Goal: Task Accomplishment & Management: Use online tool/utility

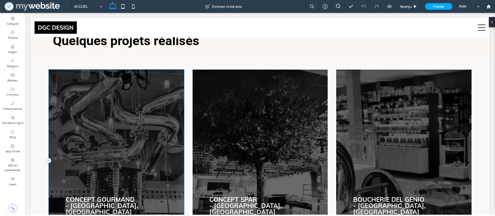
click at [113, 100] on div "Concept Gourmand - Las Vegas, USA DÉCOUVRIR →" at bounding box center [116, 161] width 135 height 182
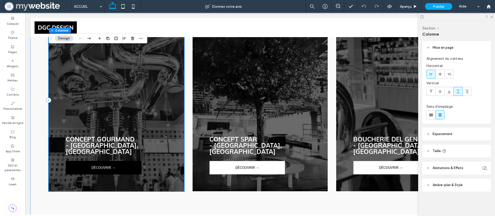
scroll to position [977, 0]
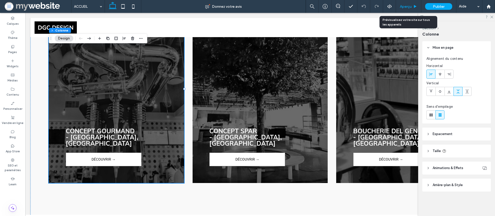
click at [406, 5] on span "Aperçu" at bounding box center [406, 6] width 12 height 4
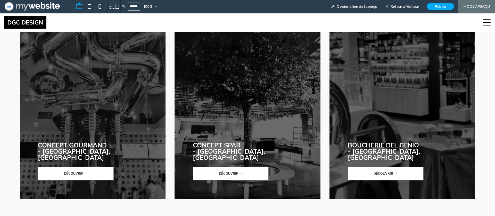
scroll to position [990, 0]
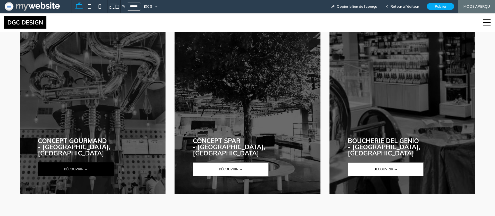
click at [72, 163] on span "DÉCOUVRIR →" at bounding box center [76, 169] width 24 height 13
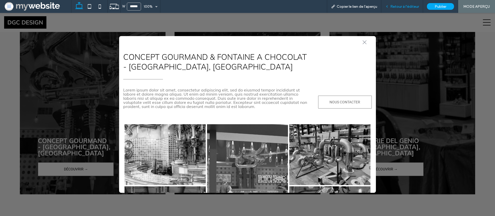
click at [395, 9] on div "Retour à l'éditeur" at bounding box center [402, 6] width 42 height 13
click at [390, 9] on div "Retour à l'éditeur" at bounding box center [402, 6] width 42 height 13
click at [393, 5] on span "Retour à l'éditeur" at bounding box center [404, 6] width 29 height 4
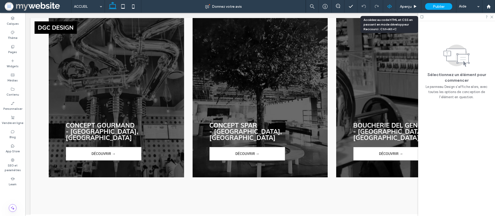
scroll to position [977, 0]
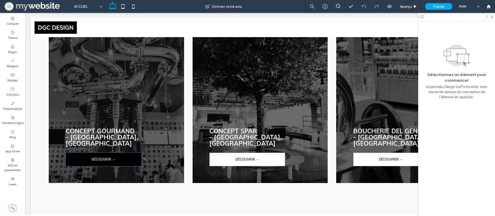
click at [118, 153] on link "DÉCOUVRIR →" at bounding box center [104, 160] width 76 height 14
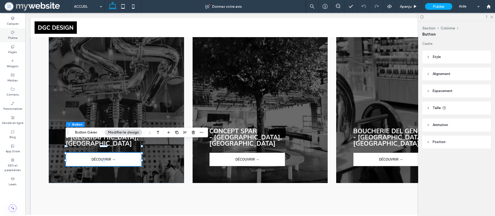
click at [18, 34] on div "Thème" at bounding box center [12, 35] width 25 height 14
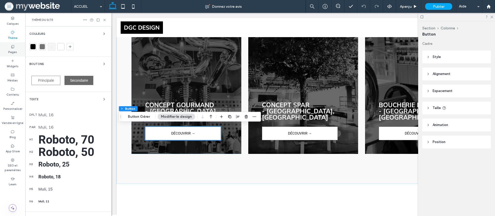
click at [13, 46] on icon at bounding box center [13, 47] width 4 height 4
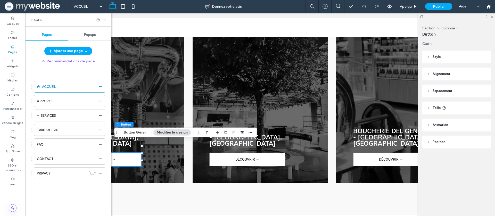
click at [90, 32] on div "Popups" at bounding box center [89, 34] width 43 height 11
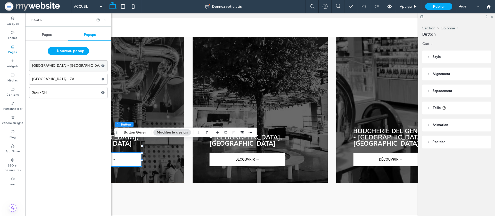
click at [59, 66] on label "Las Vegas - USA" at bounding box center [66, 66] width 69 height 10
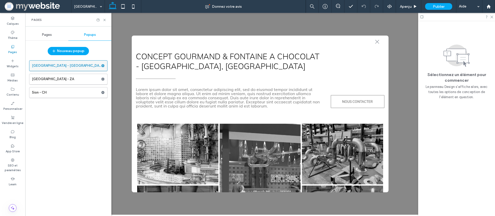
scroll to position [0, 0]
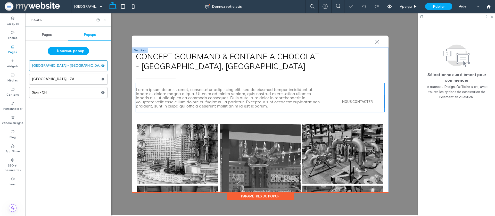
click at [225, 92] on span "Lorem ipsum dolor sit amet, consectetur adipiscing elit, sed do eiusmod tempor …" at bounding box center [228, 98] width 184 height 22
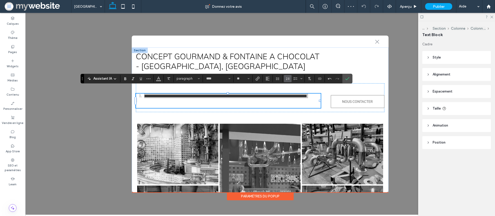
click at [288, 81] on span "Liste numérotée" at bounding box center [287, 78] width 4 height 7
click at [350, 79] on label "Confirmer" at bounding box center [347, 78] width 8 height 9
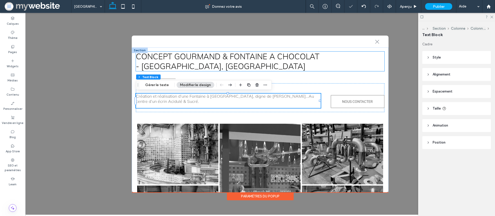
click at [356, 62] on p "- [GEOGRAPHIC_DATA], [GEOGRAPHIC_DATA]" at bounding box center [260, 66] width 248 height 10
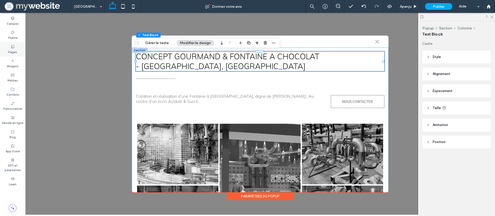
click at [14, 44] on div "Pages" at bounding box center [12, 49] width 25 height 14
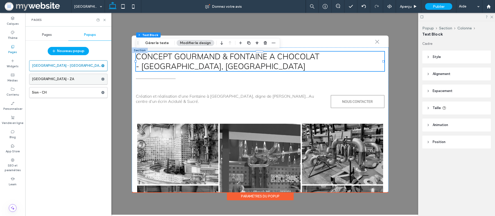
click at [40, 76] on label "Pretoria - ZA" at bounding box center [66, 79] width 69 height 10
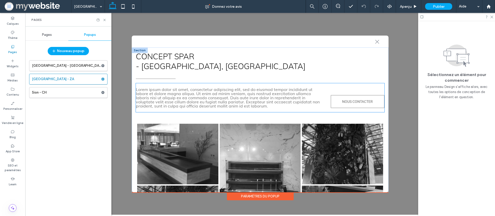
click at [269, 96] on span "Lorem ipsum dolor sit amet, consectetur adipiscing elit, sed do eiusmod tempor …" at bounding box center [228, 98] width 184 height 22
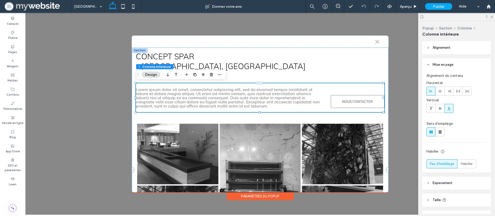
click at [269, 96] on span "Lorem ipsum dolor sit amet, consectetur adipiscing elit, sed do eiusmod tempor …" at bounding box center [228, 98] width 184 height 22
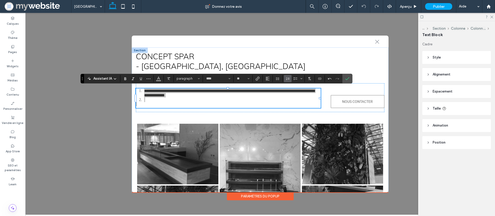
click at [288, 77] on icon "Liste numérotée" at bounding box center [287, 79] width 4 height 4
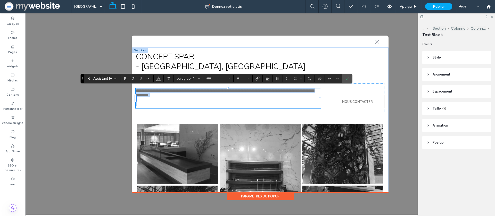
click at [278, 95] on p "**********" at bounding box center [228, 92] width 184 height 9
click at [269, 104] on p at bounding box center [228, 104] width 184 height 4
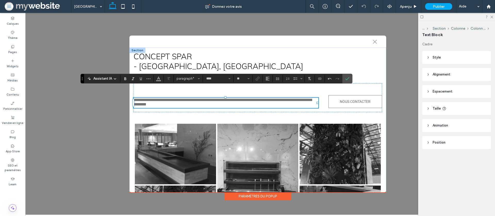
scroll to position [0, 7]
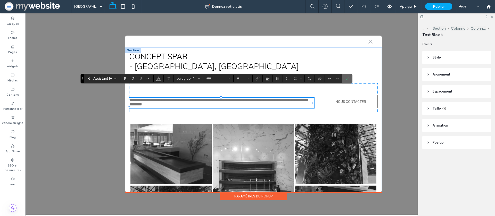
click at [347, 80] on icon "Confirmer" at bounding box center [347, 79] width 4 height 4
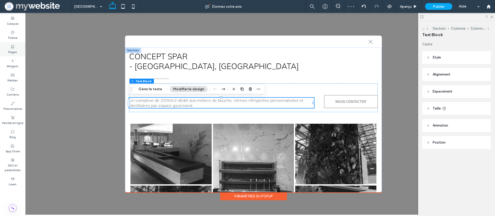
click at [17, 46] on div "Pages" at bounding box center [12, 49] width 25 height 14
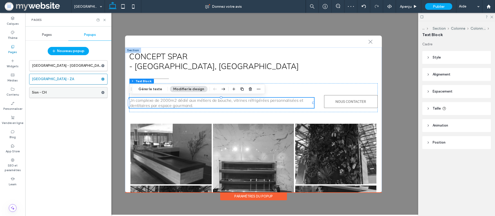
click at [57, 93] on label "Sion - CH" at bounding box center [66, 92] width 69 height 10
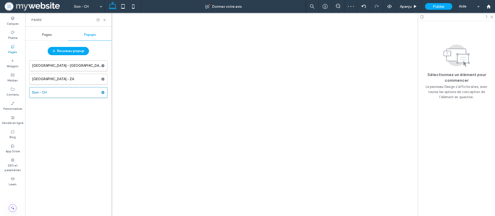
scroll to position [0, 0]
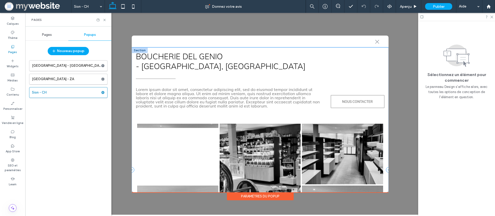
click at [208, 92] on span "Lorem ipsum dolor sit amet, consectetur adipiscing elit, sed do eiusmod tempor …" at bounding box center [228, 98] width 184 height 22
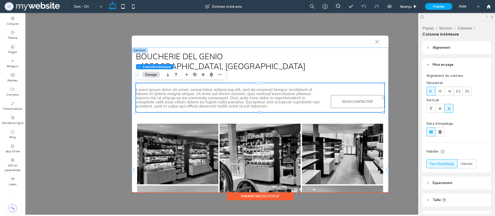
click at [208, 92] on span "Lorem ipsum dolor sit amet, consectetur adipiscing elit, sed do eiusmod tempor …" at bounding box center [228, 98] width 184 height 22
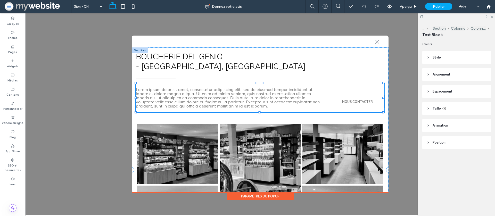
type input "****"
type input "**"
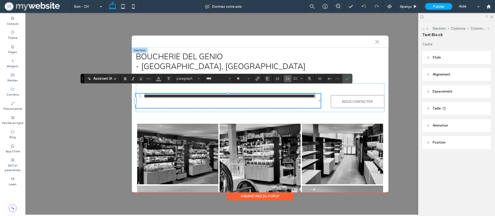
click at [287, 79] on icon "Liste numérotée" at bounding box center [287, 79] width 4 height 4
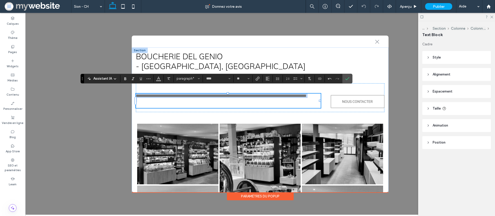
click at [284, 102] on p at bounding box center [228, 100] width 184 height 4
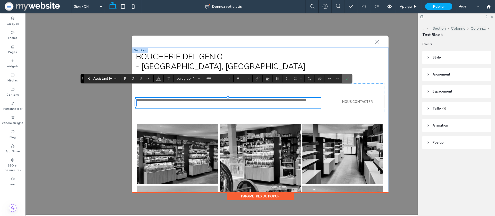
click at [349, 79] on label "Confirmer" at bounding box center [347, 78] width 8 height 9
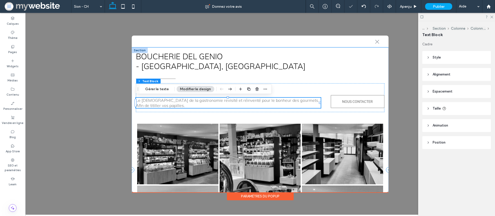
click at [322, 67] on p "- SION, Suisse" at bounding box center [260, 66] width 248 height 10
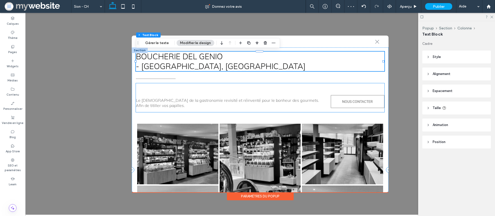
click at [263, 85] on div "Le Temple de la gastronomie revisité et réinventé pour le bonheur des gourmets.…" at bounding box center [260, 97] width 248 height 29
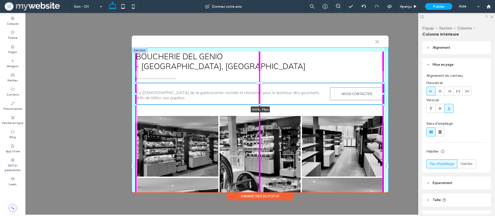
drag, startPoint x: 258, startPoint y: 112, endPoint x: 253, endPoint y: 90, distance: 22.1
click at [257, 90] on div "Boucherie DEL GENIO - SION, Suisse Le Temple de la gastronomie revisité et réin…" at bounding box center [260, 165] width 257 height 237
type input "**"
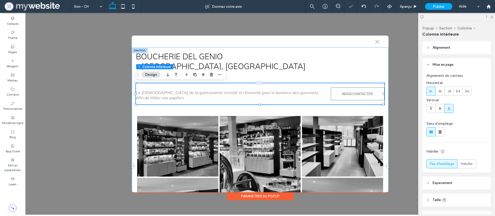
click at [242, 85] on div "Le Temple de la gastronomie revisité et réinventé pour le bonheur des gourmets.…" at bounding box center [260, 93] width 248 height 21
click at [15, 46] on div "Pages" at bounding box center [12, 49] width 25 height 14
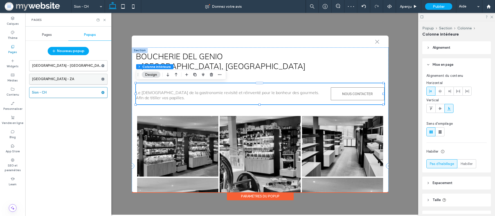
click at [49, 82] on label "Pretoria - ZA" at bounding box center [66, 79] width 69 height 10
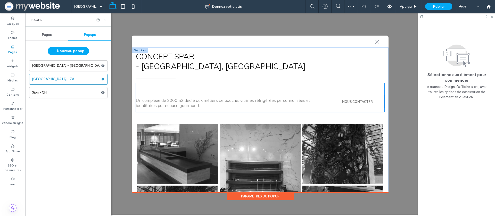
click at [215, 90] on div "Un complexe de 2000m2 dédié aux métiers de bouche, vitrines réfrigérées personn…" at bounding box center [260, 97] width 248 height 29
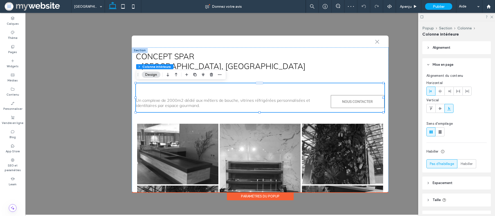
click at [215, 90] on div "Un complexe de 2000m2 dédié aux métiers de bouche, vitrines réfrigérées personn…" at bounding box center [260, 97] width 248 height 29
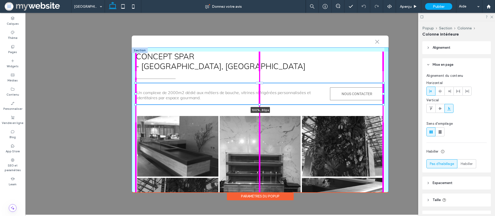
drag, startPoint x: 259, startPoint y: 112, endPoint x: 181, endPoint y: 73, distance: 88.0
click at [256, 85] on div "CONCEPT SPAR - PRETORIA, Afrique du Sud Un complexe de 2000m2 dédié aux métiers…" at bounding box center [260, 165] width 257 height 237
type input "**"
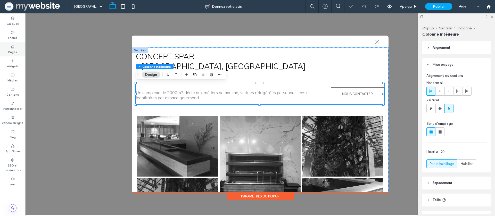
click at [9, 50] on label "Pages" at bounding box center [12, 52] width 9 height 6
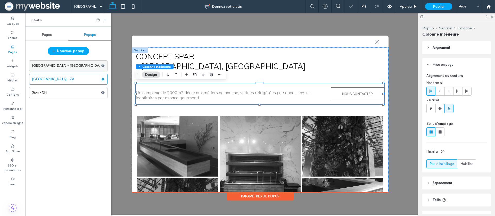
click at [45, 66] on label "Las Vegas - USA" at bounding box center [66, 66] width 69 height 10
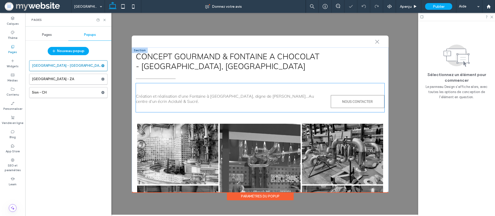
click at [226, 84] on div "Création et réalisation d’une Fontaine à Chocolat, digne de Charlie…Au centre d…" at bounding box center [260, 97] width 248 height 29
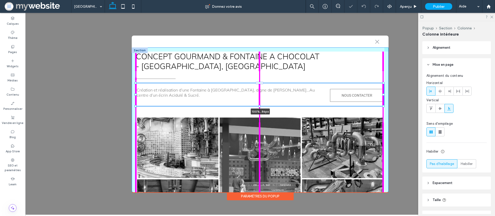
drag, startPoint x: 259, startPoint y: 112, endPoint x: 244, endPoint y: 90, distance: 25.9
click at [261, 87] on div "Concept Gourmand & FONTAINE A CHOCOLAT - Las Vegas, USA Création et réalisation…" at bounding box center [260, 166] width 257 height 239
type input "**"
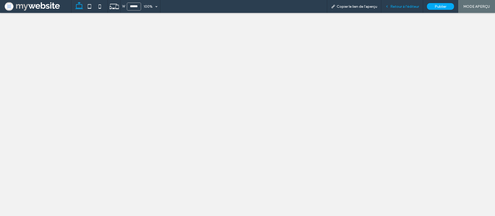
click at [390, 7] on div "Retour à l'éditeur" at bounding box center [401, 6] width 41 height 4
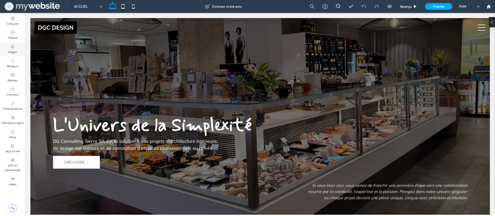
click at [6, 44] on div "Pages" at bounding box center [12, 49] width 25 height 14
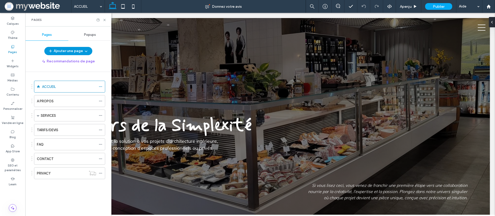
drag, startPoint x: 73, startPoint y: 51, endPoint x: 73, endPoint y: 54, distance: 2.6
click at [73, 51] on button "Ajouter une page" at bounding box center [68, 51] width 48 height 8
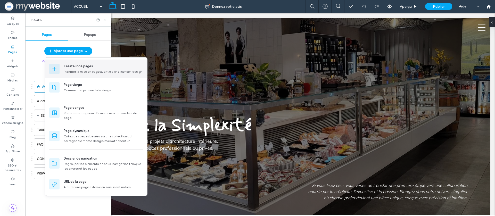
click at [81, 69] on div "Créateur de pages" at bounding box center [78, 66] width 29 height 5
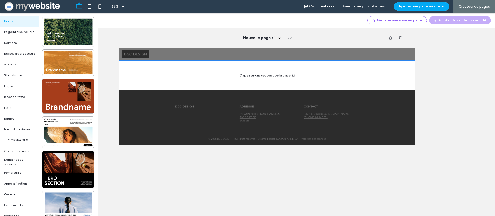
scroll to position [15, 0]
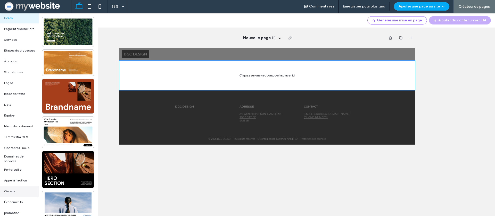
click at [11, 191] on span "Galerie" at bounding box center [9, 191] width 11 height 5
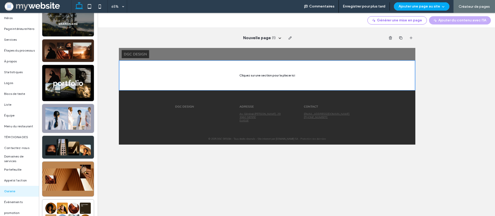
scroll to position [7, 0]
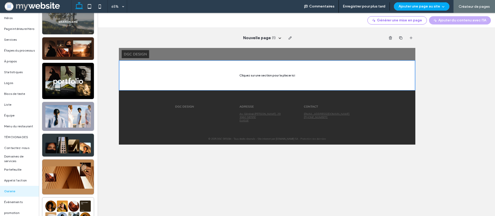
click at [58, 19] on div at bounding box center [68, 22] width 52 height 25
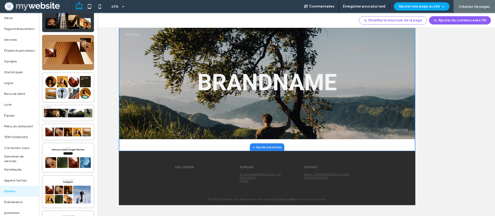
scroll to position [132, 0]
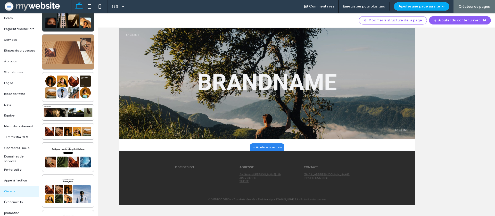
click at [60, 50] on div at bounding box center [68, 52] width 52 height 35
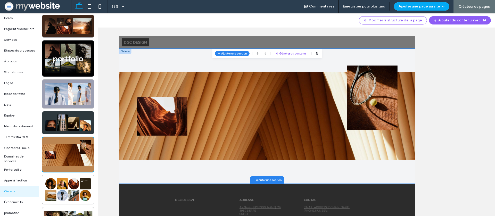
scroll to position [0, 0]
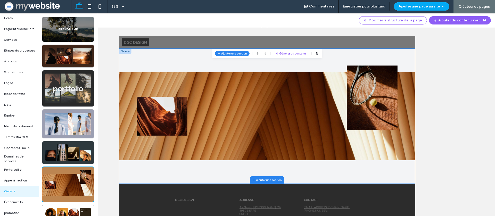
click at [66, 83] on div at bounding box center [68, 88] width 52 height 36
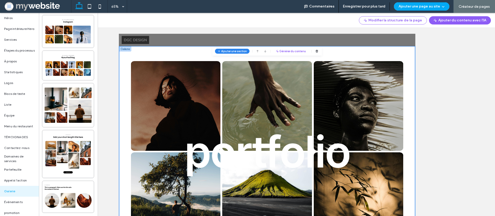
scroll to position [293, 0]
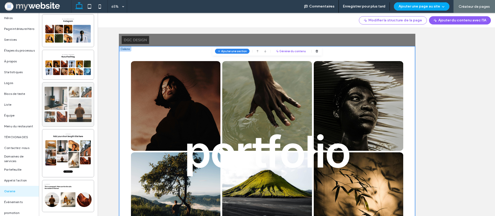
click at [70, 99] on div at bounding box center [68, 104] width 52 height 44
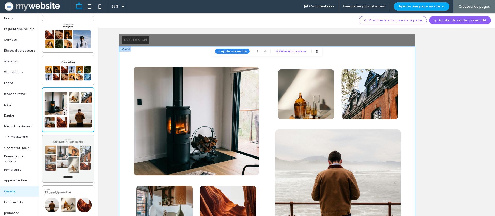
scroll to position [287, 0]
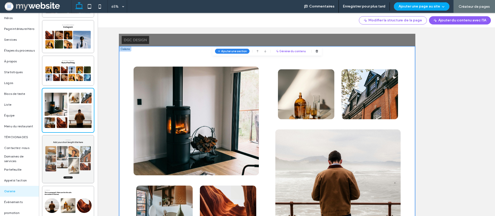
click at [58, 173] on div at bounding box center [68, 159] width 52 height 48
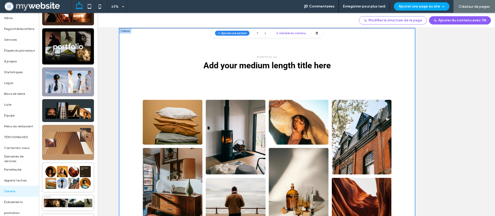
scroll to position [44, 0]
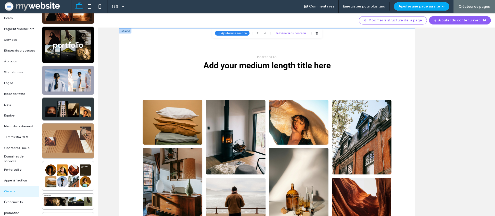
drag, startPoint x: 58, startPoint y: 141, endPoint x: 90, endPoint y: 142, distance: 32.5
click at [58, 141] on div at bounding box center [68, 140] width 52 height 35
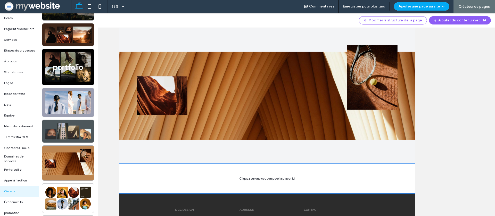
scroll to position [0, 0]
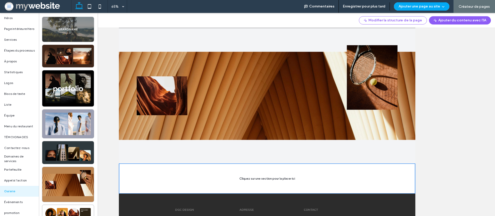
click at [72, 33] on div at bounding box center [68, 29] width 52 height 25
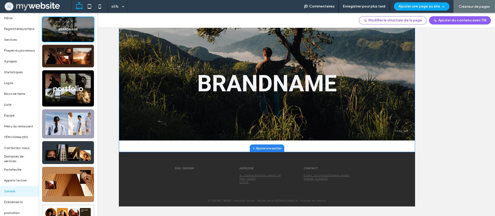
scroll to position [198, 0]
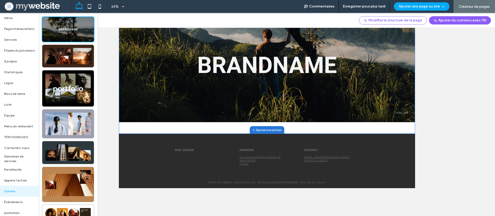
drag, startPoint x: 343, startPoint y: 273, endPoint x: 340, endPoint y: 280, distance: 7.9
click at [341, 216] on section "Galerie Ajouter une section Les sections ne peuvent pas être placées au-dessus …" at bounding box center [346, 181] width 455 height 211
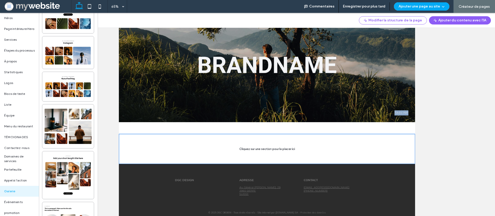
scroll to position [293, 0]
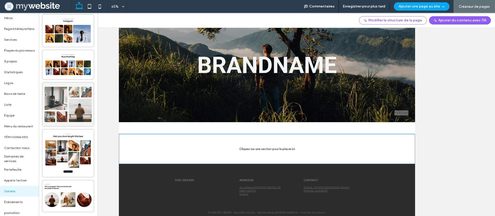
click at [65, 85] on div at bounding box center [68, 104] width 52 height 44
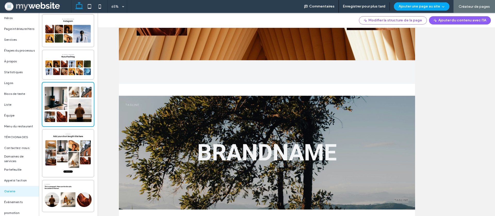
scroll to position [0, 0]
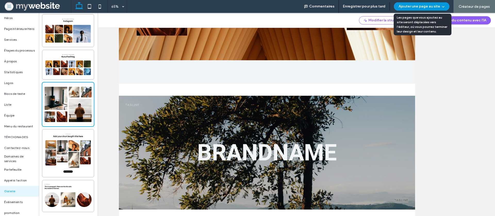
click at [412, 8] on button "Ajouter une page au site" at bounding box center [421, 6] width 55 height 8
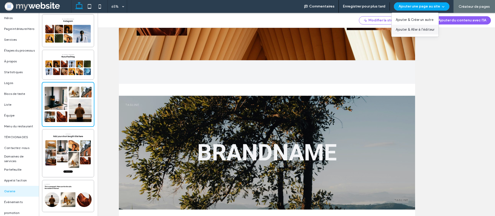
click at [404, 33] on div "Ajouter & Aller à l'éditeur" at bounding box center [414, 30] width 47 height 10
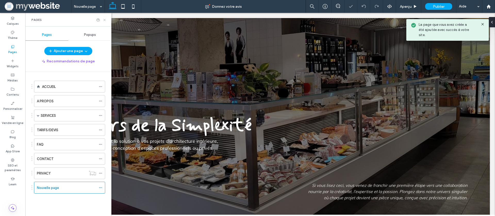
click at [105, 20] on icon at bounding box center [105, 20] width 4 height 4
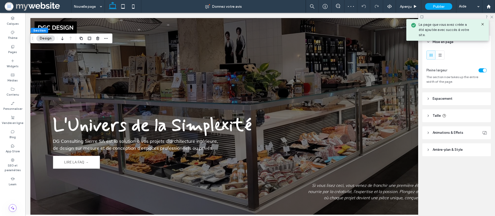
click at [439, 98] on span "Espacement" at bounding box center [442, 98] width 20 height 5
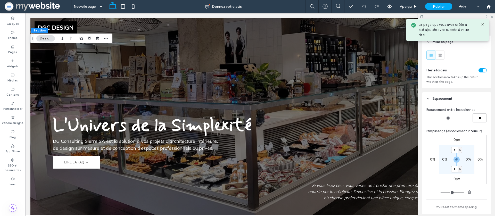
click at [454, 148] on input "*" at bounding box center [454, 150] width 7 height 6
type input "*"
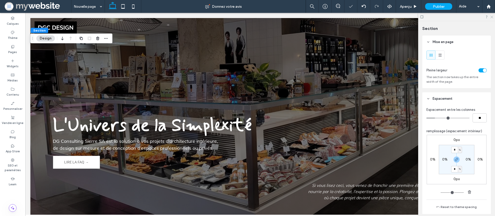
click at [492, 17] on use at bounding box center [491, 17] width 3 height 3
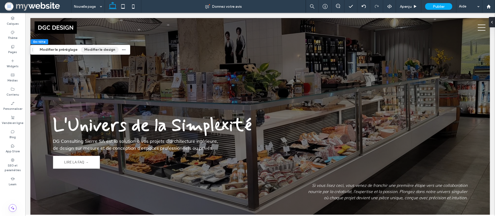
click at [87, 48] on button "Modifier le design" at bounding box center [100, 50] width 38 height 6
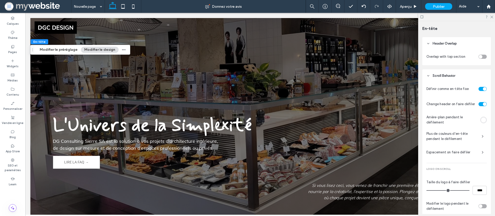
scroll to position [188, 0]
click at [481, 58] on div "toggle" at bounding box center [480, 58] width 4 height 4
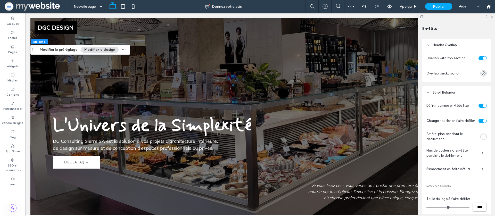
click at [492, 15] on icon at bounding box center [490, 16] width 3 height 3
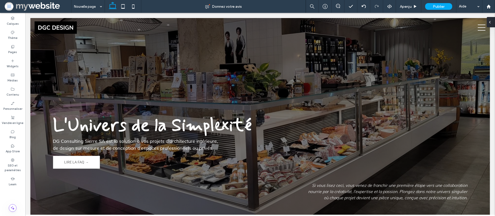
type input "***"
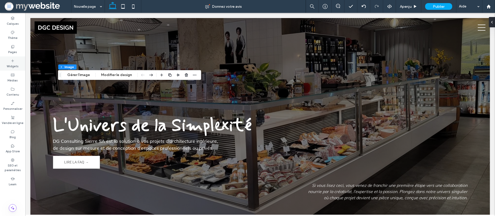
click at [9, 65] on label "Widgets" at bounding box center [13, 66] width 12 height 6
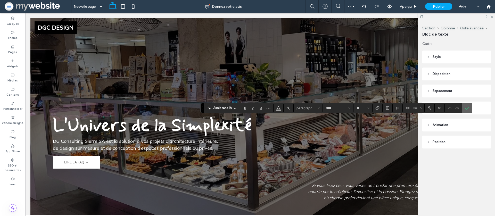
drag, startPoint x: 470, startPoint y: 107, endPoint x: 467, endPoint y: 107, distance: 3.1
click at [469, 107] on label "Confirmer" at bounding box center [467, 107] width 8 height 9
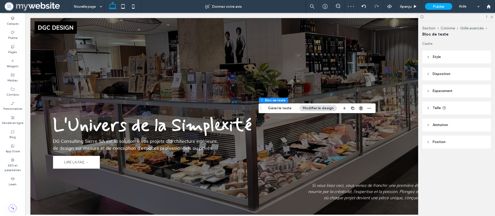
click at [359, 108] on use "button" at bounding box center [360, 107] width 3 height 3
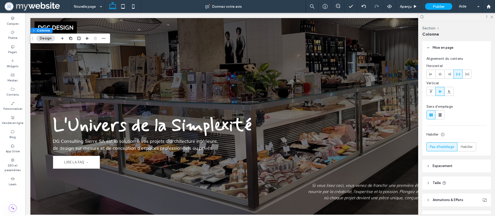
click at [107, 38] on div "Section Colonne Design" at bounding box center [70, 38] width 80 height 10
click at [105, 39] on icon "button" at bounding box center [104, 38] width 4 height 4
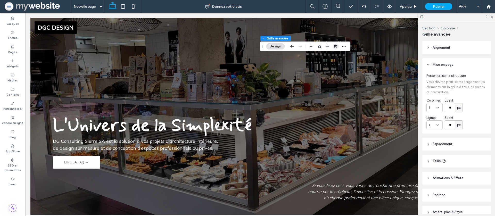
click at [337, 47] on icon "button" at bounding box center [335, 46] width 4 height 4
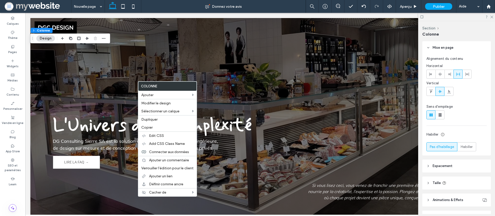
click at [46, 40] on button "Design" at bounding box center [45, 38] width 19 height 6
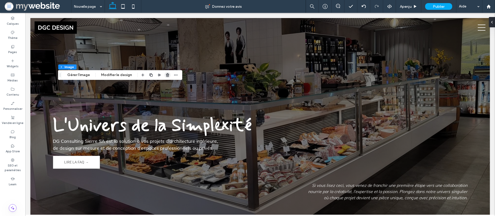
click at [165, 74] on icon "button" at bounding box center [167, 75] width 4 height 4
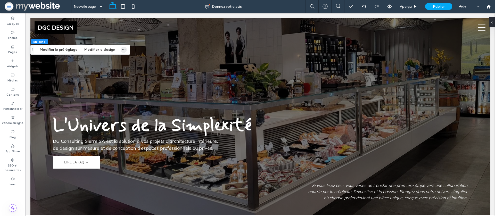
click at [122, 49] on use "button" at bounding box center [123, 49] width 3 height 1
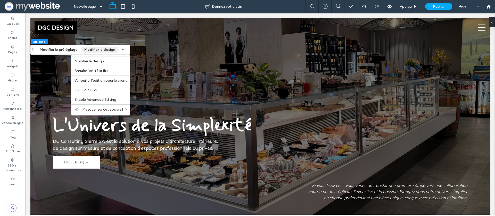
click at [83, 48] on button "Modifier le design" at bounding box center [100, 50] width 38 height 6
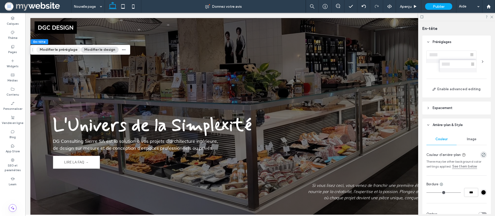
click at [61, 49] on button "Modifier le préréglage" at bounding box center [58, 50] width 45 height 6
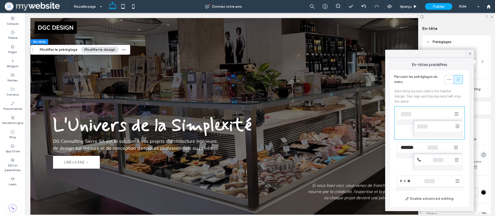
drag, startPoint x: 469, startPoint y: 52, endPoint x: 441, endPoint y: 50, distance: 28.4
click at [469, 52] on icon at bounding box center [469, 53] width 5 height 5
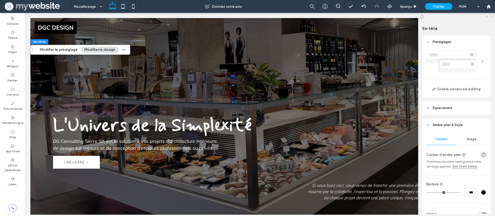
click at [492, 18] on icon at bounding box center [490, 16] width 3 height 3
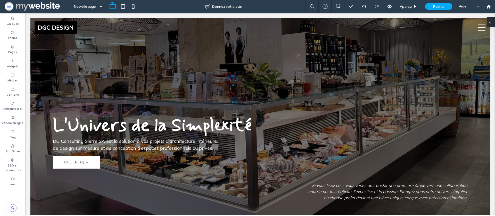
type input "**"
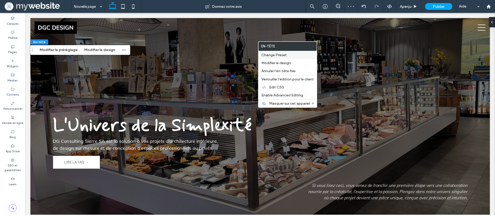
click at [265, 55] on span "Change Preset" at bounding box center [273, 55] width 25 height 4
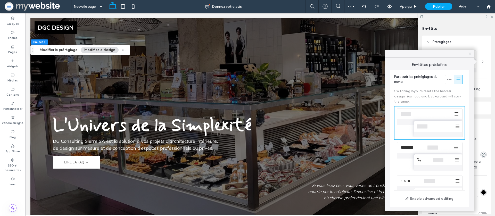
click at [469, 53] on icon at bounding box center [469, 53] width 5 height 5
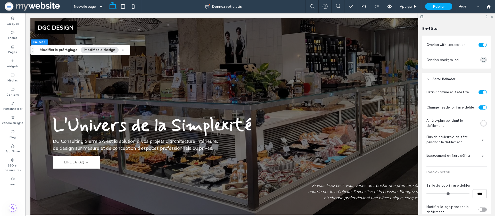
scroll to position [202, 0]
click at [478, 46] on div at bounding box center [476, 43] width 19 height 9
click at [479, 45] on div "toggle" at bounding box center [482, 44] width 8 height 4
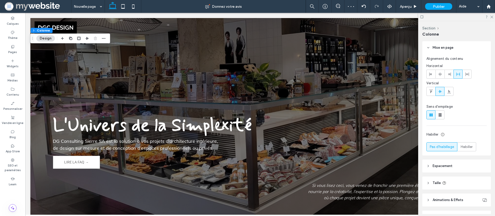
click at [32, 39] on icon "Glisser" at bounding box center [32, 39] width 4 height 4
click at [35, 30] on button "Section" at bounding box center [39, 30] width 16 height 5
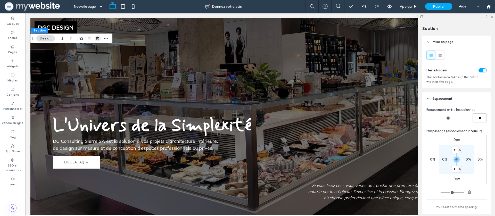
click at [96, 38] on icon "button" at bounding box center [98, 38] width 4 height 4
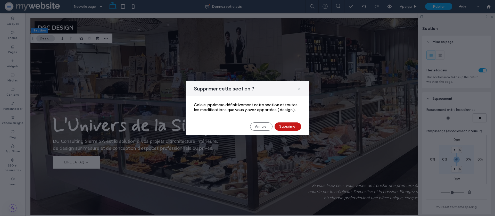
click at [283, 124] on button "Supprimer" at bounding box center [287, 126] width 27 height 8
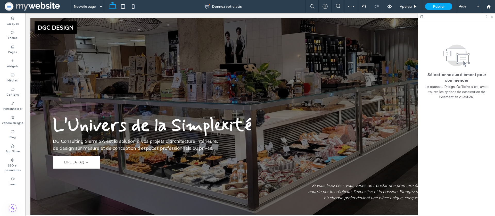
click at [491, 16] on icon at bounding box center [490, 16] width 3 height 3
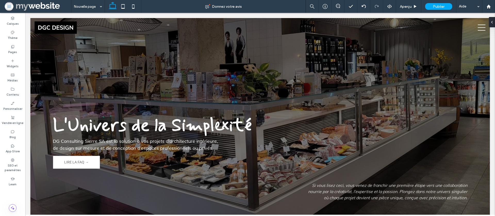
type input "******"
type input "***"
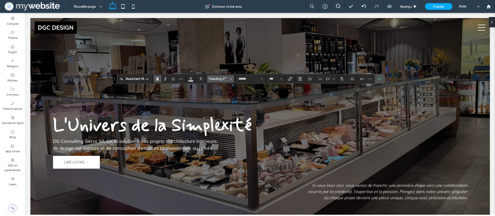
click at [222, 79] on span "Heading 2*" at bounding box center [219, 79] width 20 height 4
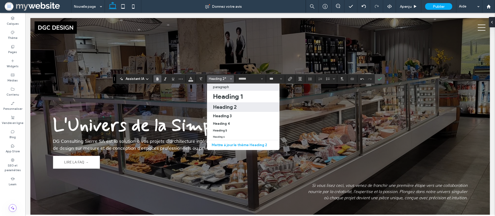
click at [220, 85] on p "paragraph" at bounding box center [221, 87] width 16 height 4
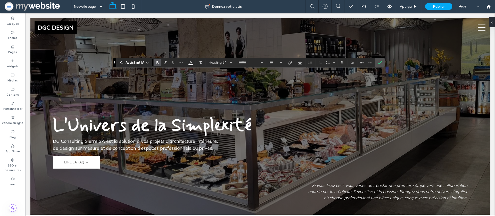
type input "****"
type input "**"
click at [224, 60] on button "paragraph" at bounding box center [220, 62] width 27 height 7
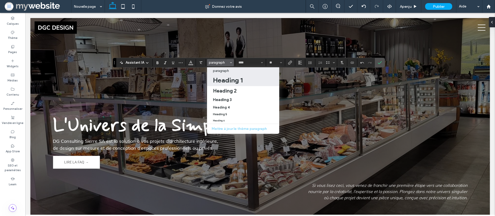
click at [224, 83] on h1 "Heading 1" at bounding box center [228, 80] width 30 height 8
type input "******"
type input "**"
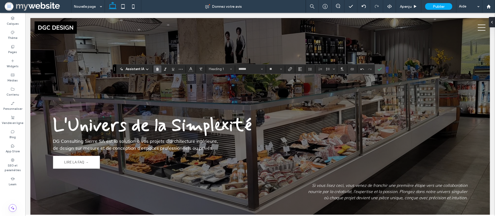
click at [305, 69] on section at bounding box center [310, 68] width 10 height 7
click at [300, 70] on icon "Alignement" at bounding box center [300, 69] width 4 height 4
click at [299, 82] on span "ui.textEditor.alignment.center" at bounding box center [299, 84] width 2 height 7
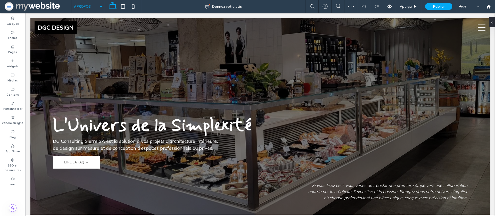
click at [81, 5] on input at bounding box center [87, 6] width 26 height 13
click at [81, 3] on input at bounding box center [87, 6] width 26 height 13
click at [86, 4] on input at bounding box center [87, 6] width 26 height 13
click at [13, 44] on div "Nouvelle page Donnez votre avis Aperçu Publier Aide Design Panel Commentaires s…" at bounding box center [247, 108] width 495 height 216
click at [13, 52] on label "Pages" at bounding box center [12, 52] width 9 height 6
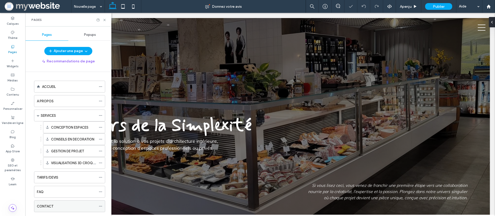
scroll to position [40, 0]
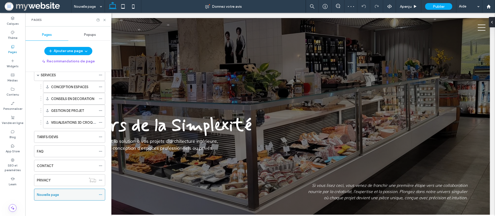
click at [103, 195] on div at bounding box center [102, 195] width 6 height 8
click at [102, 194] on use at bounding box center [100, 194] width 3 height 1
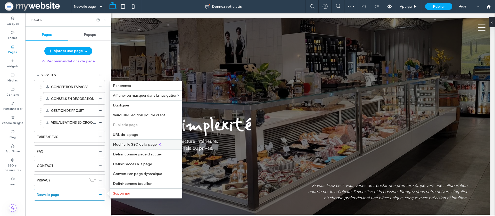
click at [126, 141] on div "Modifier le SEO de la page" at bounding box center [146, 144] width 72 height 10
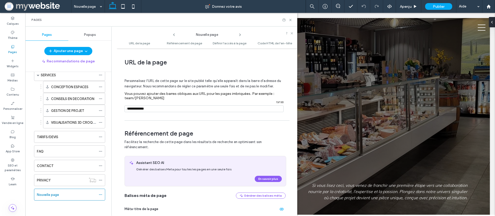
click at [148, 108] on input "notEmpty" at bounding box center [203, 108] width 159 height 7
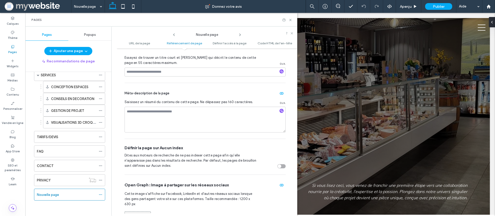
scroll to position [166, 0]
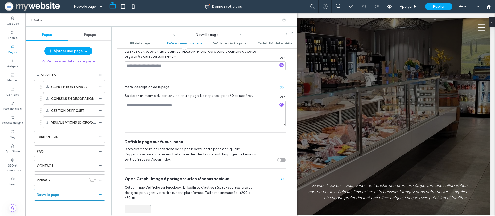
type input "*******"
click at [114, 97] on div "Nouvelle page URL de la page Référencement de page Définir l'accès à la page Co…" at bounding box center [204, 121] width 186 height 189
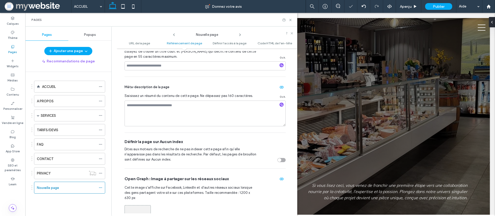
scroll to position [0, 0]
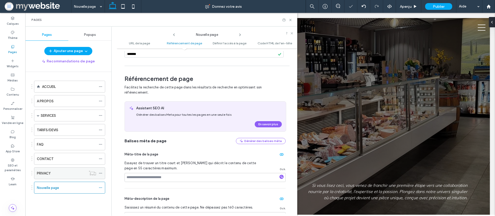
scroll to position [10, 0]
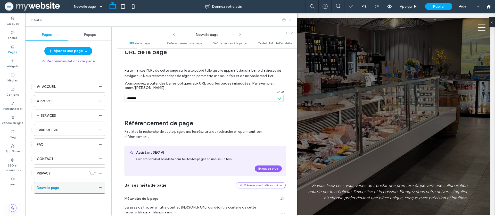
click at [101, 184] on span at bounding box center [101, 188] width 4 height 8
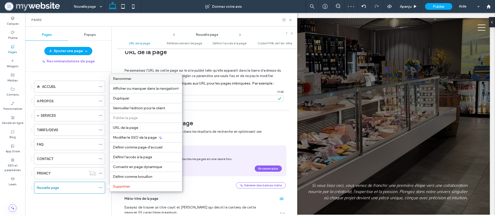
click at [116, 79] on span "Renommer" at bounding box center [122, 79] width 18 height 4
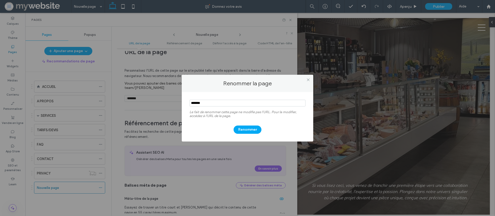
type input "*******"
click at [257, 125] on div "Renommer" at bounding box center [247, 126] width 116 height 13
click at [253, 127] on button "Renommer" at bounding box center [247, 129] width 28 height 8
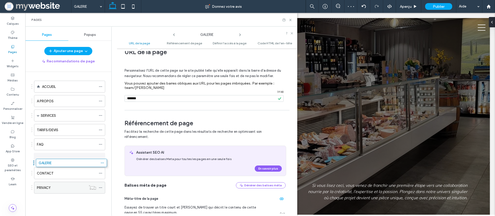
drag, startPoint x: 60, startPoint y: 190, endPoint x: 59, endPoint y: 171, distance: 19.1
click at [292, 20] on icon at bounding box center [290, 20] width 4 height 4
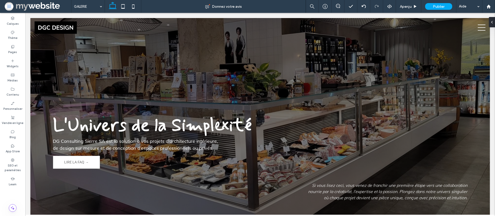
type input "***"
type input "****"
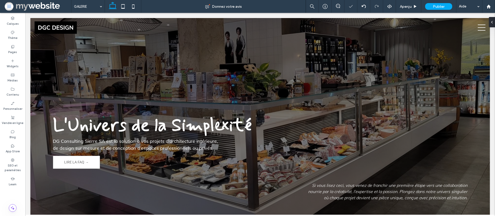
type input "**"
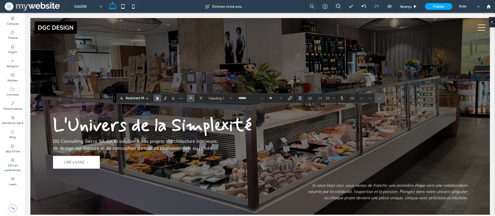
click at [187, 98] on button "Couleur" at bounding box center [191, 98] width 8 height 7
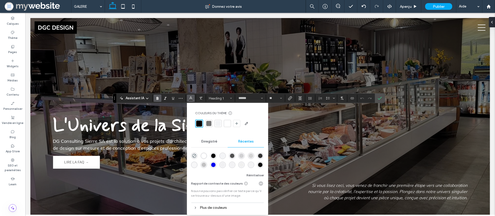
drag, startPoint x: 227, startPoint y: 122, endPoint x: 227, endPoint y: 118, distance: 3.6
click at [227, 122] on div at bounding box center [227, 123] width 5 height 5
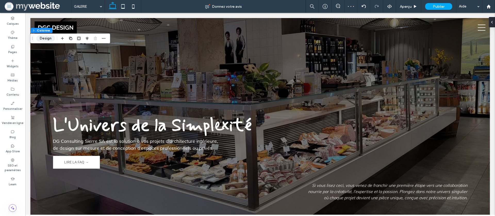
click at [50, 39] on button "Design" at bounding box center [45, 38] width 19 height 6
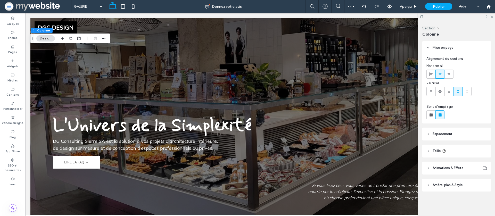
click at [440, 185] on span "Arrière-plan & Style" at bounding box center [447, 184] width 30 height 5
click at [457, 198] on span "Image" at bounding box center [457, 199] width 10 height 4
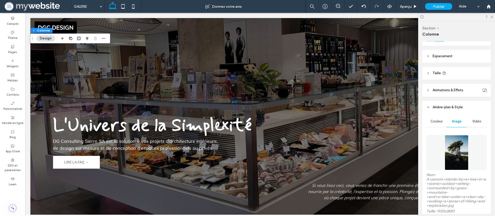
scroll to position [95, 0]
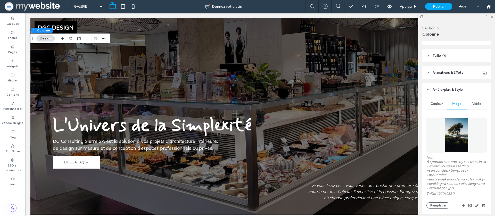
click at [455, 134] on img at bounding box center [455, 134] width 23 height 35
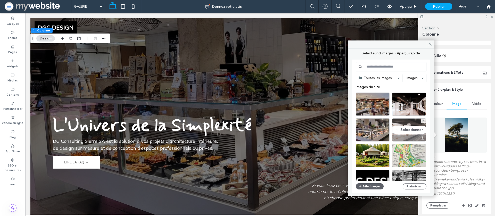
click at [397, 131] on div "Sélectionner" at bounding box center [409, 129] width 34 height 23
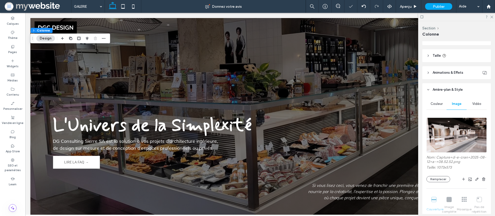
click at [448, 130] on img at bounding box center [456, 134] width 60 height 35
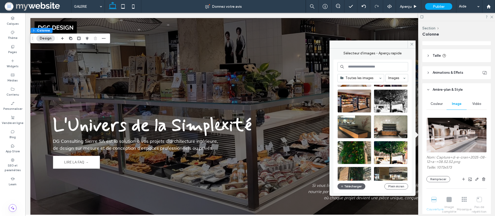
scroll to position [159, 0]
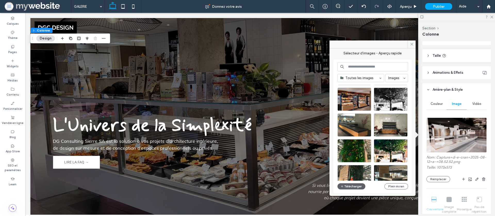
click at [363, 128] on div at bounding box center [354, 124] width 34 height 23
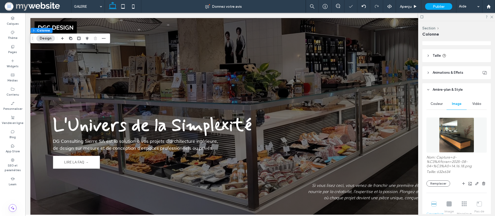
click at [437, 130] on figure at bounding box center [456, 134] width 60 height 35
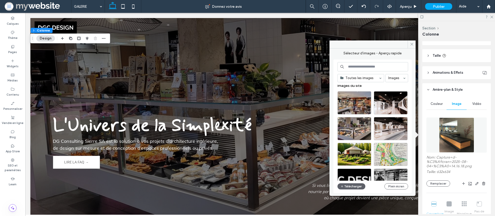
scroll to position [0, 0]
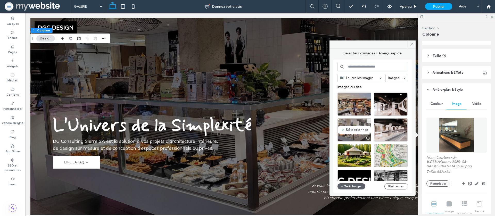
click at [351, 130] on div "Sélectionner" at bounding box center [354, 129] width 34 height 23
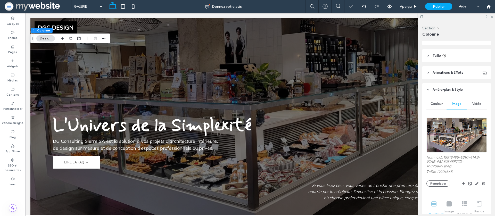
click at [444, 130] on img at bounding box center [456, 134] width 60 height 35
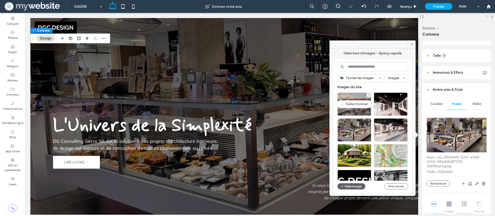
click at [355, 107] on div "Sélectionner" at bounding box center [354, 103] width 34 height 23
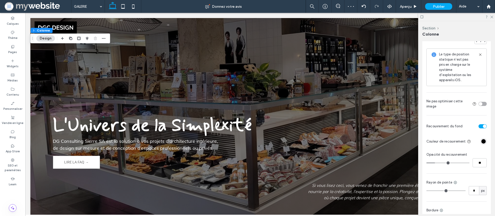
scroll to position [318, 0]
type input "**"
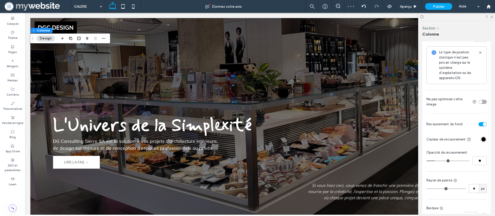
click at [445, 161] on input "range" at bounding box center [447, 161] width 43 height 1
type input "**"
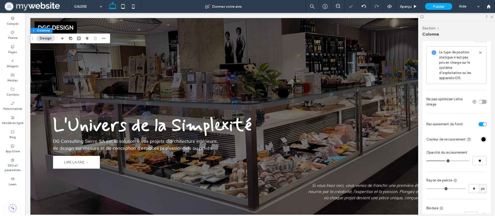
type input "**"
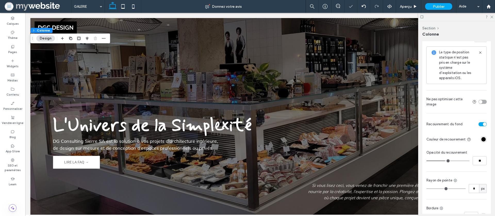
type input "**"
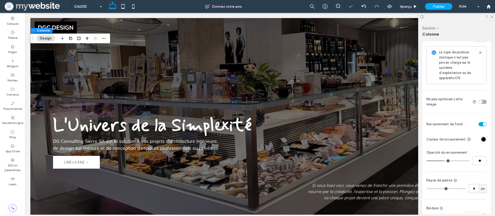
type input "**"
click at [443, 161] on input "range" at bounding box center [447, 161] width 43 height 1
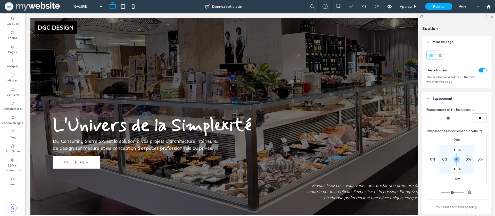
type input "***"
drag, startPoint x: 490, startPoint y: 17, endPoint x: 487, endPoint y: 18, distance: 3.0
click at [490, 17] on icon at bounding box center [490, 16] width 3 height 3
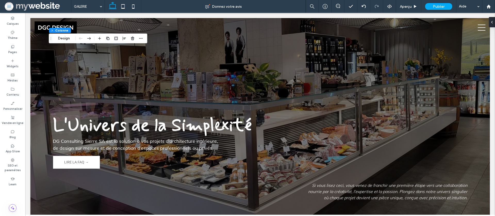
drag, startPoint x: 69, startPoint y: 38, endPoint x: 75, endPoint y: 40, distance: 6.4
click at [69, 38] on button "Design" at bounding box center [64, 38] width 19 height 6
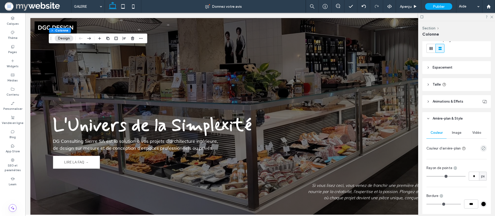
scroll to position [67, 0]
click at [431, 60] on div "Mise en page Alignement du contenu Horizontal Vertical Sens d'empilage Espaceme…" at bounding box center [458, 127] width 72 height 173
click at [430, 64] on header "Espacement" at bounding box center [456, 67] width 69 height 13
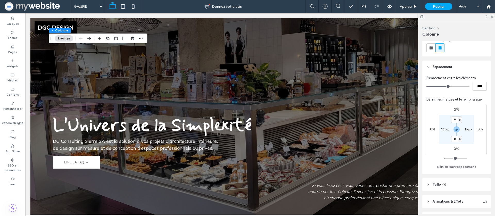
type input "*"
type input "***"
click at [427, 86] on input "range" at bounding box center [447, 86] width 43 height 1
type input "*"
type input "***"
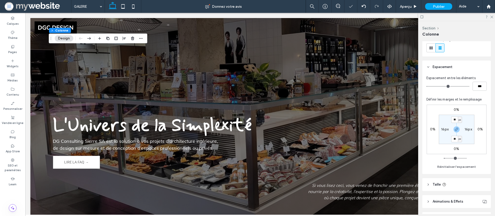
type input "*"
type input "***"
type input "*"
type input "***"
type input "*"
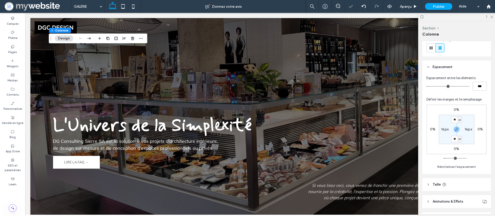
type input "***"
type input "*"
type input "***"
type input "*"
click at [430, 86] on input "range" at bounding box center [447, 86] width 43 height 1
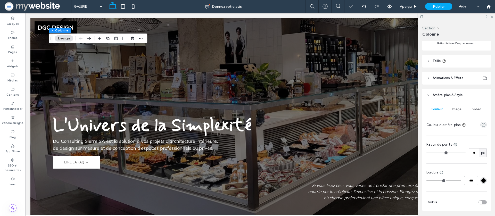
scroll to position [208, 0]
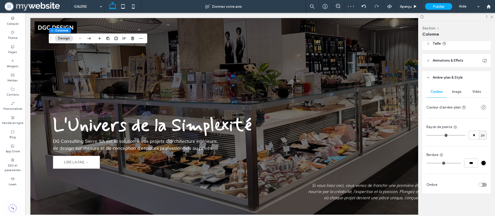
type input "*"
type input "**"
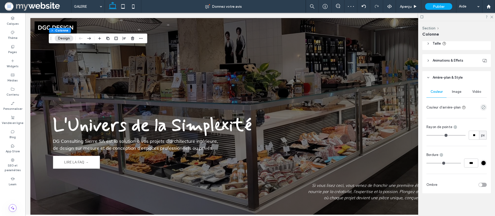
type input "**"
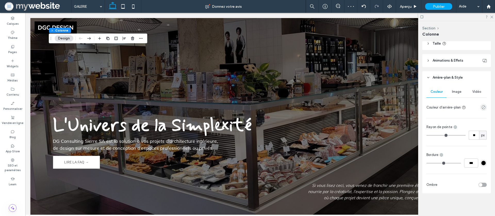
type input "**"
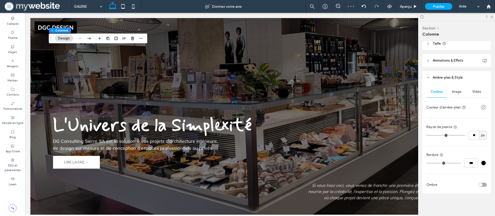
type input "**"
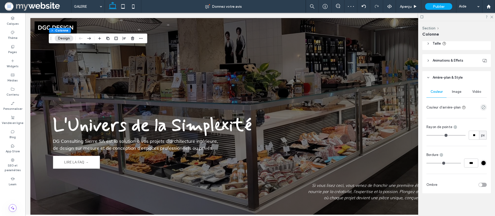
type input "**"
type input "*"
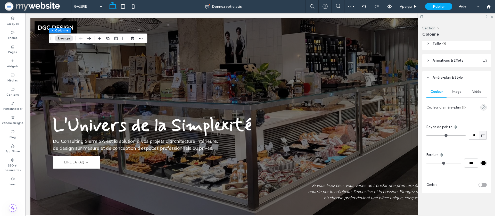
type input "*"
drag, startPoint x: 429, startPoint y: 136, endPoint x: 403, endPoint y: 136, distance: 26.8
click at [426, 136] on input "range" at bounding box center [445, 135] width 39 height 1
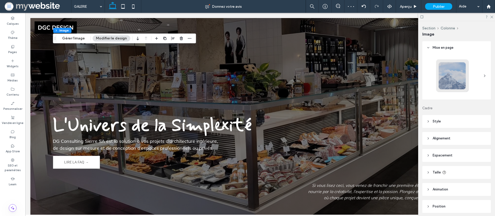
scroll to position [20, 0]
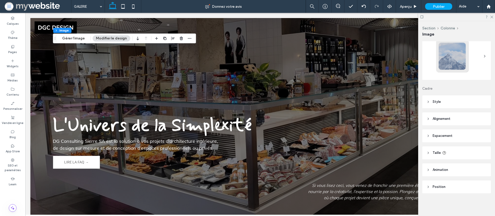
click at [434, 134] on span "Espacement" at bounding box center [442, 135] width 20 height 5
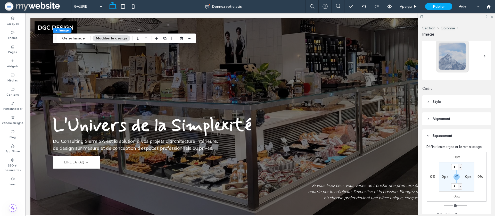
click at [431, 130] on header "Espacement" at bounding box center [456, 135] width 69 height 13
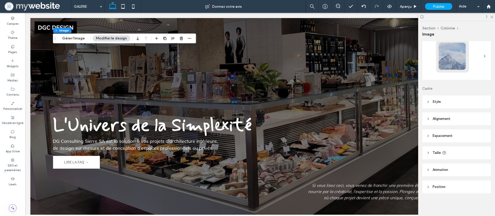
click at [432, 150] on span "Taille" at bounding box center [436, 152] width 8 height 5
click at [433, 170] on span "Animation" at bounding box center [439, 169] width 15 height 5
click at [433, 100] on span "Style" at bounding box center [436, 101] width 8 height 5
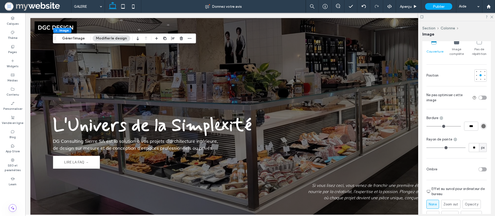
scroll to position [96, 0]
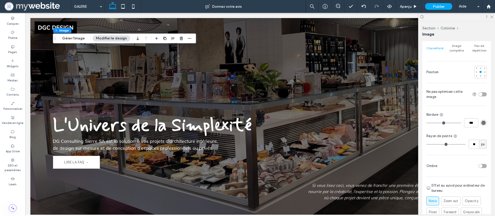
type input "**"
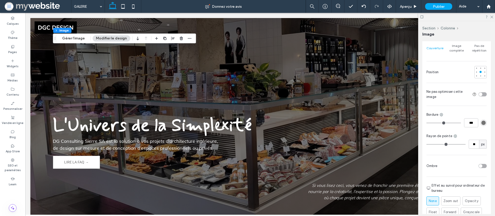
type input "**"
type input "*"
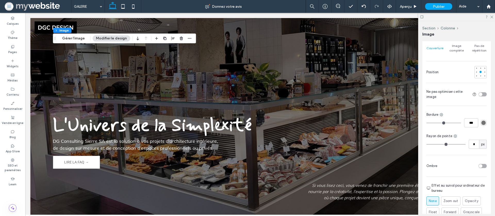
type input "*"
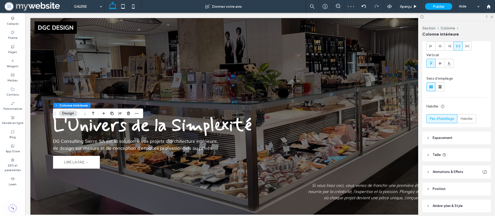
scroll to position [64, 0]
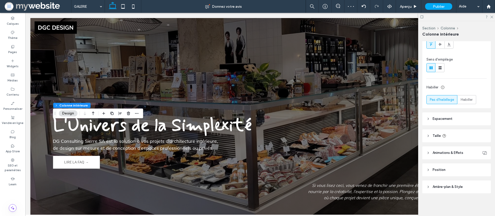
click at [437, 121] on header "Espacement" at bounding box center [456, 118] width 69 height 13
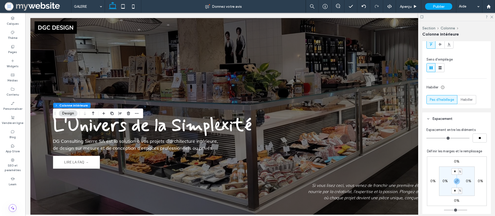
click at [438, 117] on span "Espacement" at bounding box center [442, 118] width 20 height 5
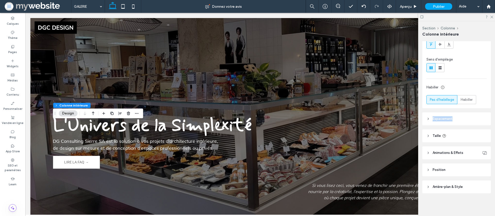
click at [438, 117] on span "Espacement" at bounding box center [442, 118] width 20 height 5
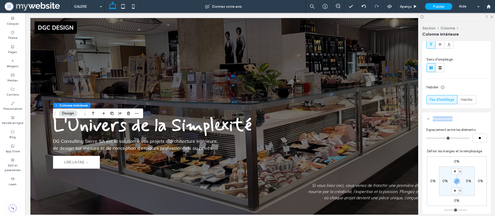
type input "*"
type input "**"
type input "*"
type input "**"
type input "*"
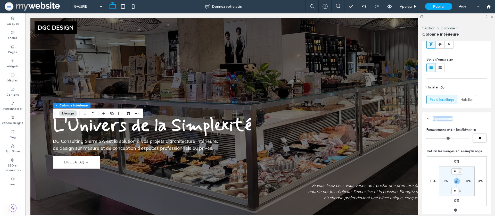
type input "**"
type input "*"
type input "**"
type input "*"
type input "**"
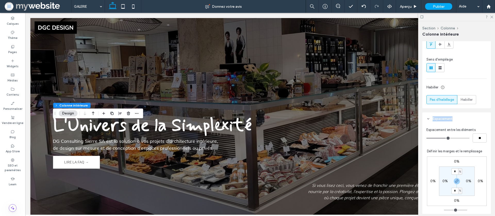
type input "*"
type input "**"
type input "*"
type input "**"
type input "*"
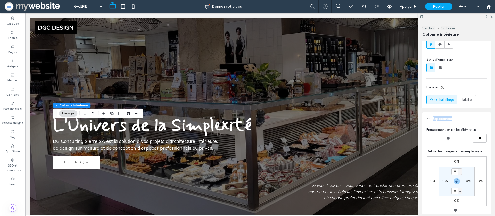
type input "**"
type input "*"
type input "**"
type input "*"
type input "**"
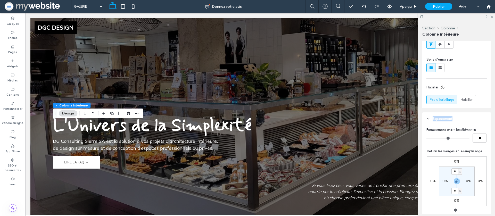
type input "*"
type input "**"
type input "*"
type input "**"
type input "*"
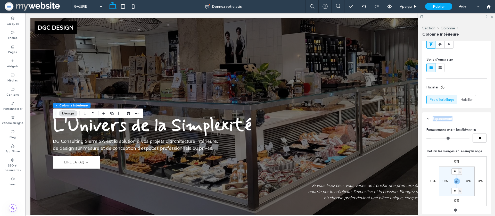
type input "**"
type input "*"
type input "**"
type input "*"
type input "**"
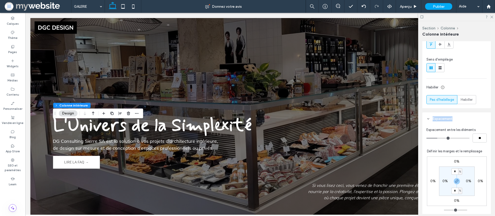
drag, startPoint x: 446, startPoint y: 137, endPoint x: 437, endPoint y: 138, distance: 8.2
click at [437, 138] on input "range" at bounding box center [447, 138] width 43 height 1
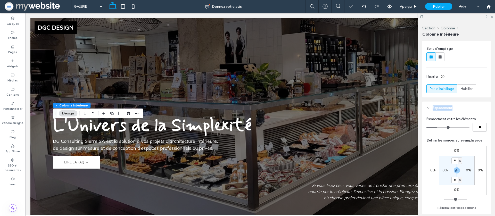
scroll to position [76, 0]
type input "*"
type input "**"
type input "*"
type input "**"
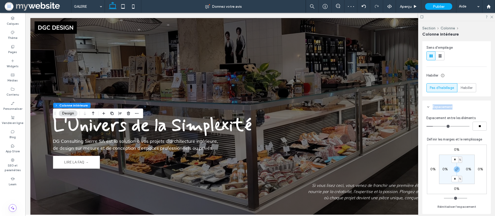
type input "*"
type input "**"
type input "*"
type input "**"
type input "*"
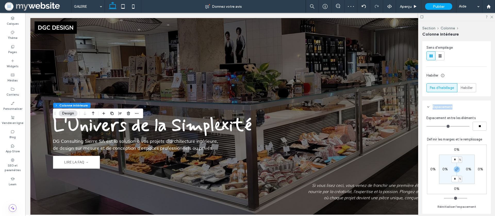
type input "**"
drag, startPoint x: 438, startPoint y: 127, endPoint x: 429, endPoint y: 127, distance: 9.5
type input "*"
click at [429, 126] on input "range" at bounding box center [447, 126] width 43 height 1
click at [431, 103] on header "Espacement" at bounding box center [456, 106] width 69 height 13
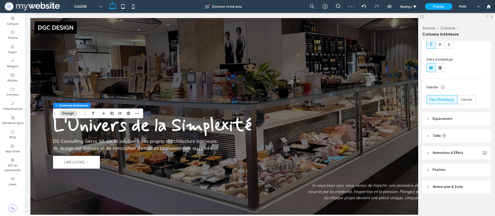
scroll to position [64, 0]
click at [433, 149] on header "Animations & Effets" at bounding box center [456, 152] width 69 height 13
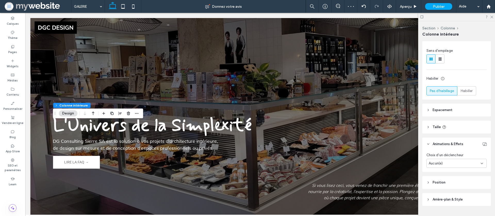
scroll to position [76, 0]
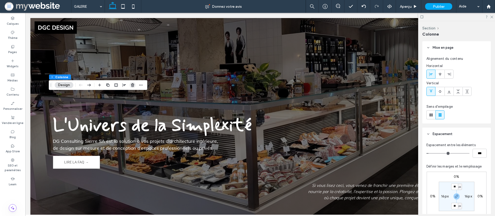
click at [133, 83] on icon "button" at bounding box center [132, 85] width 4 height 4
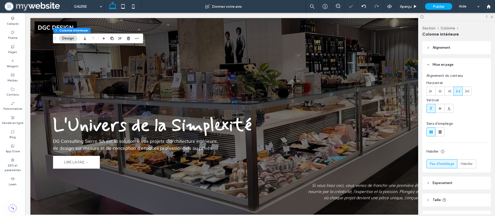
type input "**"
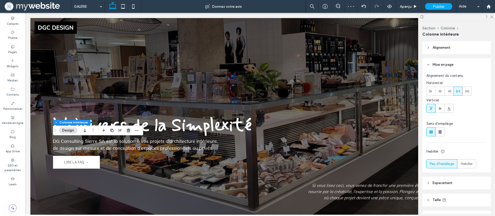
click at [128, 130] on icon "button" at bounding box center [128, 130] width 4 height 4
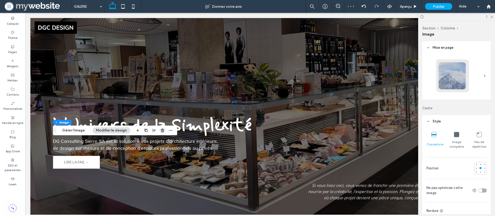
click at [160, 131] on icon "button" at bounding box center [162, 130] width 4 height 4
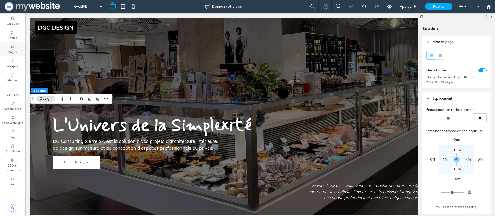
click at [12, 51] on label "Pages" at bounding box center [12, 52] width 9 height 6
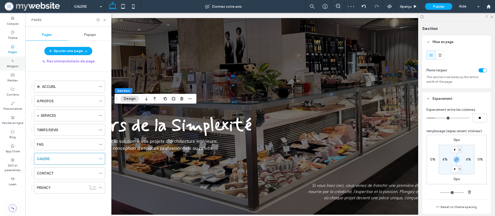
click at [12, 61] on icon at bounding box center [13, 61] width 4 height 4
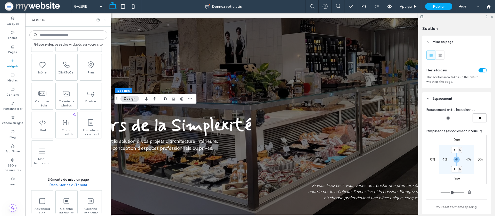
scroll to position [120, 0]
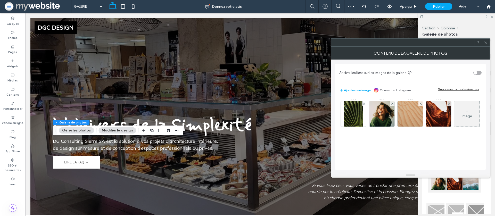
click at [475, 73] on div "toggle" at bounding box center [475, 73] width 4 height 4
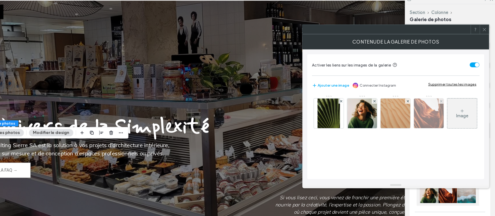
scroll to position [0, 0]
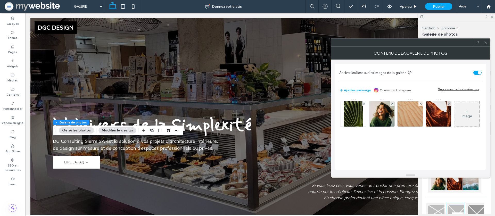
click at [480, 73] on div "toggle" at bounding box center [479, 73] width 4 height 4
click at [476, 90] on div "Supprimer toutes les images" at bounding box center [458, 89] width 41 height 4
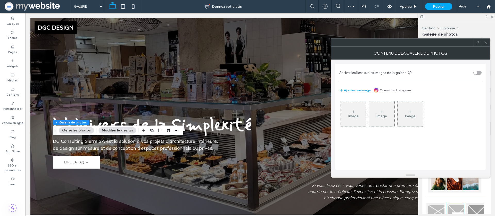
click at [484, 40] on span at bounding box center [486, 43] width 4 height 8
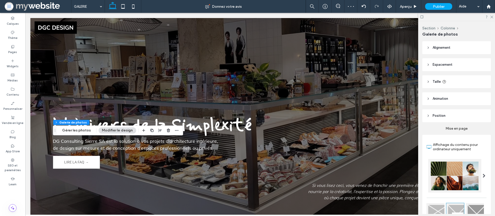
scroll to position [28, 0]
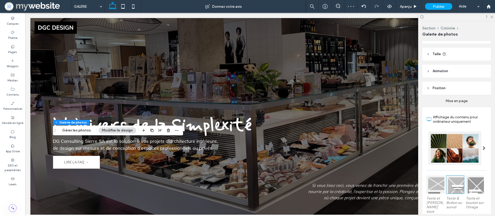
click at [461, 144] on div at bounding box center [454, 147] width 53 height 33
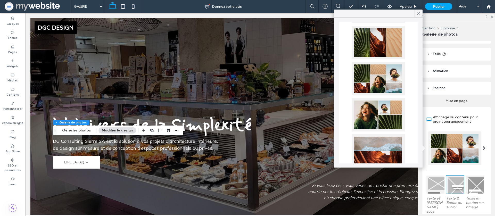
scroll to position [85, 0]
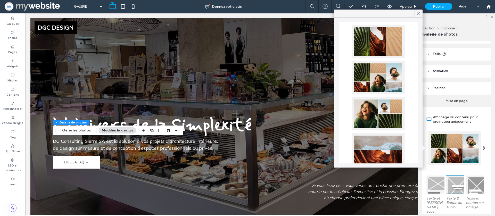
click at [373, 89] on div at bounding box center [377, 77] width 53 height 33
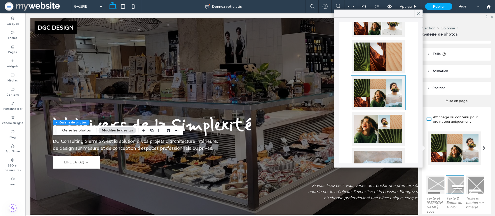
scroll to position [0, 0]
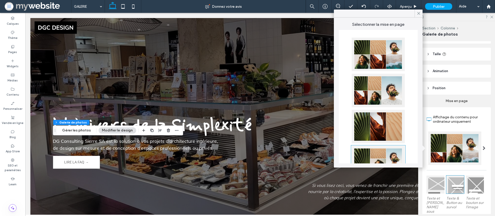
click at [476, 121] on label "Affichage du contenu pour ordinateur uniquement" at bounding box center [460, 119] width 54 height 14
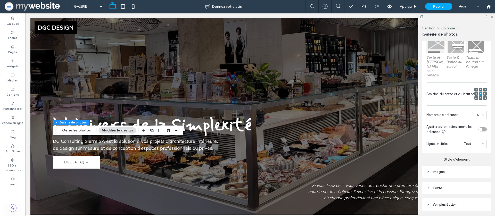
scroll to position [198, 0]
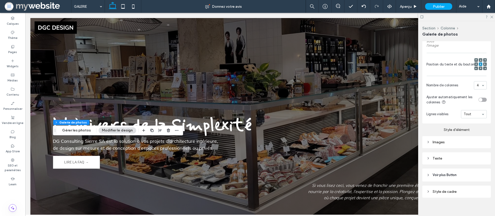
click at [433, 140] on div "Images" at bounding box center [456, 142] width 60 height 4
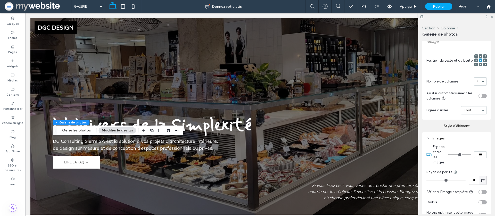
type input "*"
type input "***"
type input "*"
type input "***"
type input "*"
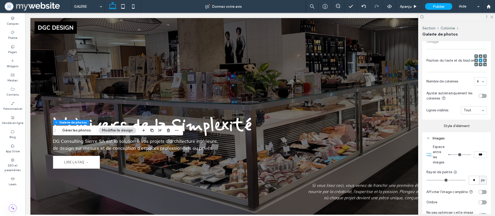
type input "***"
type input "*"
type input "***"
type input "*"
type input "***"
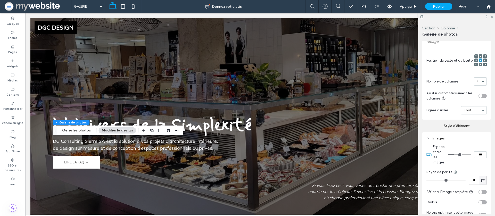
drag, startPoint x: 451, startPoint y: 150, endPoint x: 455, endPoint y: 149, distance: 4.1
type input "*"
click at [455, 154] on input "range" at bounding box center [459, 154] width 23 height 1
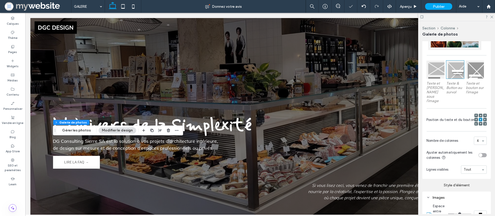
scroll to position [136, 0]
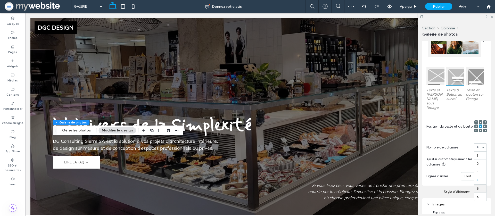
drag, startPoint x: 478, startPoint y: 182, endPoint x: 469, endPoint y: 176, distance: 10.5
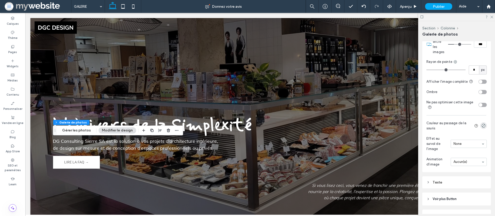
scroll to position [335, 0]
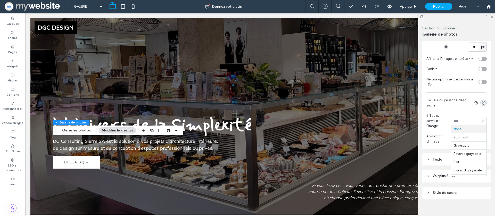
drag, startPoint x: 454, startPoint y: 116, endPoint x: 450, endPoint y: 114, distance: 4.3
click at [446, 134] on span "Animation d'image" at bounding box center [437, 139] width 22 height 10
click at [441, 134] on span "Animation d'image" at bounding box center [437, 139] width 22 height 10
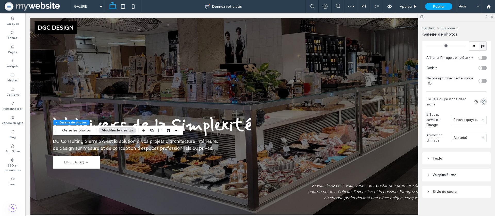
click at [432, 156] on div "Texte" at bounding box center [456, 158] width 60 height 4
click at [477, 162] on div "Texte" at bounding box center [471, 167] width 30 height 11
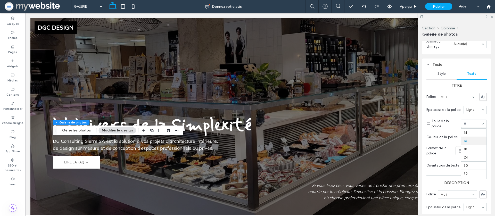
scroll to position [39, 0]
click at [454, 109] on div "Epaisseur de la police Light" at bounding box center [456, 110] width 60 height 12
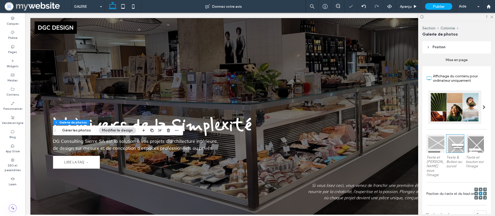
scroll to position [63, 0]
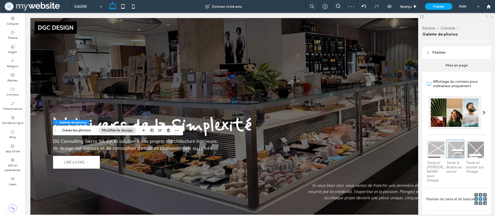
click at [492, 15] on icon at bounding box center [490, 16] width 3 height 3
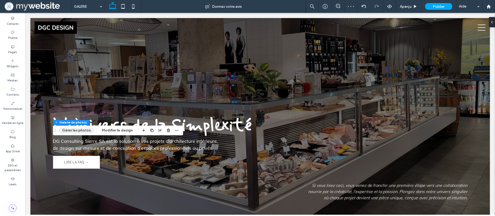
click at [81, 130] on button "Gérer les photos" at bounding box center [76, 130] width 35 height 6
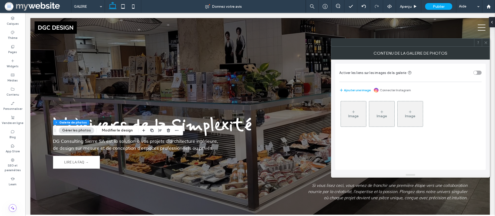
click at [350, 113] on div "Image" at bounding box center [353, 114] width 25 height 24
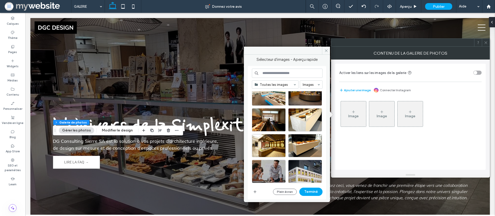
scroll to position [1248, 0]
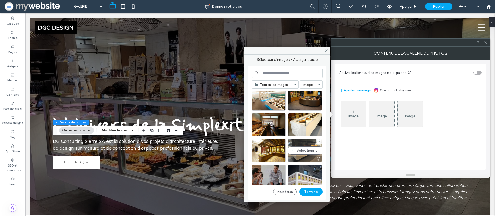
click at [300, 143] on div "Sélectionner" at bounding box center [305, 150] width 34 height 23
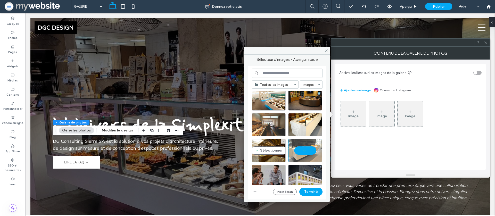
drag, startPoint x: 265, startPoint y: 145, endPoint x: 258, endPoint y: 123, distance: 22.3
click at [265, 144] on div "Sélectionner" at bounding box center [269, 150] width 34 height 23
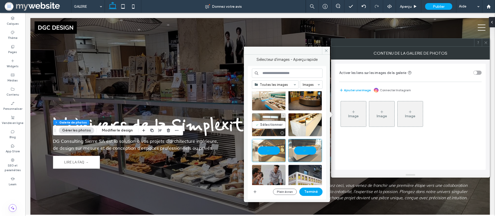
click at [258, 123] on div "Sélectionner" at bounding box center [269, 124] width 34 height 23
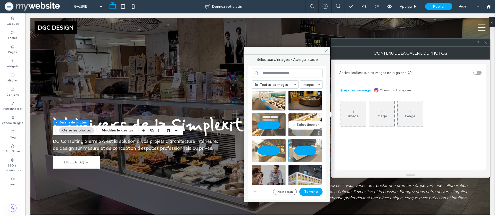
click at [309, 121] on div "Sélectionner" at bounding box center [305, 124] width 34 height 23
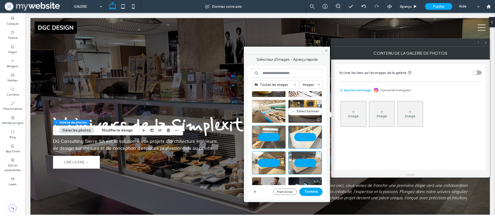
scroll to position [1230, 0]
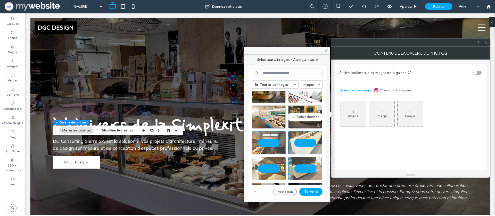
click at [306, 114] on div "Sélectionner" at bounding box center [305, 116] width 34 height 23
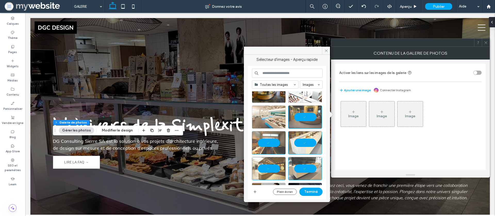
click at [276, 115] on div at bounding box center [269, 116] width 34 height 23
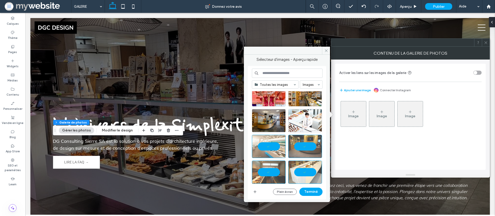
scroll to position [1186, 0]
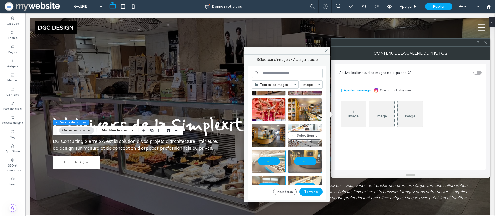
click at [311, 134] on div "Sélectionner" at bounding box center [305, 135] width 34 height 23
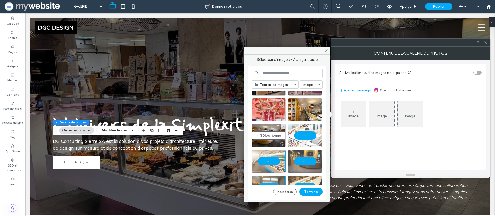
drag, startPoint x: 264, startPoint y: 133, endPoint x: 263, endPoint y: 112, distance: 21.1
click at [264, 133] on div "Sélectionner" at bounding box center [269, 135] width 34 height 23
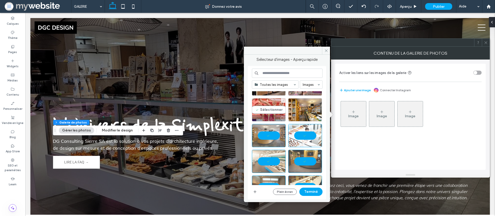
click at [268, 107] on div "Sélectionner" at bounding box center [269, 109] width 34 height 23
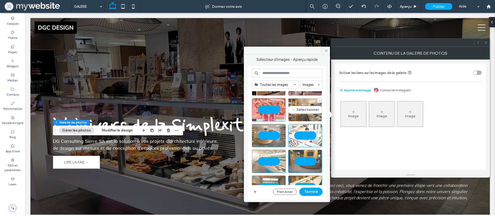
click at [302, 109] on div "Sélectionner" at bounding box center [305, 109] width 34 height 23
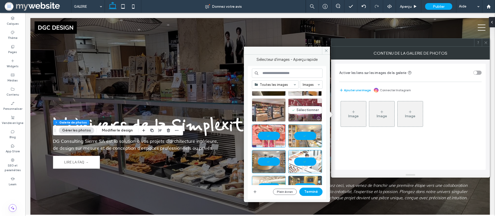
drag, startPoint x: 301, startPoint y: 110, endPoint x: 281, endPoint y: 110, distance: 20.4
click at [301, 110] on div "Sélectionner" at bounding box center [305, 109] width 34 height 23
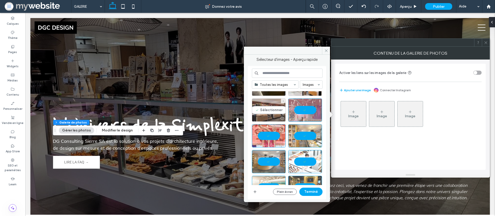
click at [281, 110] on div "Sélectionner" at bounding box center [269, 109] width 34 height 23
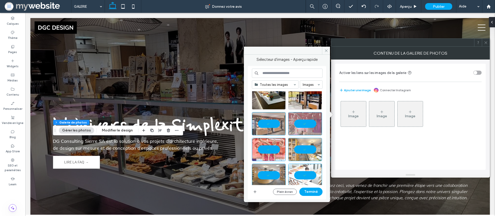
scroll to position [1131, 0]
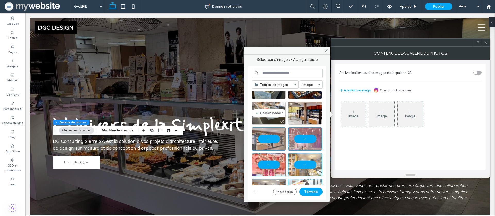
click at [281, 114] on div "Sélectionner" at bounding box center [269, 113] width 34 height 23
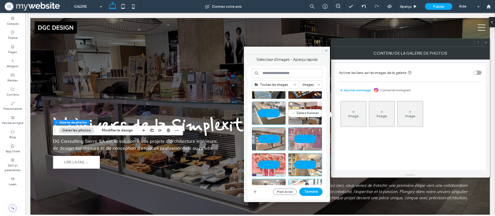
click at [295, 112] on div "Sélectionner" at bounding box center [305, 113] width 34 height 23
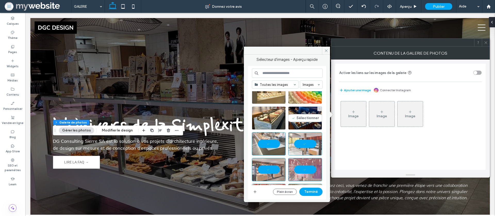
click at [294, 112] on div "Sélectionner" at bounding box center [305, 117] width 34 height 23
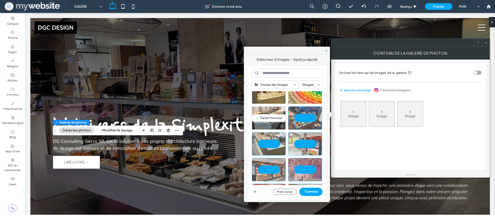
click at [280, 114] on div "Sélectionner" at bounding box center [269, 117] width 34 height 23
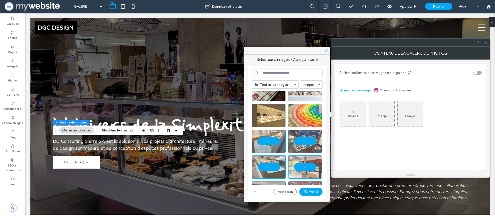
scroll to position [1073, 0]
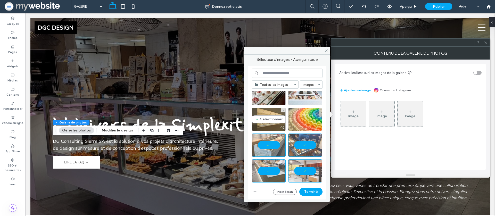
click at [278, 113] on div "Sélectionner" at bounding box center [269, 119] width 34 height 23
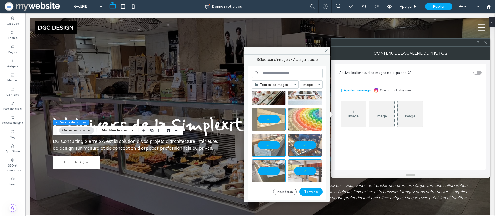
click at [288, 113] on div at bounding box center [305, 119] width 34 height 23
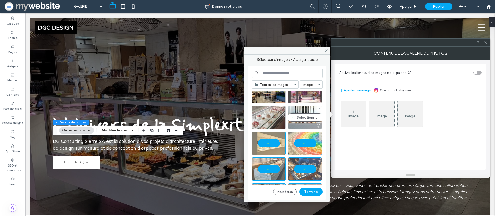
drag, startPoint x: 292, startPoint y: 108, endPoint x: 284, endPoint y: 112, distance: 9.0
click at [292, 108] on div "Sélectionner" at bounding box center [305, 117] width 34 height 23
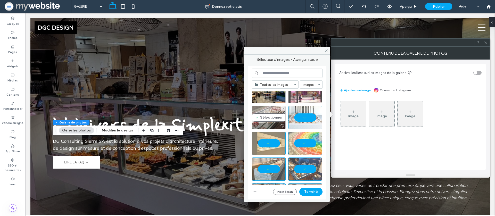
click at [277, 115] on div "Sélectionner" at bounding box center [269, 117] width 34 height 23
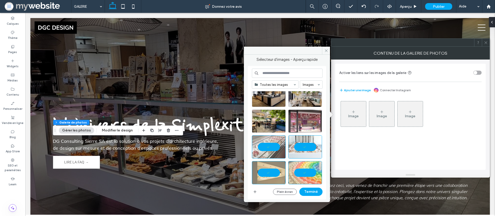
scroll to position [1010, 0]
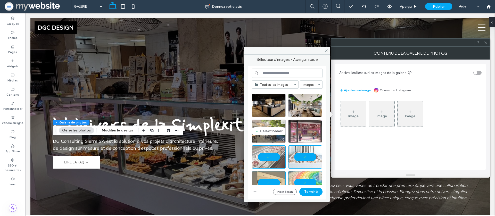
click at [274, 122] on div "Sélectionner" at bounding box center [269, 131] width 34 height 23
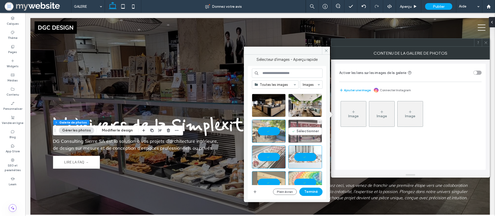
click at [317, 126] on div "Sélectionner" at bounding box center [305, 131] width 34 height 23
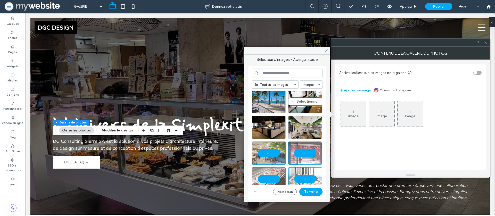
scroll to position [987, 0]
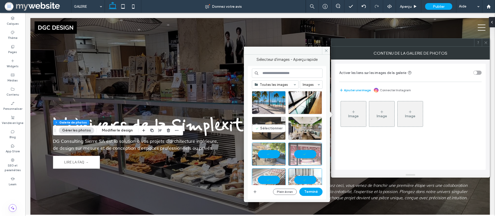
click at [264, 127] on div "Sélectionner" at bounding box center [269, 128] width 34 height 23
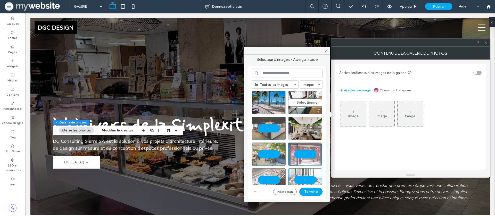
click at [298, 105] on div "Sélectionner" at bounding box center [305, 102] width 34 height 23
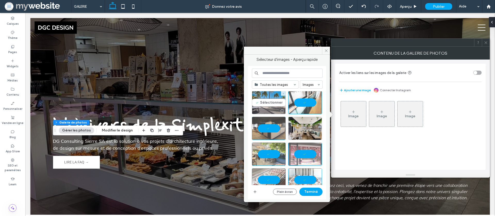
click at [260, 101] on div "Sélectionner" at bounding box center [269, 102] width 34 height 23
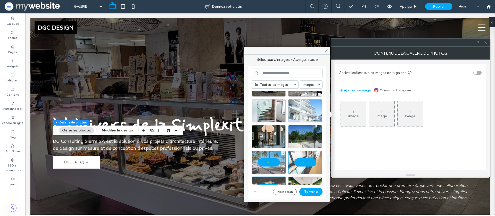
click at [266, 157] on div at bounding box center [269, 162] width 34 height 23
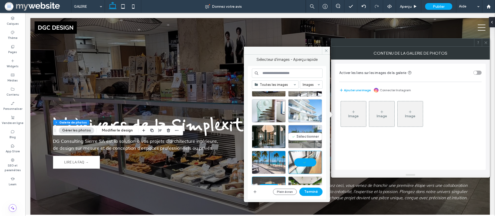
click at [302, 133] on div "Sélectionner" at bounding box center [305, 136] width 34 height 23
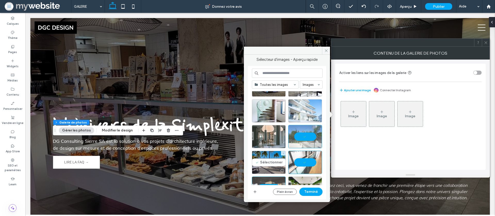
drag, startPoint x: 263, startPoint y: 155, endPoint x: 266, endPoint y: 133, distance: 21.3
click at [263, 154] on div "Sélectionner" at bounding box center [269, 162] width 34 height 23
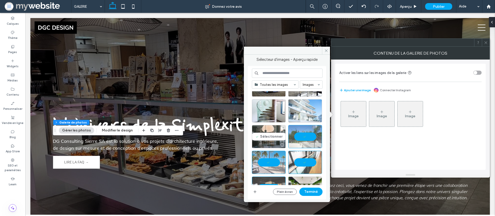
click at [266, 133] on div "Sélectionner" at bounding box center [269, 136] width 34 height 23
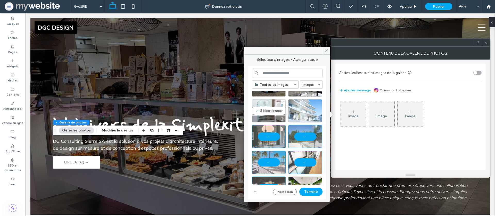
click at [268, 117] on div at bounding box center [268, 119] width 33 height 6
click at [312, 107] on div at bounding box center [305, 110] width 34 height 23
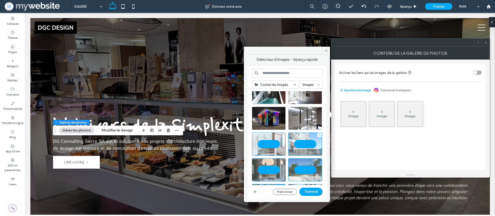
scroll to position [879, 0]
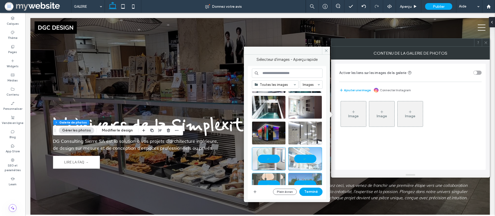
drag, startPoint x: 305, startPoint y: 125, endPoint x: 298, endPoint y: 126, distance: 6.8
click at [304, 125] on div at bounding box center [305, 132] width 34 height 23
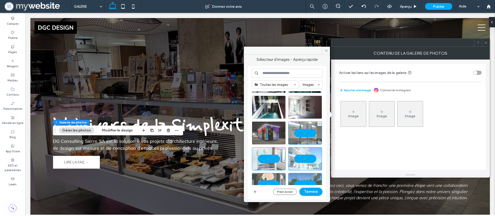
drag, startPoint x: 266, startPoint y: 130, endPoint x: 266, endPoint y: 127, distance: 3.1
click at [266, 130] on div at bounding box center [269, 132] width 34 height 23
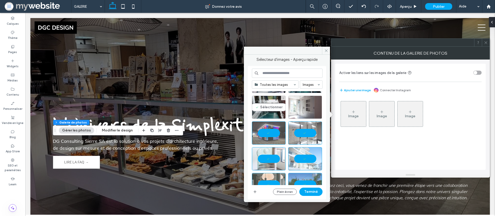
drag, startPoint x: 268, startPoint y: 101, endPoint x: 292, endPoint y: 100, distance: 23.5
click at [269, 101] on div "Sélectionner" at bounding box center [269, 107] width 34 height 23
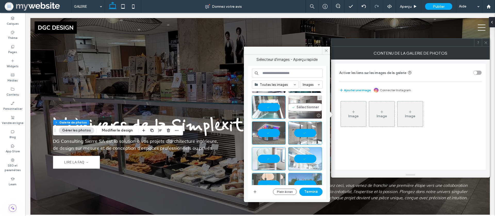
click at [295, 100] on div "Sélectionner" at bounding box center [305, 107] width 34 height 23
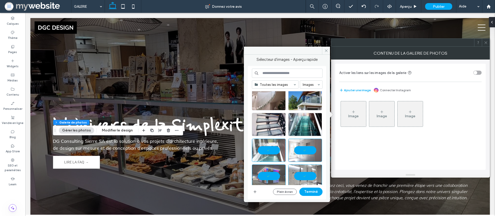
scroll to position [832, 0]
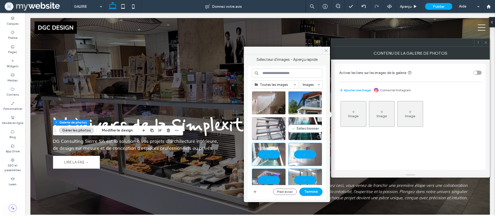
drag, startPoint x: 293, startPoint y: 124, endPoint x: 278, endPoint y: 125, distance: 15.2
click at [292, 124] on div "Sélectionner" at bounding box center [305, 128] width 34 height 23
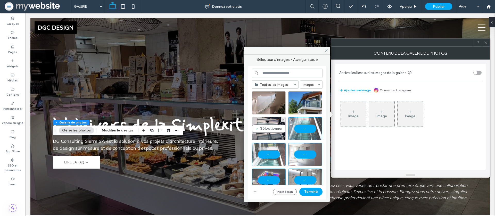
click at [264, 125] on div "Sélectionner" at bounding box center [269, 128] width 34 height 23
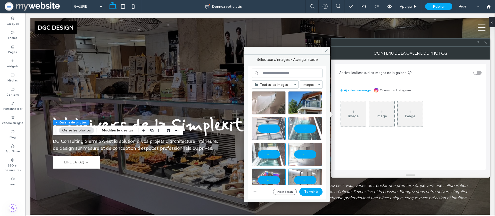
drag, startPoint x: 265, startPoint y: 99, endPoint x: 273, endPoint y: 98, distance: 7.5
click at [267, 99] on div at bounding box center [269, 102] width 34 height 23
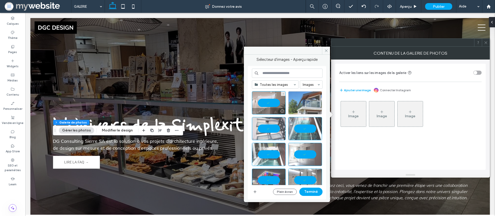
click at [303, 99] on div at bounding box center [305, 102] width 34 height 23
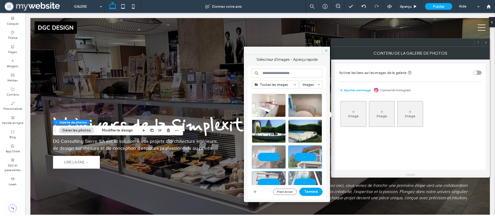
scroll to position [775, 0]
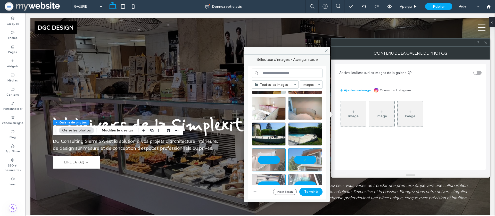
drag, startPoint x: 262, startPoint y: 121, endPoint x: 276, endPoint y: 122, distance: 13.7
click at [264, 121] on div at bounding box center [289, 110] width 74 height 26
drag, startPoint x: 306, startPoint y: 130, endPoint x: 303, endPoint y: 112, distance: 18.2
click at [305, 129] on div "Sélectionner" at bounding box center [305, 133] width 34 height 23
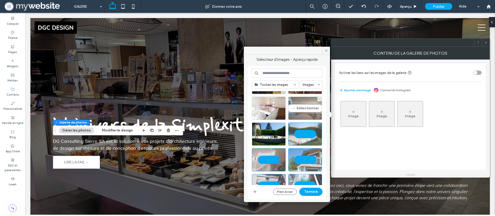
drag, startPoint x: 303, startPoint y: 111, endPoint x: 294, endPoint y: 109, distance: 8.9
click at [301, 111] on div "Sélectionner" at bounding box center [305, 108] width 34 height 23
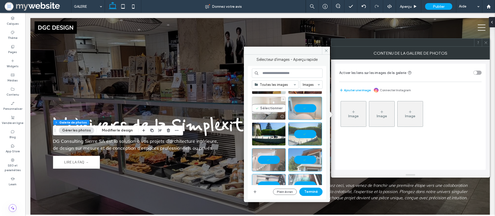
click at [277, 108] on div "Sélectionner" at bounding box center [269, 108] width 34 height 23
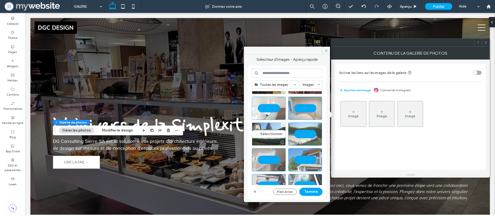
click at [269, 133] on div "Sélectionner" at bounding box center [269, 133] width 34 height 23
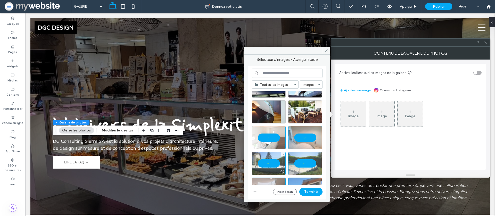
scroll to position [735, 0]
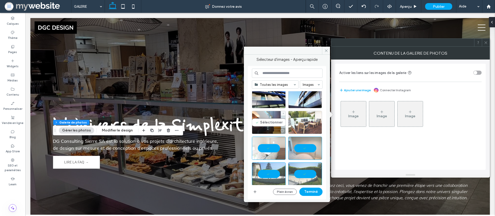
drag, startPoint x: 271, startPoint y: 123, endPoint x: 300, endPoint y: 124, distance: 28.9
click at [276, 124] on div "Sélectionner" at bounding box center [269, 122] width 34 height 23
click at [301, 124] on div "Sélectionner" at bounding box center [305, 122] width 34 height 23
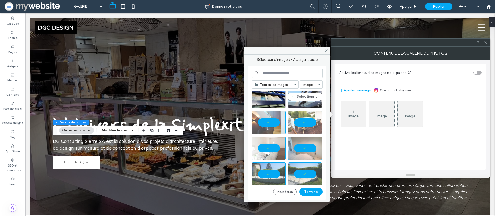
click at [307, 96] on div "Sélectionner" at bounding box center [305, 96] width 34 height 23
click at [276, 95] on div at bounding box center [269, 96] width 34 height 23
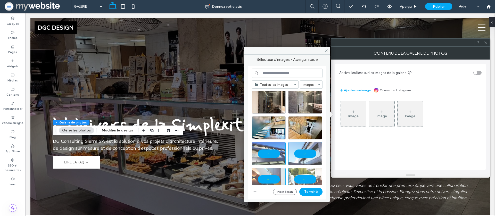
scroll to position [666, 0]
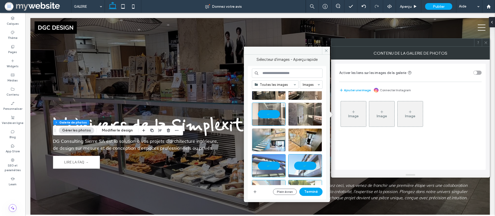
drag, startPoint x: 267, startPoint y: 139, endPoint x: 279, endPoint y: 138, distance: 11.4
click at [269, 139] on div at bounding box center [269, 139] width 34 height 23
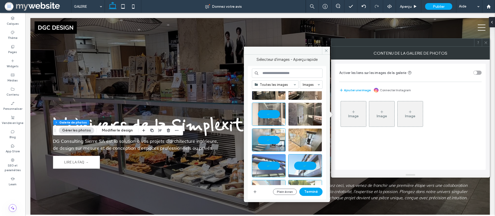
click at [301, 138] on div at bounding box center [305, 139] width 34 height 23
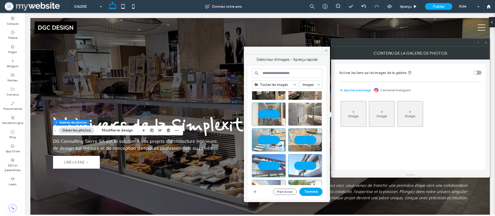
click at [303, 118] on div at bounding box center [305, 114] width 34 height 23
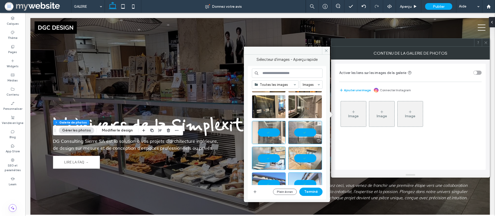
scroll to position [625, 0]
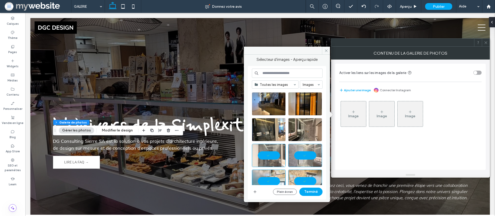
click at [300, 117] on div at bounding box center [289, 105] width 74 height 26
drag, startPoint x: 298, startPoint y: 124, endPoint x: 293, endPoint y: 123, distance: 5.6
click at [298, 124] on div "Sélectionner" at bounding box center [305, 129] width 34 height 23
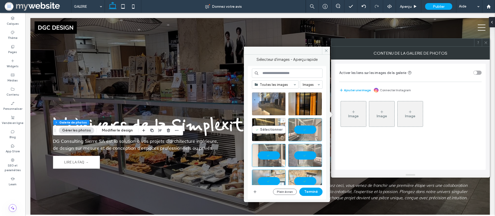
drag, startPoint x: 271, startPoint y: 120, endPoint x: 270, endPoint y: 107, distance: 12.9
click at [271, 119] on div "Sélectionner" at bounding box center [269, 129] width 34 height 23
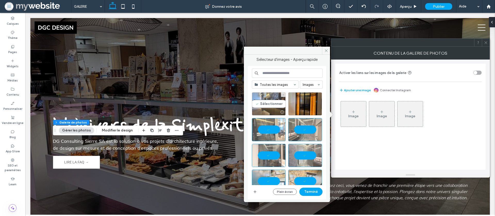
click at [270, 107] on div "Sélectionner" at bounding box center [269, 103] width 34 height 23
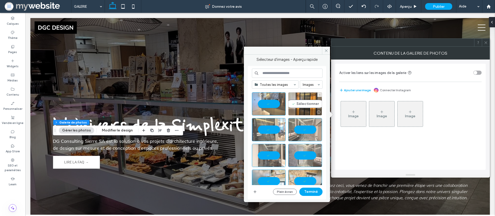
click at [302, 103] on div "Sélectionner" at bounding box center [305, 103] width 34 height 23
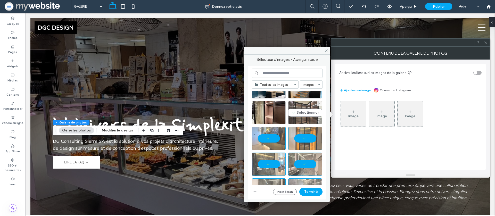
click at [299, 108] on div "Sélectionner" at bounding box center [305, 112] width 34 height 23
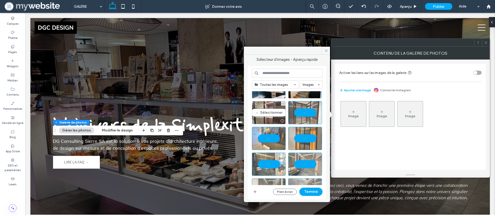
click at [281, 109] on div "Sélectionner" at bounding box center [269, 112] width 34 height 23
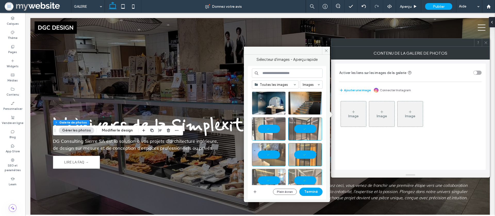
click at [280, 103] on div at bounding box center [289, 138] width 74 height 94
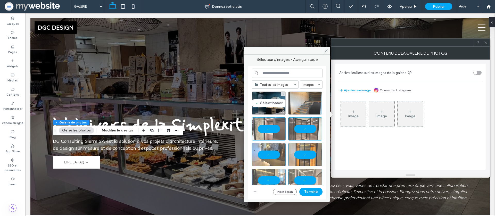
click at [293, 103] on div at bounding box center [305, 102] width 34 height 23
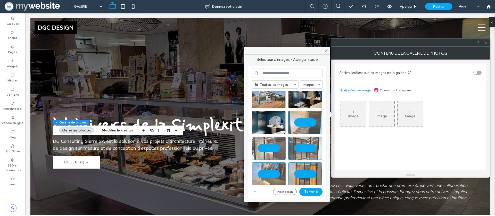
scroll to position [553, 0]
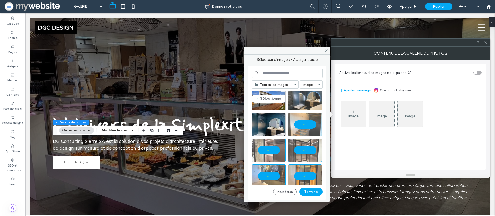
drag, startPoint x: 271, startPoint y: 103, endPoint x: 291, endPoint y: 103, distance: 20.4
click at [271, 103] on div "Sélectionner" at bounding box center [269, 98] width 34 height 23
click at [298, 102] on div "Sélectionner" at bounding box center [305, 98] width 34 height 23
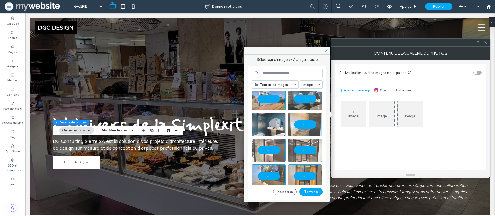
click at [278, 123] on div at bounding box center [269, 124] width 34 height 23
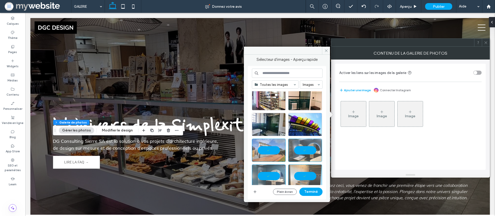
scroll to position [491, 0]
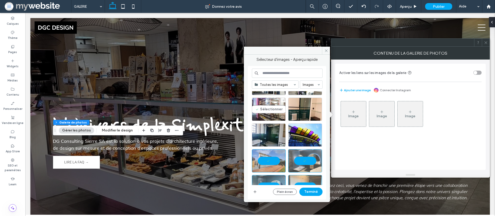
drag, startPoint x: 278, startPoint y: 111, endPoint x: 287, endPoint y: 117, distance: 11.2
click at [278, 111] on div "Sélectionner" at bounding box center [269, 109] width 34 height 23
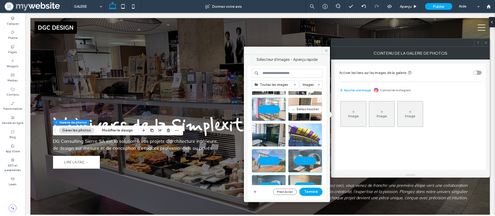
drag, startPoint x: 296, startPoint y: 108, endPoint x: 296, endPoint y: 123, distance: 14.9
click at [296, 112] on div "Sélectionner" at bounding box center [305, 109] width 34 height 23
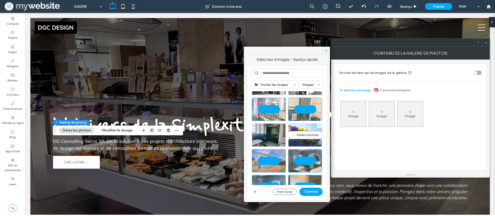
click at [294, 127] on div "Sélectionner" at bounding box center [305, 134] width 34 height 23
drag, startPoint x: 268, startPoint y: 134, endPoint x: 268, endPoint y: 130, distance: 3.9
click at [268, 134] on div "Sélectionner" at bounding box center [269, 134] width 34 height 23
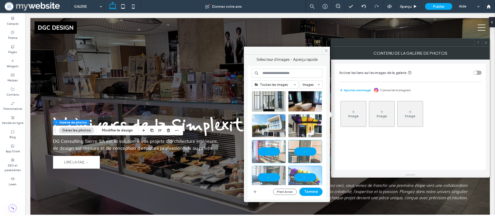
scroll to position [437, 0]
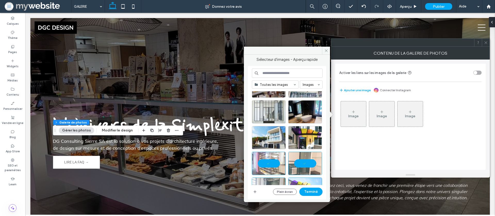
click at [270, 123] on div at bounding box center [289, 113] width 74 height 26
drag, startPoint x: 289, startPoint y: 113, endPoint x: 299, endPoint y: 113, distance: 10.1
click at [290, 113] on div "Sélectionner" at bounding box center [305, 111] width 34 height 23
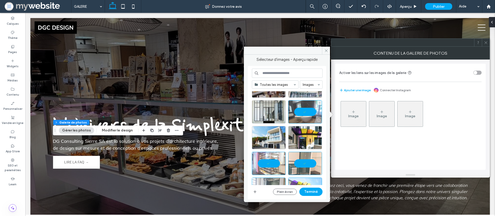
drag, startPoint x: 299, startPoint y: 113, endPoint x: 296, endPoint y: 113, distance: 3.3
click at [298, 113] on div at bounding box center [305, 111] width 34 height 23
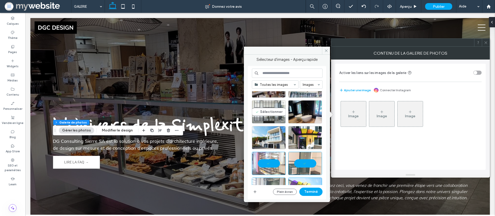
click at [277, 113] on div "Sélectionner" at bounding box center [269, 111] width 34 height 23
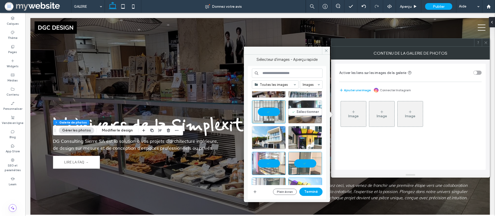
click at [294, 113] on div "Sélectionner" at bounding box center [305, 111] width 34 height 23
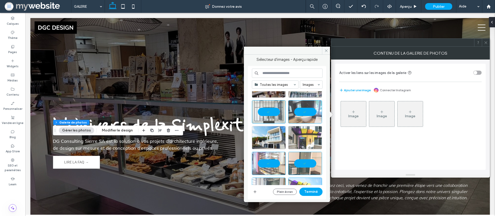
click at [299, 129] on div at bounding box center [305, 137] width 34 height 23
drag, startPoint x: 272, startPoint y: 136, endPoint x: 271, endPoint y: 128, distance: 7.8
click at [272, 135] on div "Sélectionner" at bounding box center [269, 137] width 34 height 23
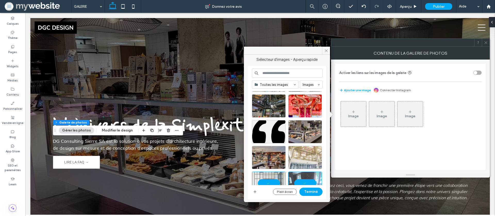
click at [295, 155] on div at bounding box center [305, 157] width 34 height 23
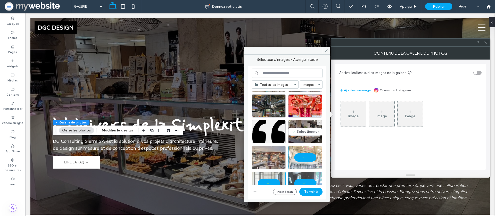
drag, startPoint x: 300, startPoint y: 133, endPoint x: 273, endPoint y: 149, distance: 31.7
click at [300, 133] on div "Sélectionner" at bounding box center [305, 131] width 34 height 23
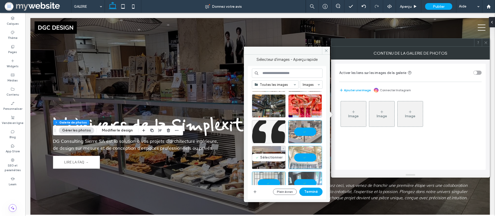
drag, startPoint x: 270, startPoint y: 151, endPoint x: 272, endPoint y: 142, distance: 9.6
click at [270, 151] on div "Sélectionner" at bounding box center [269, 157] width 34 height 23
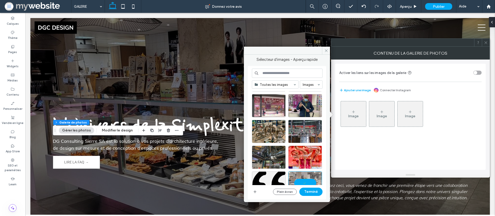
scroll to position [309, 0]
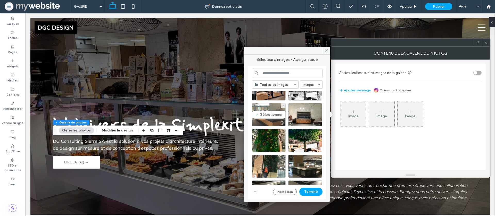
click at [275, 118] on div "Sélectionner" at bounding box center [269, 114] width 34 height 23
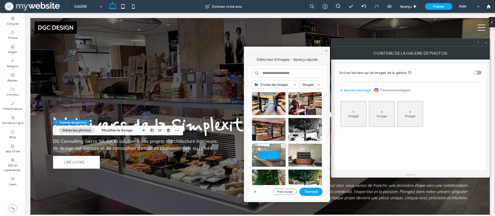
scroll to position [129, 0]
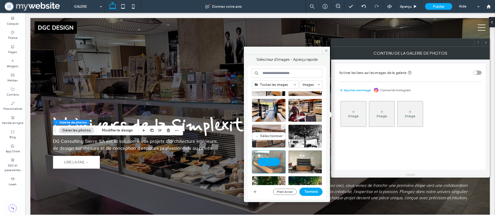
click at [273, 136] on div "Sélectionner" at bounding box center [269, 135] width 34 height 23
click at [267, 133] on div at bounding box center [269, 135] width 34 height 23
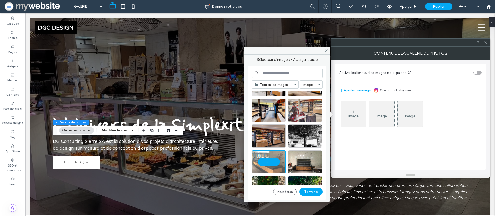
click at [302, 114] on div at bounding box center [305, 110] width 34 height 23
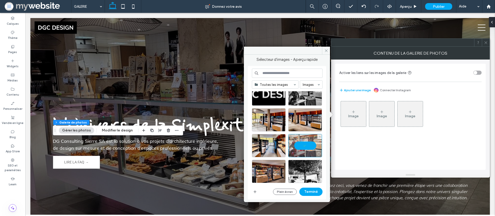
click at [300, 146] on div at bounding box center [305, 145] width 34 height 23
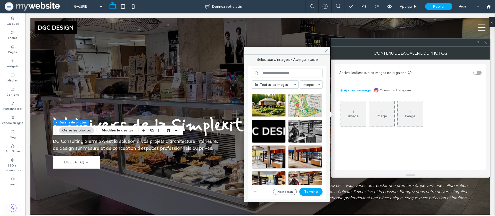
scroll to position [37, 0]
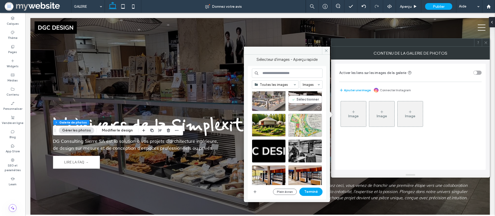
click at [291, 108] on div at bounding box center [304, 108] width 33 height 6
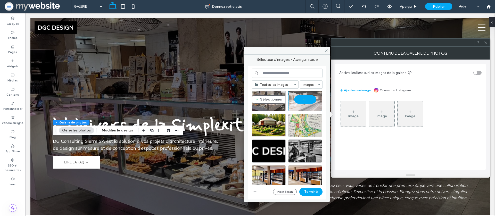
click at [272, 104] on div "Sélectionner" at bounding box center [269, 99] width 34 height 23
click at [310, 193] on button "Terminé" at bounding box center [310, 192] width 23 height 8
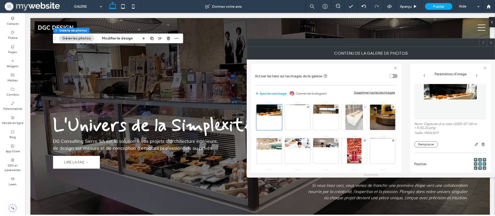
scroll to position [6, 0]
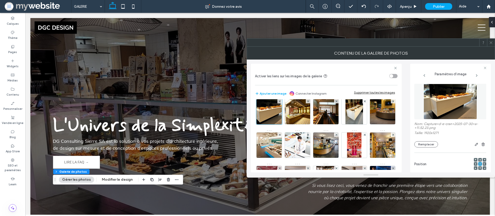
click at [490, 41] on icon at bounding box center [491, 43] width 4 height 4
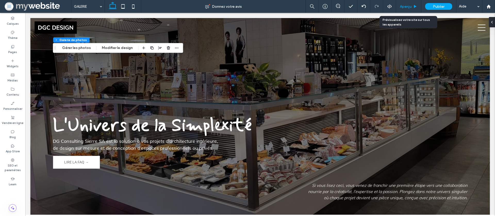
click at [403, 7] on span "Aperçu" at bounding box center [406, 6] width 12 height 4
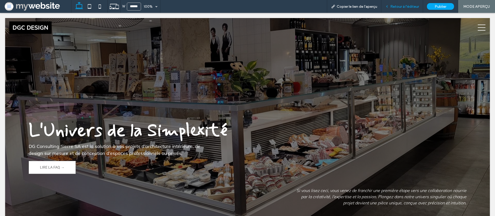
click at [398, 3] on div "Retour à l'éditeur" at bounding box center [402, 6] width 42 height 13
click at [406, 3] on div "Retour à l'éditeur" at bounding box center [402, 6] width 42 height 13
click at [396, 6] on span "Retour à l'éditeur" at bounding box center [404, 6] width 29 height 4
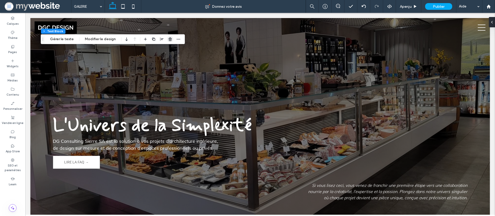
click at [168, 39] on icon "button" at bounding box center [170, 39] width 4 height 4
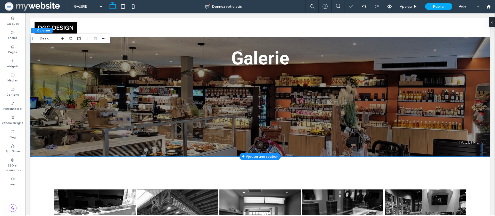
click at [231, 42] on div "Galerie tagline" at bounding box center [259, 96] width 459 height 119
click at [41, 38] on button "Design" at bounding box center [45, 38] width 19 height 6
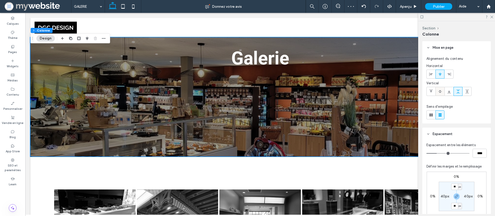
click at [441, 94] on span at bounding box center [440, 91] width 4 height 9
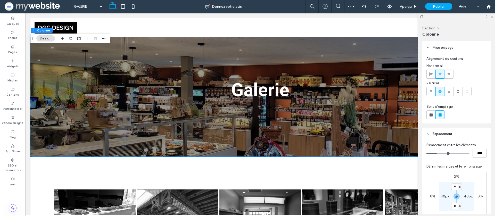
click at [492, 17] on icon at bounding box center [490, 16] width 3 height 3
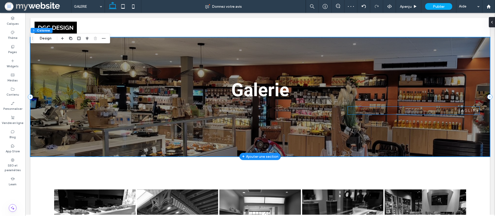
drag, startPoint x: 461, startPoint y: 111, endPoint x: 456, endPoint y: 110, distance: 4.7
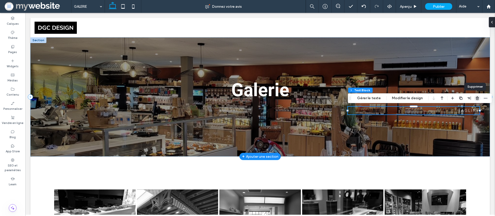
drag, startPoint x: 476, startPoint y: 98, endPoint x: 299, endPoint y: 101, distance: 177.0
click at [476, 98] on icon "button" at bounding box center [477, 98] width 4 height 4
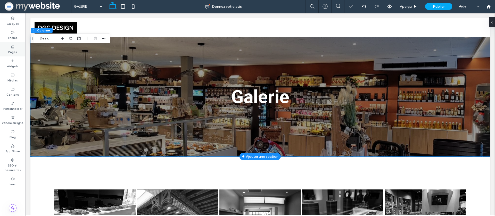
click at [7, 55] on div "Pages" at bounding box center [12, 49] width 25 height 14
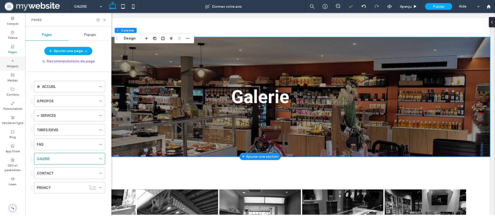
click at [8, 62] on div "Widgets" at bounding box center [12, 63] width 25 height 14
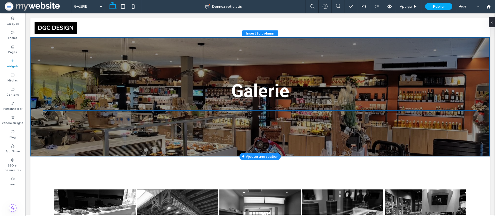
drag, startPoint x: 111, startPoint y: 79, endPoint x: 113, endPoint y: 81, distance: 2.9
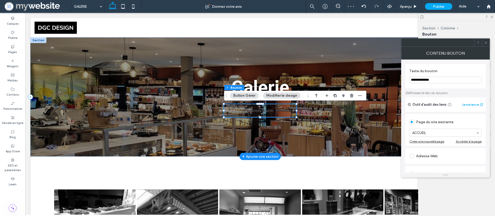
click at [427, 82] on input "**********" at bounding box center [445, 80] width 72 height 7
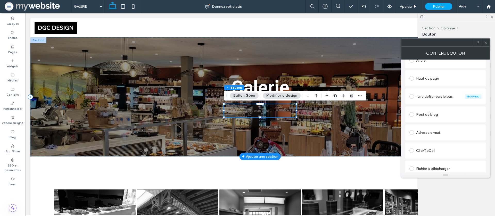
scroll to position [136, 0]
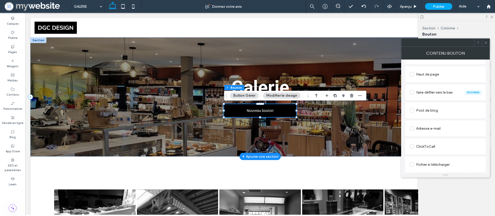
click at [253, 111] on span "Nouveau bouton" at bounding box center [260, 110] width 27 height 4
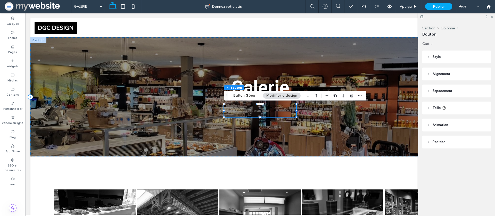
click at [285, 94] on button "Modifier le design" at bounding box center [282, 95] width 38 height 6
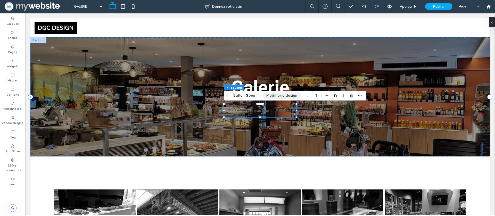
click at [284, 96] on button "Modifier le design" at bounding box center [282, 95] width 38 height 6
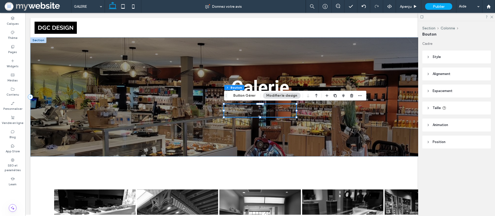
click at [433, 56] on span "Style" at bounding box center [436, 56] width 8 height 5
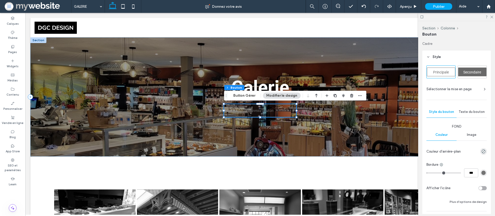
drag, startPoint x: 435, startPoint y: 68, endPoint x: 458, endPoint y: 70, distance: 22.7
click at [435, 68] on div "Principale" at bounding box center [441, 71] width 28 height 9
click at [459, 70] on div "Secondaire" at bounding box center [472, 71] width 28 height 9
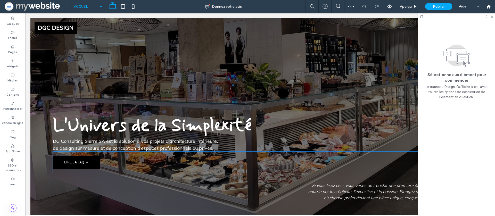
click at [84, 160] on span "LIRE LA FAQ →" at bounding box center [76, 162] width 24 height 4
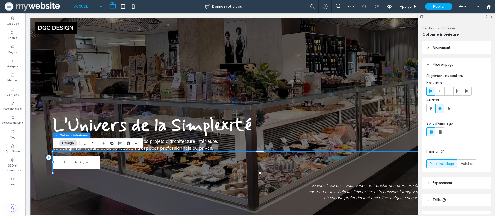
click at [65, 140] on button "Design" at bounding box center [68, 143] width 19 height 6
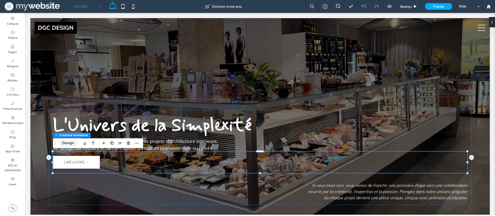
click at [72, 145] on button "Design" at bounding box center [68, 143] width 19 height 6
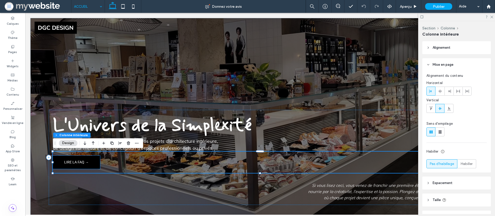
click at [66, 160] on span "LIRE LA FAQ →" at bounding box center [76, 162] width 24 height 4
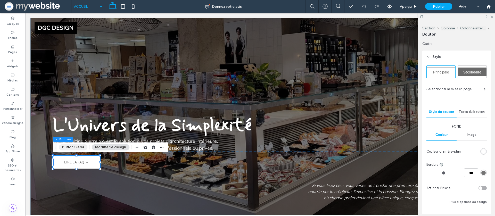
click at [77, 147] on button "Button Gérer" at bounding box center [73, 147] width 29 height 6
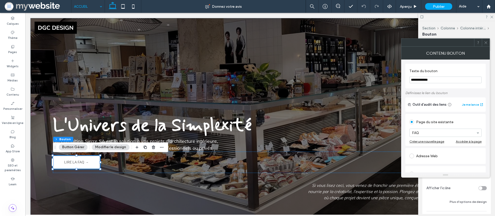
drag, startPoint x: 446, startPoint y: 80, endPoint x: 431, endPoint y: 79, distance: 15.0
click at [431, 79] on input "**********" at bounding box center [445, 80] width 72 height 7
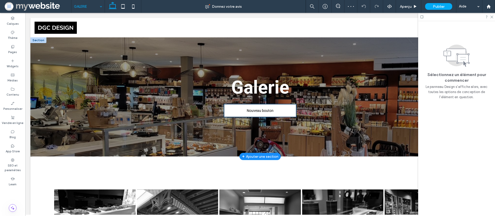
click at [238, 110] on link "Nouveau bouton" at bounding box center [260, 110] width 72 height 13
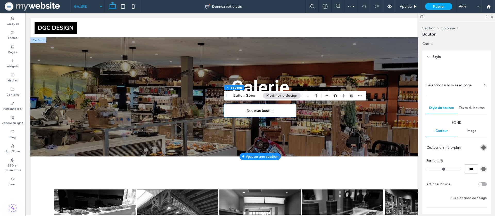
type input "**"
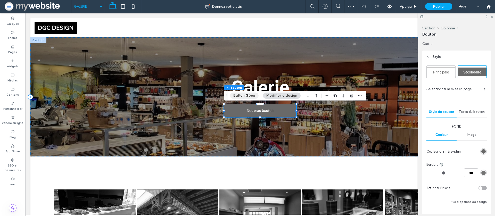
click at [248, 97] on button "Button Gérer" at bounding box center [244, 95] width 29 height 6
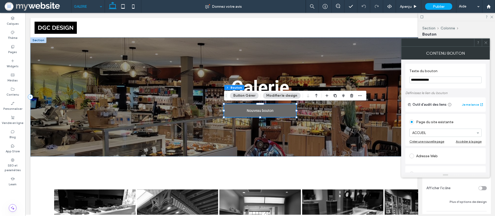
click at [430, 81] on input "**********" at bounding box center [445, 80] width 72 height 7
paste input "**"
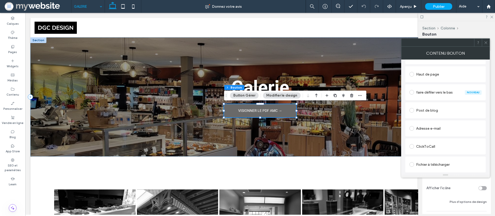
type input "**********"
click at [419, 165] on div "Fichier à télécharger" at bounding box center [445, 164] width 72 height 8
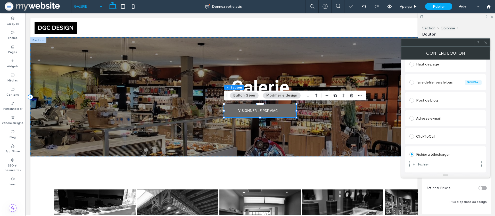
click at [427, 163] on div "Fichier" at bounding box center [423, 164] width 11 height 4
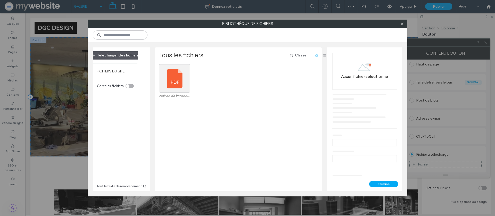
click at [120, 53] on button "Télécharger des fichiers" at bounding box center [115, 55] width 55 height 8
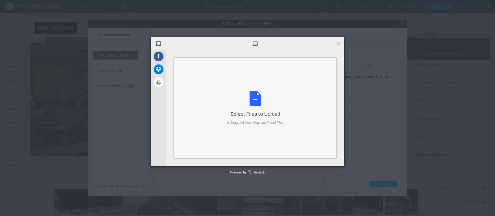
click at [259, 85] on div "Select Files to Upload or Drag and Drop, Copy and Paste Files" at bounding box center [255, 108] width 162 height 100
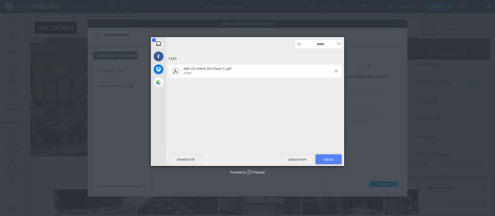
click at [332, 163] on span "Upload 1" at bounding box center [328, 159] width 26 height 10
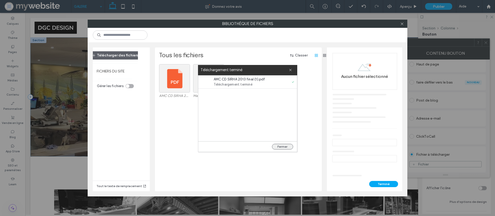
click at [277, 147] on button "Fermer" at bounding box center [282, 147] width 21 height 6
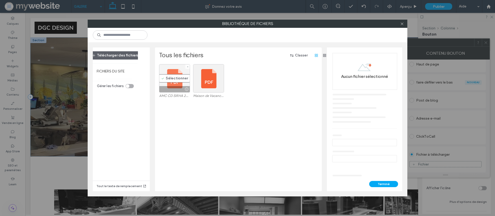
click at [179, 77] on div "Sélectionner" at bounding box center [174, 78] width 31 height 28
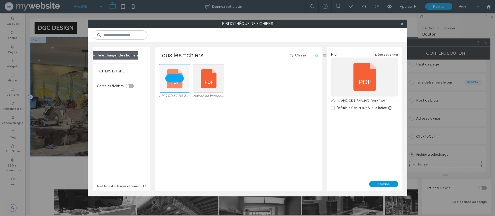
drag, startPoint x: 379, startPoint y: 183, endPoint x: 355, endPoint y: 170, distance: 28.0
click at [379, 183] on button "Terminé" at bounding box center [383, 184] width 29 height 6
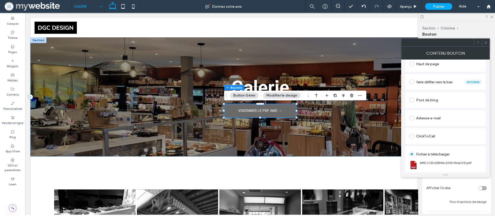
click at [485, 43] on icon at bounding box center [486, 43] width 4 height 4
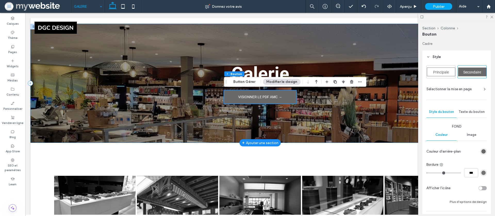
scroll to position [0, 0]
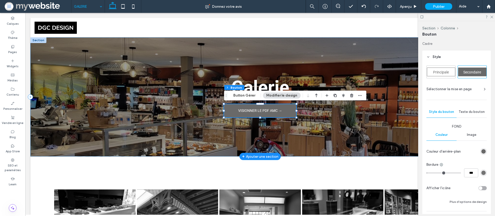
click at [159, 132] on div "Galerie VISIONNER LE PDF AMC →" at bounding box center [259, 96] width 459 height 119
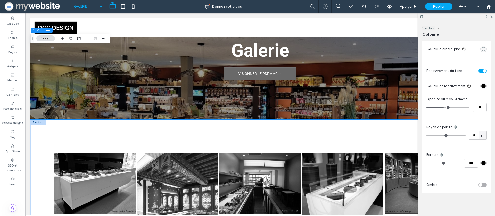
scroll to position [22, 0]
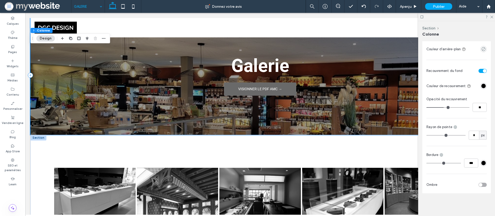
click at [144, 77] on div "Galerie VISIONNER LE PDF AMC →" at bounding box center [259, 75] width 459 height 119
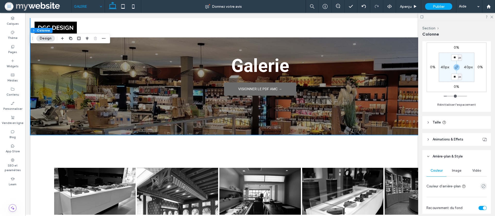
scroll to position [146, 0]
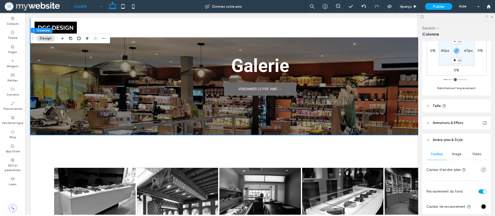
click at [460, 154] on span "Image" at bounding box center [457, 154] width 10 height 4
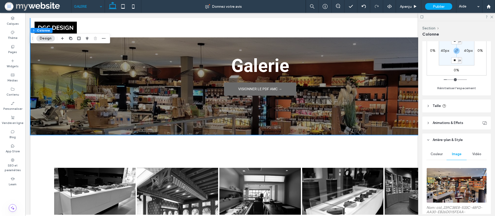
drag, startPoint x: 450, startPoint y: 185, endPoint x: 447, endPoint y: 184, distance: 2.9
click at [450, 185] on img at bounding box center [456, 185] width 60 height 35
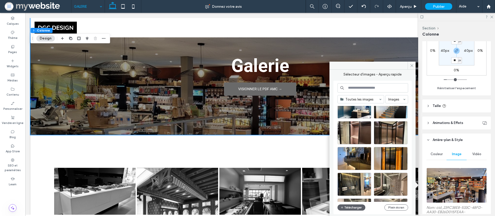
scroll to position [586, 0]
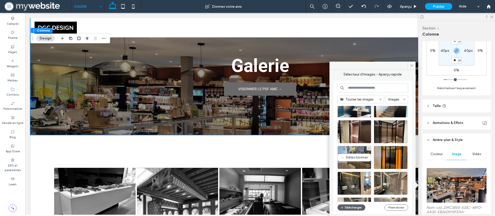
click at [347, 152] on div "Sélectionner" at bounding box center [354, 157] width 34 height 23
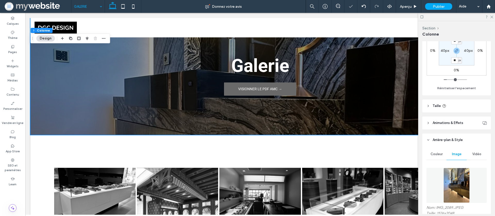
click at [445, 177] on img at bounding box center [456, 185] width 27 height 35
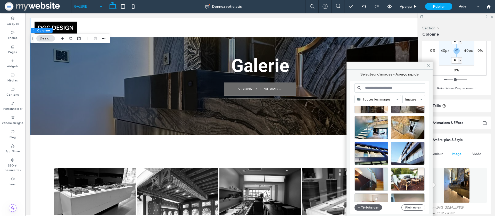
scroll to position [701, 0]
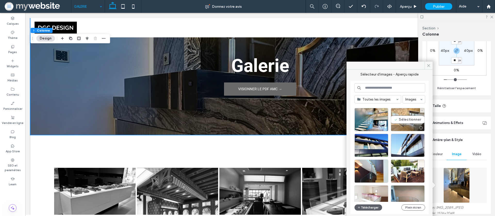
click at [397, 123] on div "Sélectionner" at bounding box center [408, 119] width 34 height 23
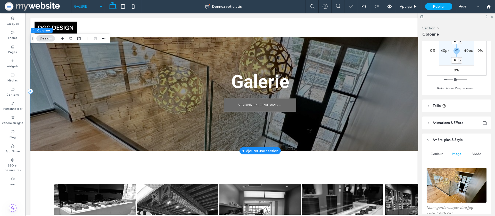
scroll to position [0, 0]
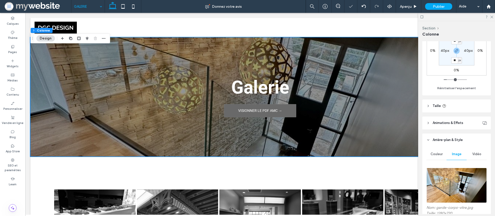
click at [452, 184] on img at bounding box center [456, 185] width 60 height 35
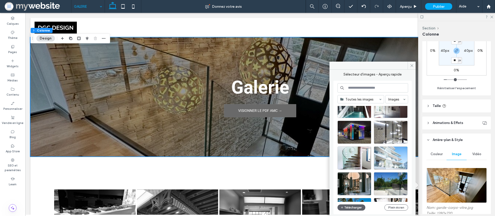
scroll to position [913, 0]
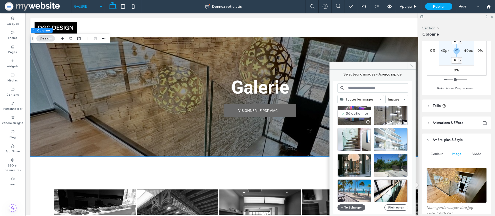
drag, startPoint x: 345, startPoint y: 108, endPoint x: 320, endPoint y: 96, distance: 28.1
click at [345, 108] on div "Sélectionner" at bounding box center [354, 113] width 34 height 23
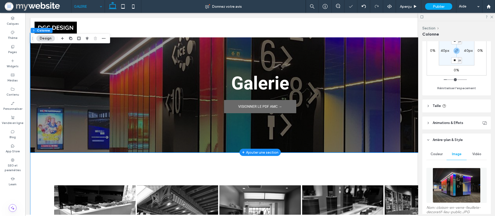
scroll to position [0, 0]
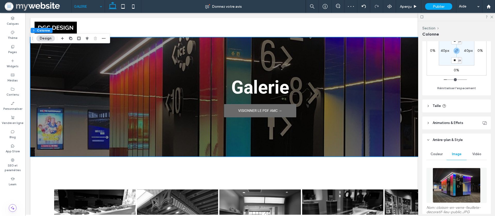
click at [436, 180] on img at bounding box center [456, 185] width 48 height 35
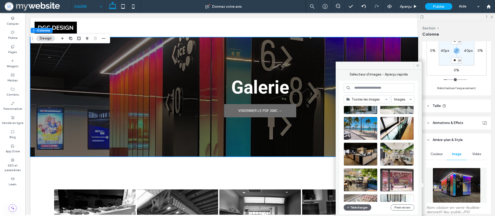
scroll to position [976, 0]
click at [356, 153] on div "Sélectionner" at bounding box center [360, 153] width 34 height 23
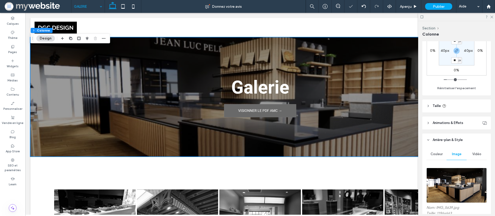
click at [450, 182] on img at bounding box center [456, 185] width 60 height 35
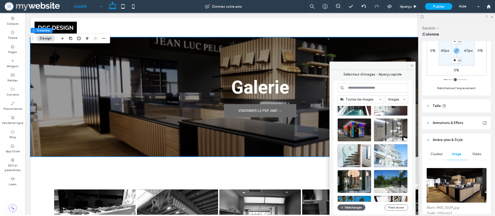
scroll to position [899, 0]
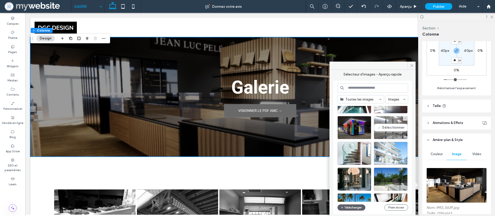
click at [383, 132] on div "Sélectionner" at bounding box center [391, 127] width 34 height 23
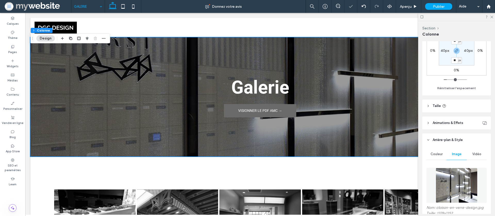
click at [476, 187] on img at bounding box center [456, 185] width 42 height 35
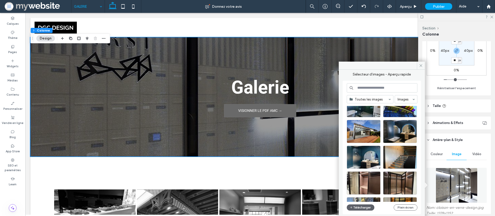
scroll to position [554, 0]
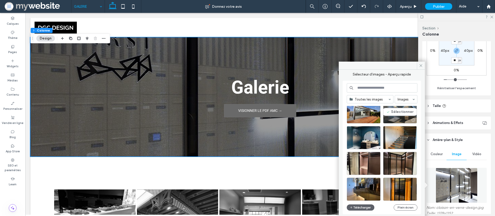
click at [395, 113] on div "Sélectionner" at bounding box center [400, 111] width 34 height 23
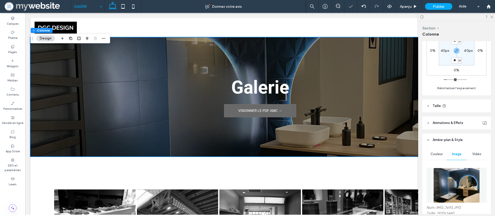
click at [444, 168] on img at bounding box center [456, 185] width 47 height 35
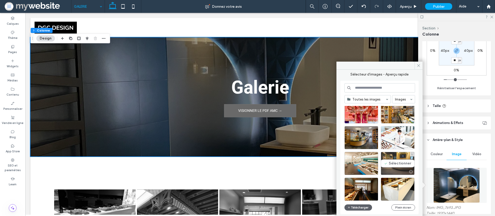
scroll to position [1237, 0]
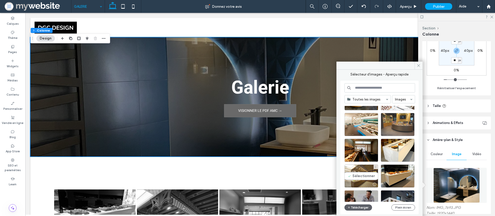
click at [354, 175] on div "Sélectionner" at bounding box center [361, 175] width 34 height 23
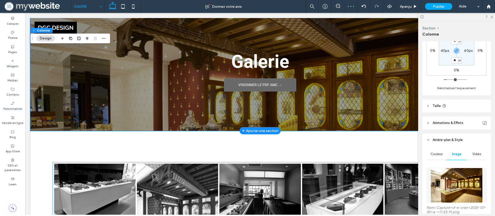
scroll to position [0, 0]
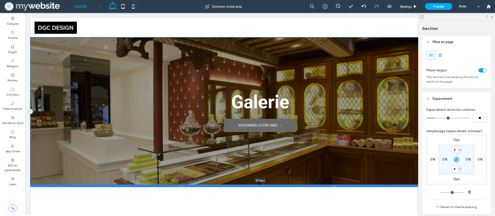
drag, startPoint x: 339, startPoint y: 156, endPoint x: 341, endPoint y: 185, distance: 29.4
click at [341, 185] on div at bounding box center [259, 185] width 459 height 3
type input "***"
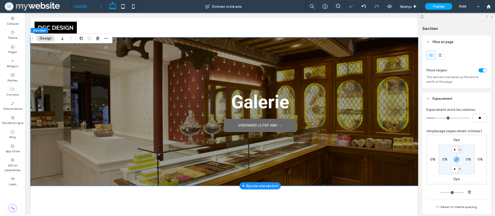
click at [491, 16] on icon at bounding box center [490, 16] width 3 height 3
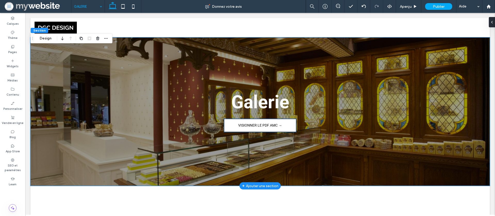
click at [271, 126] on span "VISIONNER LE PDF AMC →" at bounding box center [260, 125] width 44 height 4
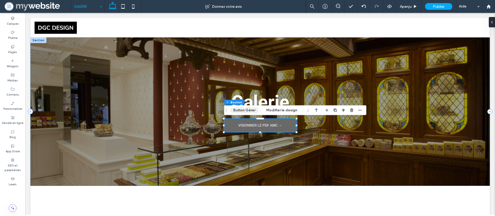
click at [246, 111] on button "Button Gérer" at bounding box center [244, 110] width 29 height 6
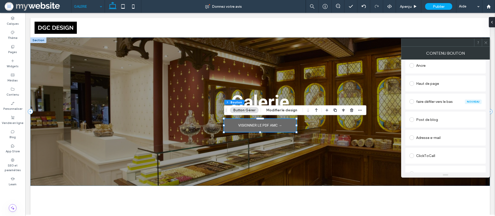
scroll to position [136, 0]
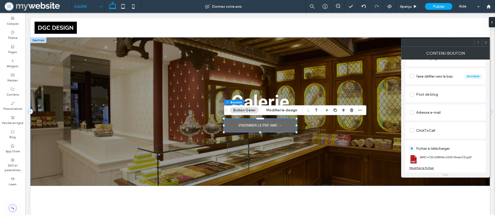
click at [484, 41] on use at bounding box center [485, 42] width 3 height 3
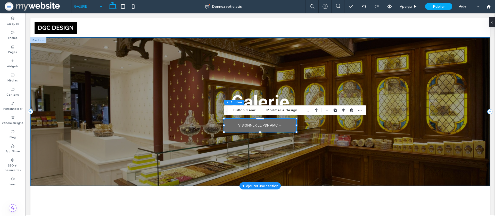
click at [313, 161] on div "Galerie VISIONNER LE PDF AMC →" at bounding box center [259, 111] width 459 height 148
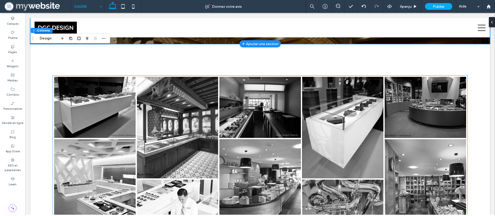
scroll to position [0, 0]
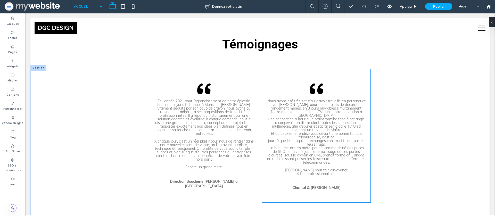
scroll to position [1399, 0]
click at [305, 139] on p "jour-là que les croquis et échanges constructifs ont portés leurs fruits." at bounding box center [315, 142] width 99 height 7
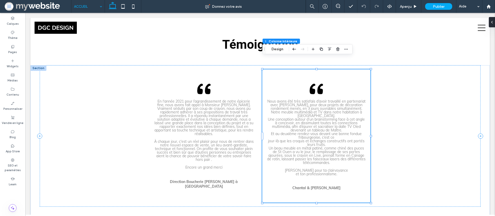
click at [305, 139] on p "jour-là que les croquis et échanges constructifs ont portés leurs fruits." at bounding box center [315, 142] width 99 height 7
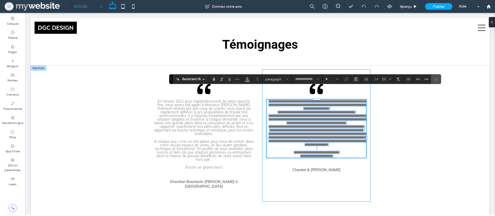
type input "****"
type input "**"
click at [328, 132] on p "**********" at bounding box center [315, 130] width 99 height 4
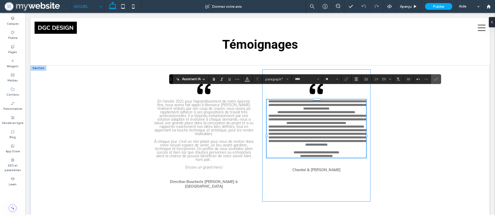
click at [337, 126] on p "**********" at bounding box center [315, 127] width 99 height 4
click at [333, 119] on p "**********" at bounding box center [315, 119] width 99 height 11
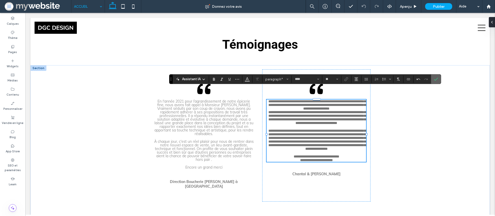
click at [438, 78] on label "Confirmer" at bounding box center [436, 78] width 8 height 9
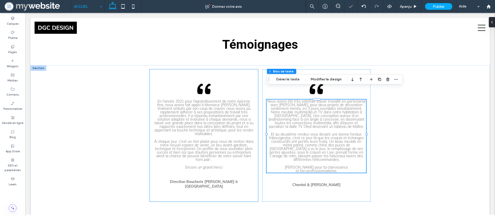
click at [216, 180] on div "En l'année 2021 pour l’agrandissement de notre épicerie fine, nous avons fait a…" at bounding box center [204, 135] width 108 height 132
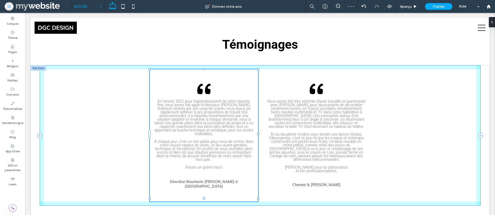
drag, startPoint x: 204, startPoint y: 187, endPoint x: 202, endPoint y: 158, distance: 28.4
click at [200, 158] on div "En l'année 2021 pour l’agrandissement de notre épicerie fine, nous avons fait a…" at bounding box center [259, 149] width 459 height 168
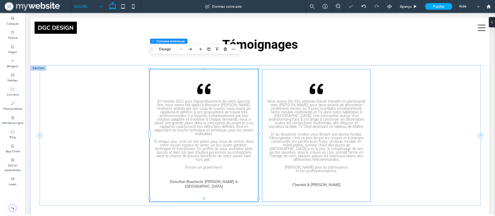
click at [302, 180] on div "Nous avons été très satisfais d’avoir travaillé en partenariat avec Stéphane Gr…" at bounding box center [316, 135] width 108 height 132
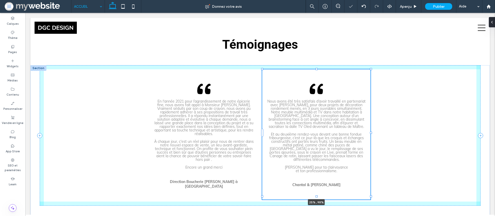
drag, startPoint x: 316, startPoint y: 187, endPoint x: 309, endPoint y: 166, distance: 21.3
click at [313, 166] on div "En l'année 2021 pour l’agrandissement de notre épicerie fine, nous avons fait a…" at bounding box center [259, 149] width 459 height 168
type input "**"
type input "****"
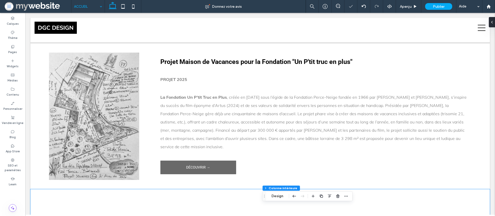
scroll to position [1166, 0]
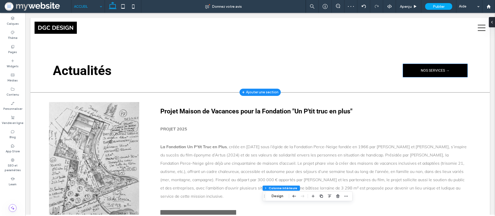
click at [433, 64] on link "NOS SERVICES →" at bounding box center [435, 70] width 64 height 13
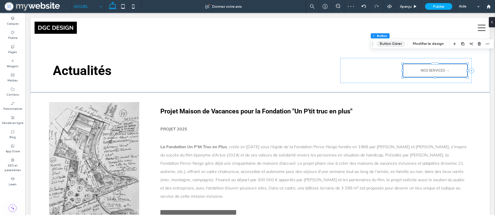
click at [392, 42] on button "Button Gérer" at bounding box center [390, 44] width 29 height 6
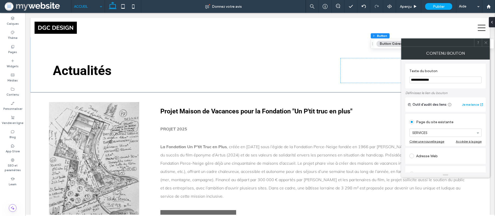
click at [423, 80] on input "**********" at bounding box center [445, 80] width 72 height 7
type input "**********"
click at [434, 71] on label "Texte du bouton" at bounding box center [444, 72] width 70 height 6
click at [484, 41] on icon at bounding box center [486, 43] width 4 height 4
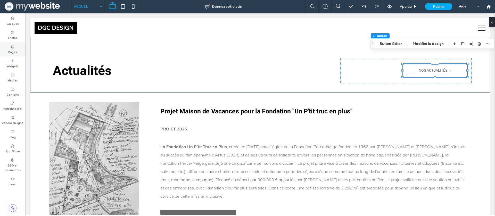
click at [13, 49] on label "Pages" at bounding box center [12, 52] width 9 height 6
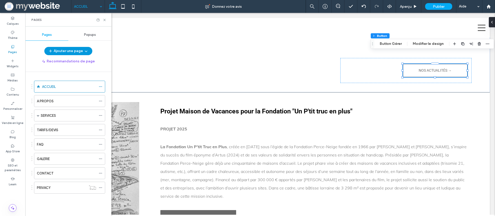
click at [60, 52] on button "Ajouter une page" at bounding box center [68, 51] width 48 height 8
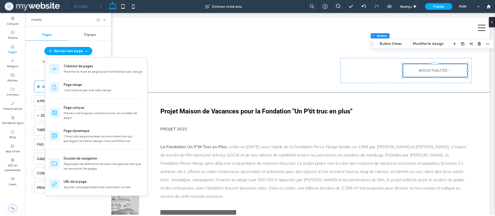
click at [35, 49] on div "Ajouter une page" at bounding box center [68, 51] width 86 height 8
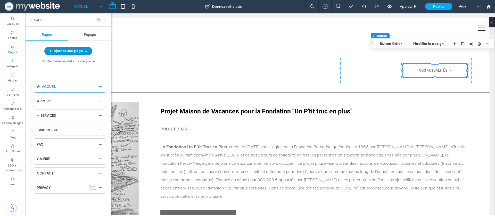
click at [59, 53] on button "Ajouter une page" at bounding box center [68, 51] width 48 height 8
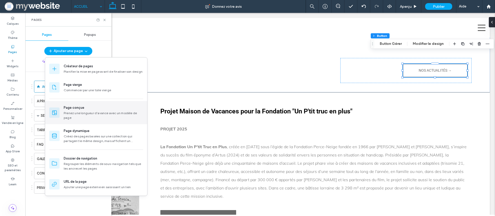
click at [87, 110] on div "Page conçue" at bounding box center [103, 107] width 79 height 5
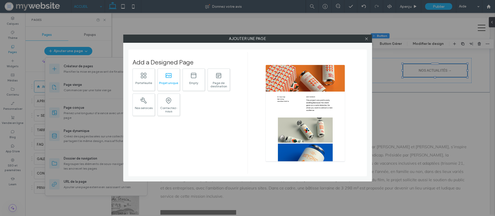
click at [178, 80] on div ".st0{fill:currentColor;} Projet unique" at bounding box center [168, 80] width 22 height 22
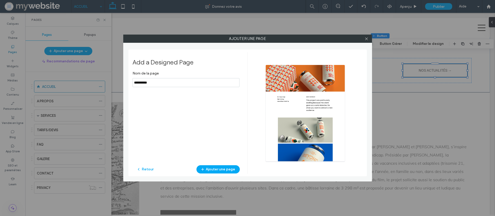
type input "**********"
click at [205, 169] on icon "button" at bounding box center [202, 169] width 4 height 4
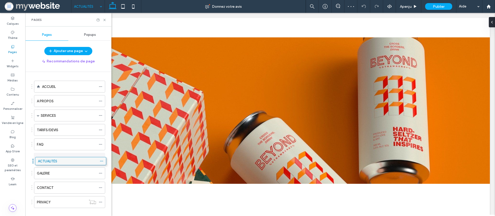
drag, startPoint x: 57, startPoint y: 200, endPoint x: 58, endPoint y: 161, distance: 39.2
click at [58, 100] on div "A PROPOS" at bounding box center [66, 100] width 59 height 5
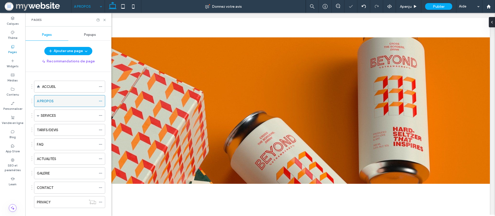
click at [101, 101] on icon at bounding box center [101, 101] width 4 height 4
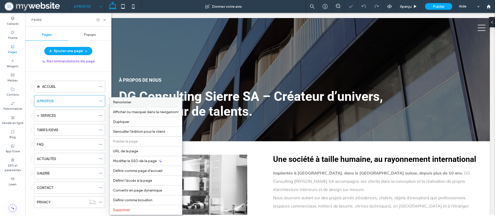
click at [114, 101] on span "Renommer" at bounding box center [122, 102] width 18 height 4
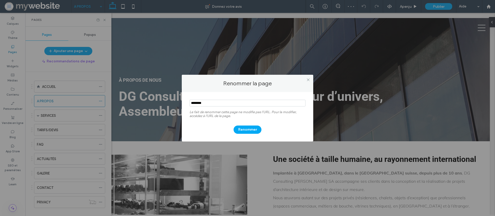
click at [193, 104] on input "notEmpty" at bounding box center [247, 103] width 116 height 7
type input "********"
click at [239, 127] on button "Renommer" at bounding box center [247, 129] width 28 height 8
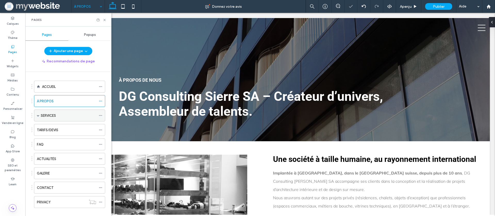
click at [39, 116] on span at bounding box center [38, 115] width 3 height 3
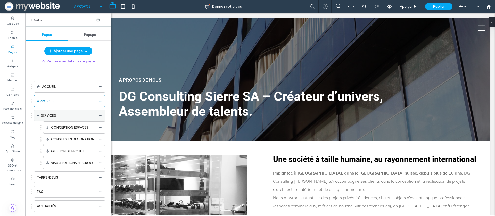
click at [39, 116] on span at bounding box center [38, 115] width 3 height 3
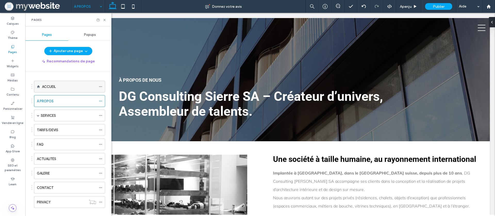
click at [72, 90] on div "ACCUEIL" at bounding box center [69, 86] width 54 height 11
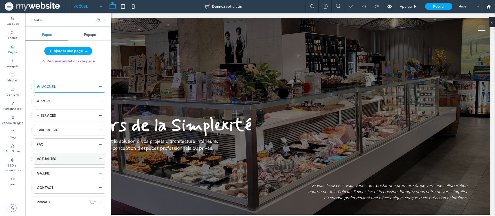
scroll to position [0, 0]
click at [70, 161] on div "ACTUALITÉS" at bounding box center [66, 158] width 59 height 5
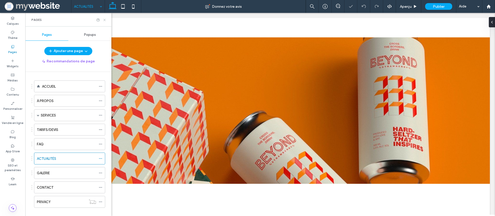
scroll to position [0, 0]
click at [105, 20] on icon at bounding box center [105, 20] width 4 height 4
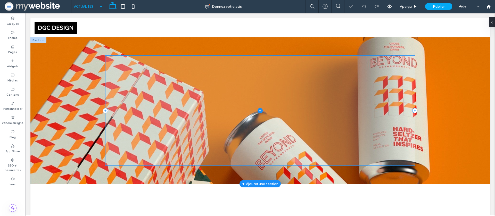
drag, startPoint x: 106, startPoint y: 83, endPoint x: 136, endPoint y: 77, distance: 30.9
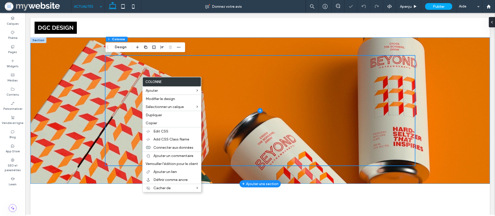
click at [61, 56] on div at bounding box center [259, 110] width 459 height 146
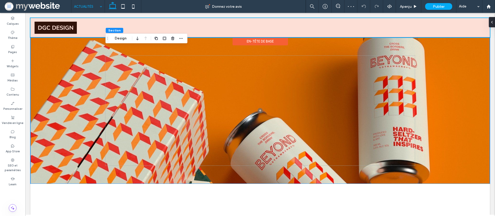
click at [258, 40] on div "En-tête de base" at bounding box center [259, 41] width 55 height 8
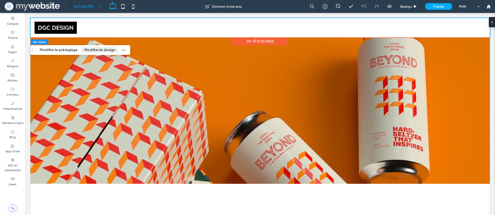
click at [93, 51] on button "Modifier le design" at bounding box center [100, 50] width 38 height 6
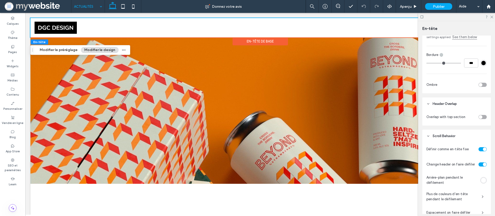
scroll to position [130, 0]
click at [480, 116] on div "toggle" at bounding box center [480, 117] width 4 height 4
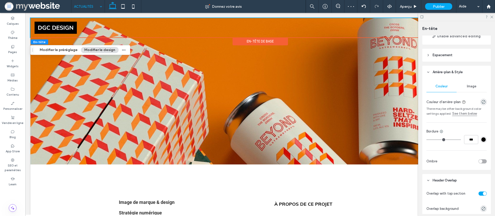
scroll to position [50, 0]
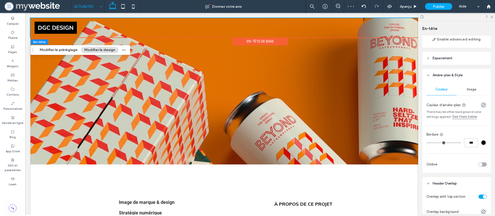
click at [471, 92] on div "Image" at bounding box center [471, 89] width 30 height 11
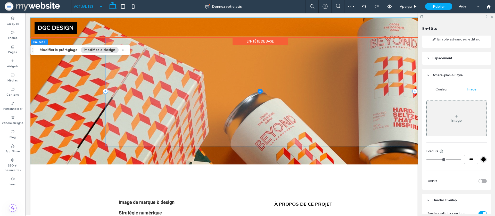
drag, startPoint x: 256, startPoint y: 74, endPoint x: 236, endPoint y: 75, distance: 20.2
click at [256, 74] on span at bounding box center [259, 90] width 309 height 109
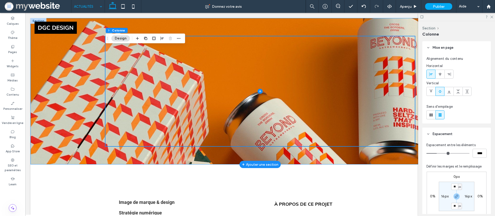
click at [60, 87] on div at bounding box center [259, 91] width 459 height 146
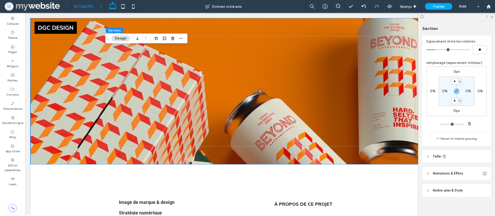
scroll to position [77, 0]
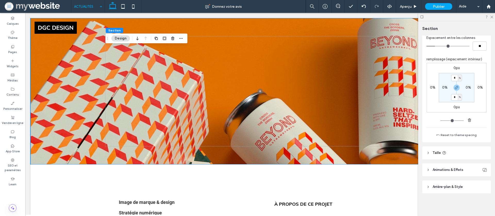
click at [450, 184] on header "Arrière-plan & Style" at bounding box center [456, 186] width 69 height 13
click at [457, 198] on div "Image" at bounding box center [456, 200] width 20 height 11
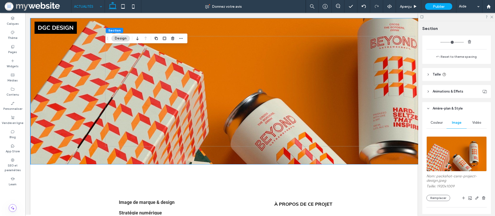
scroll to position [166, 0]
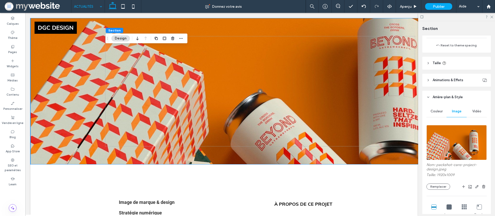
click at [449, 150] on img at bounding box center [456, 142] width 60 height 35
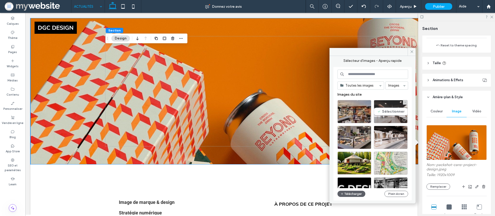
click at [382, 117] on div at bounding box center [390, 120] width 33 height 6
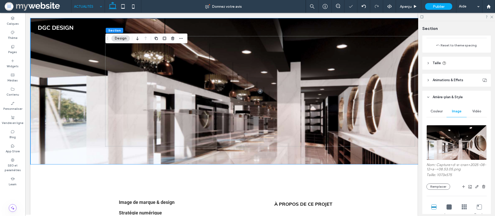
click at [472, 147] on img at bounding box center [456, 142] width 60 height 35
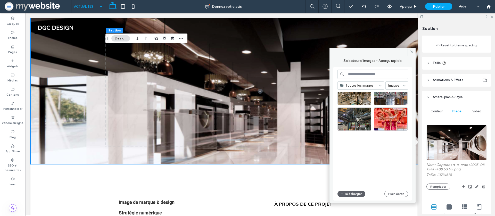
scroll to position [374, 0]
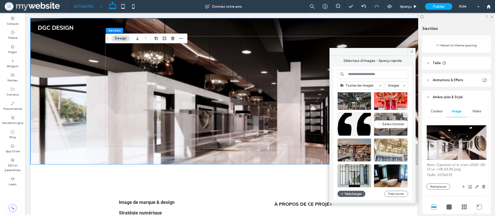
click at [394, 126] on div "Sélectionner" at bounding box center [391, 124] width 34 height 23
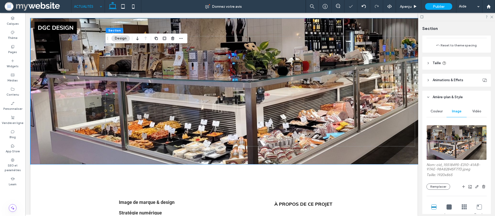
click at [450, 138] on img at bounding box center [456, 142] width 60 height 35
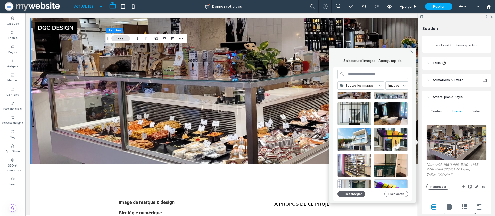
scroll to position [437, 0]
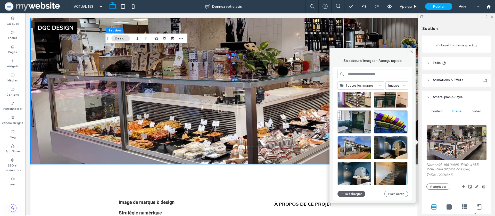
scroll to position [511, 0]
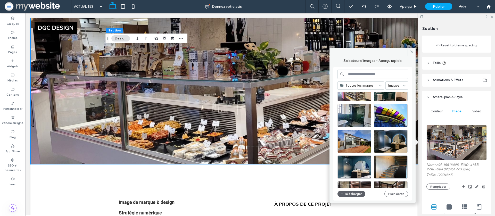
click at [363, 149] on div at bounding box center [374, 140] width 74 height 96
click at [364, 147] on div at bounding box center [367, 149] width 6 height 4
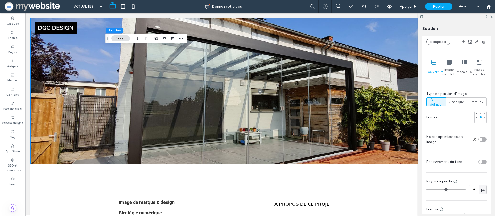
scroll to position [307, 0]
click at [479, 161] on div "toggle" at bounding box center [480, 161] width 4 height 4
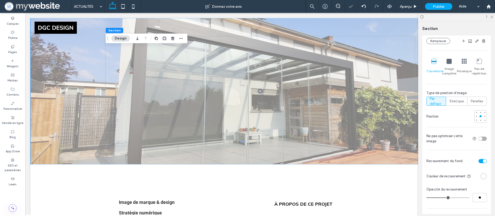
click at [481, 161] on div "toggle" at bounding box center [482, 161] width 8 height 4
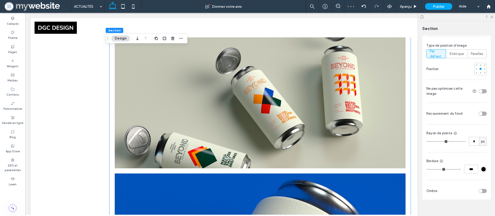
scroll to position [0, 0]
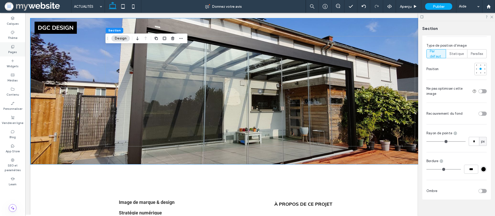
click at [10, 49] on label "Pages" at bounding box center [12, 52] width 9 height 6
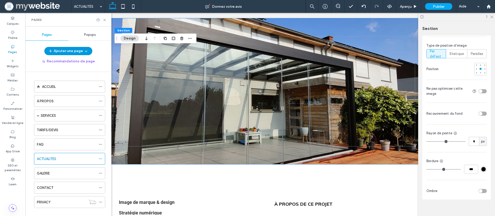
click at [70, 50] on button "Ajouter une page" at bounding box center [68, 51] width 48 height 8
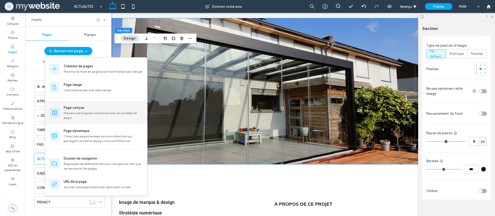
click at [76, 109] on div "Page conçue" at bounding box center [74, 107] width 21 height 5
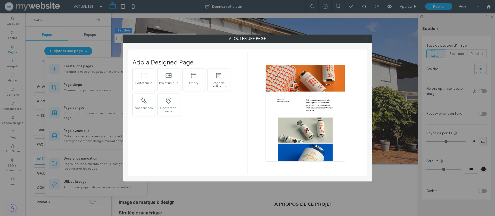
click at [366, 40] on icon at bounding box center [366, 39] width 4 height 4
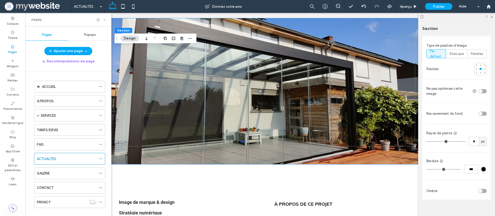
click at [105, 21] on icon at bounding box center [105, 20] width 4 height 4
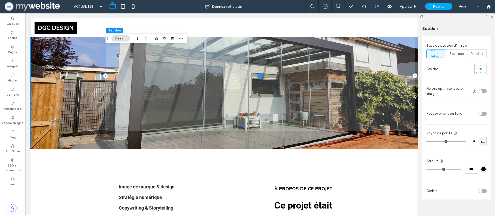
scroll to position [18, 0]
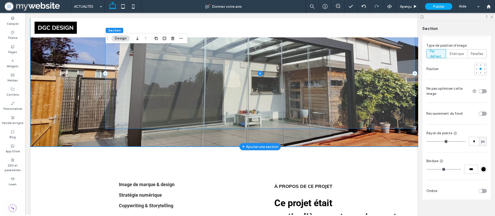
drag, startPoint x: 334, startPoint y: 138, endPoint x: 336, endPoint y: 138, distance: 2.7
click at [335, 138] on div at bounding box center [259, 73] width 309 height 146
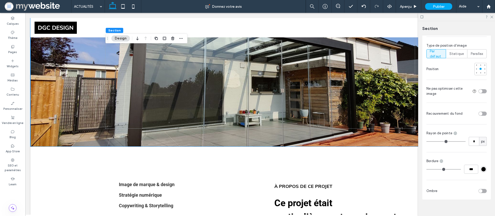
click at [480, 113] on div "toggle" at bounding box center [480, 114] width 4 height 4
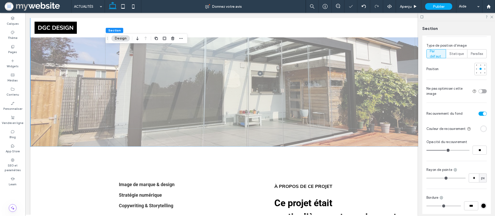
drag, startPoint x: 485, startPoint y: 129, endPoint x: 483, endPoint y: 128, distance: 2.6
click at [485, 129] on div "rgba(255, 255, 255, 1)" at bounding box center [483, 128] width 6 height 6
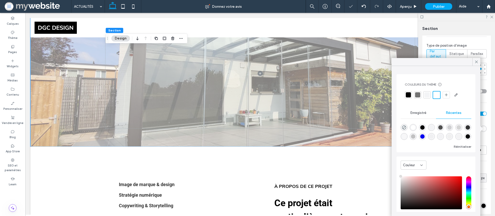
click at [410, 92] on div at bounding box center [408, 94] width 5 height 5
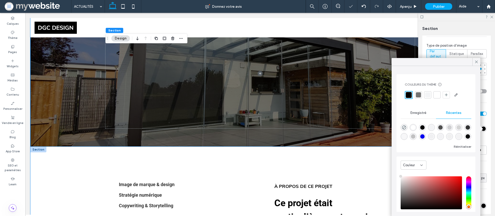
drag, startPoint x: 342, startPoint y: 160, endPoint x: 339, endPoint y: 160, distance: 3.1
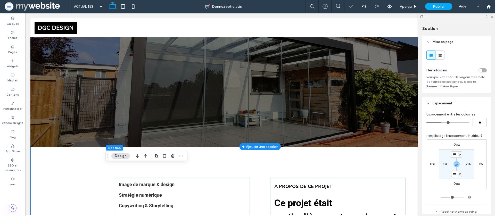
scroll to position [0, 0]
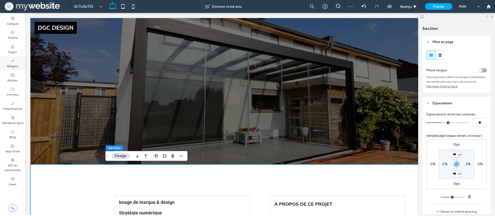
click at [11, 63] on label "Widgets" at bounding box center [13, 66] width 12 height 6
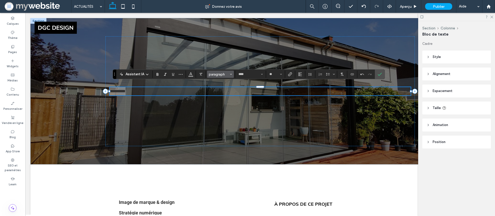
click at [222, 76] on span "paragraph" at bounding box center [219, 74] width 20 height 4
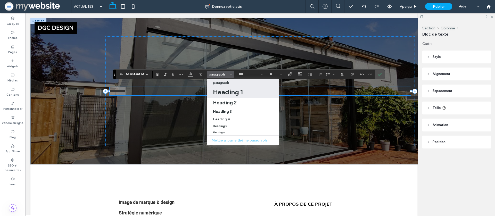
click at [227, 94] on h1 "Heading 1" at bounding box center [228, 92] width 30 height 8
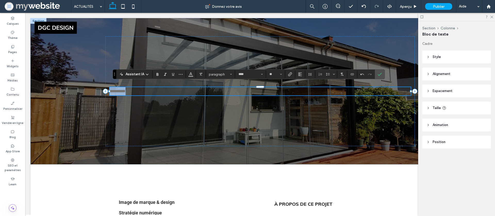
type input "******"
type input "**"
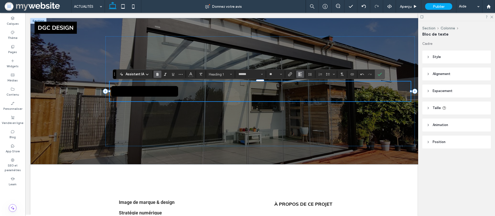
click at [297, 76] on button "Alignement" at bounding box center [300, 74] width 8 height 7
click at [300, 89] on label "ui.textEditor.alignment.center" at bounding box center [305, 89] width 18 height 7
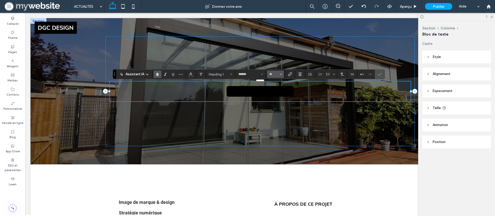
click at [276, 77] on button "**" at bounding box center [275, 74] width 17 height 7
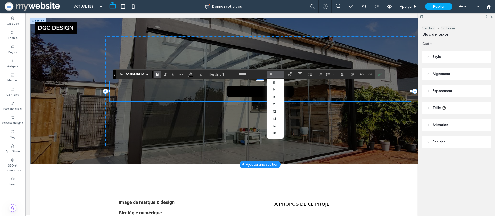
scroll to position [8, 0]
click at [190, 75] on icon "Couleur" at bounding box center [191, 74] width 4 height 4
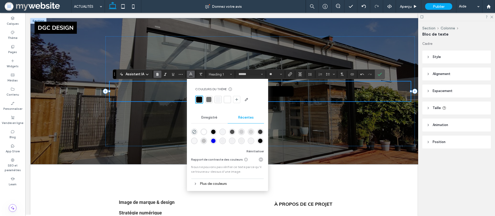
drag, startPoint x: 233, startPoint y: 99, endPoint x: 230, endPoint y: 99, distance: 2.8
click at [232, 99] on div at bounding box center [227, 99] width 65 height 8
drag, startPoint x: 228, startPoint y: 99, endPoint x: 246, endPoint y: 96, distance: 17.5
click at [229, 98] on div at bounding box center [227, 99] width 5 height 5
click at [380, 73] on icon "Confirmer" at bounding box center [379, 74] width 4 height 4
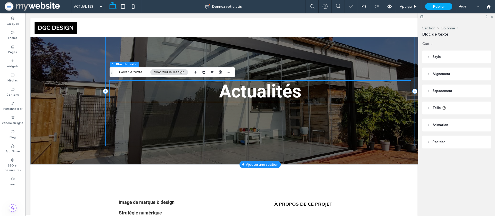
scroll to position [103, 0]
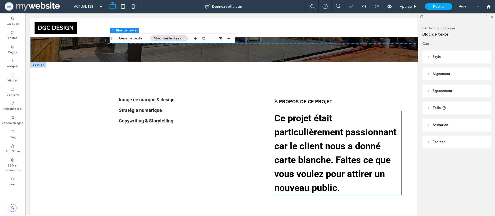
drag, startPoint x: 204, startPoint y: 104, endPoint x: 198, endPoint y: 105, distance: 5.7
click at [204, 104] on div "Image de marque & design Stratégie numérique Copywriting & Storytelling" at bounding box center [182, 146] width 135 height 106
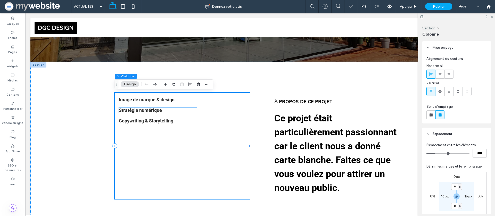
click at [125, 108] on span "Stratégie numérique" at bounding box center [140, 109] width 43 height 5
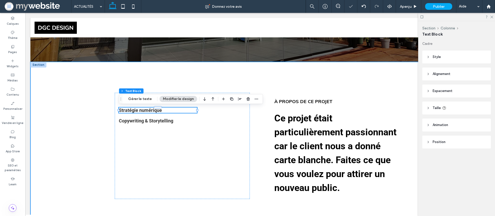
click at [104, 102] on div "Image de marque & design Stratégie numérique Copywriting & Storytelling À propo…" at bounding box center [259, 146] width 459 height 168
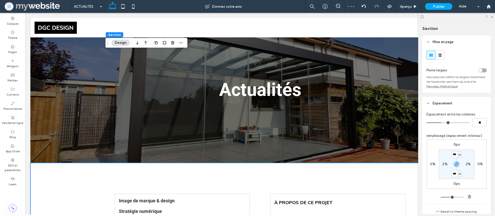
scroll to position [0, 0]
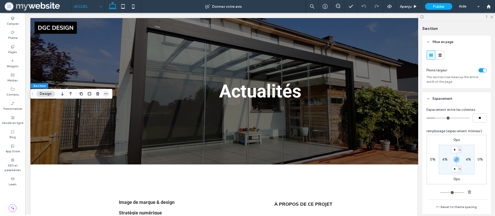
click at [104, 93] on icon "button" at bounding box center [106, 94] width 4 height 4
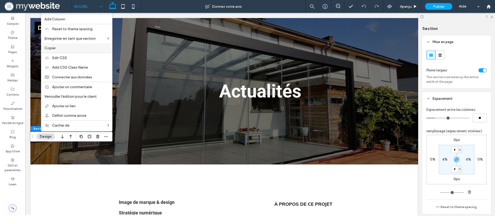
click at [57, 50] on label "Copier" at bounding box center [76, 48] width 65 height 4
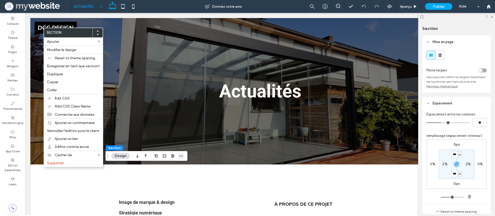
click at [181, 157] on icon "button" at bounding box center [181, 156] width 4 height 4
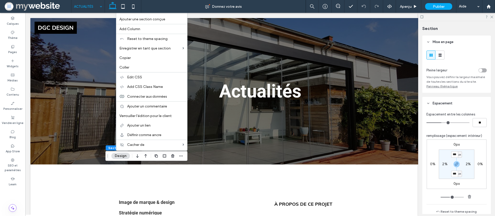
click at [136, 67] on label "Coller" at bounding box center [151, 67] width 65 height 4
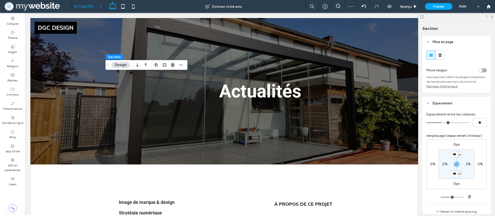
click at [171, 66] on icon "button" at bounding box center [173, 65] width 4 height 4
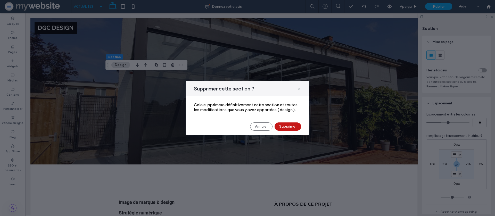
click at [285, 123] on button "Supprimer" at bounding box center [287, 126] width 27 height 8
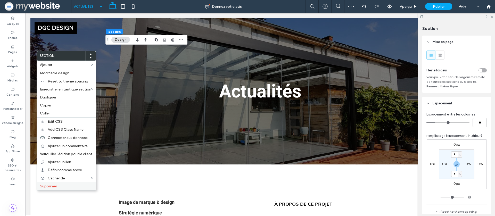
click at [60, 187] on label "Supprimer" at bounding box center [66, 186] width 53 height 4
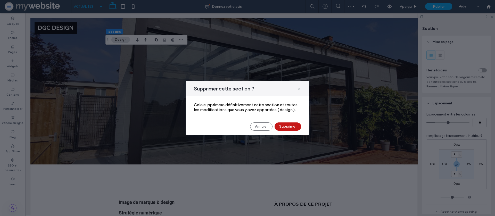
click at [286, 122] on button "Supprimer" at bounding box center [287, 126] width 27 height 8
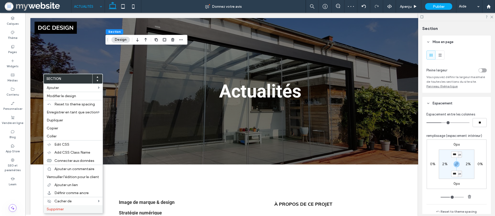
click at [61, 211] on span "Supprimer" at bounding box center [55, 209] width 17 height 4
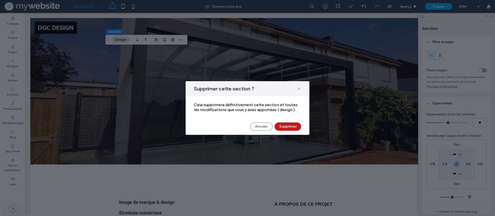
click at [286, 129] on button "Supprimer" at bounding box center [287, 126] width 27 height 8
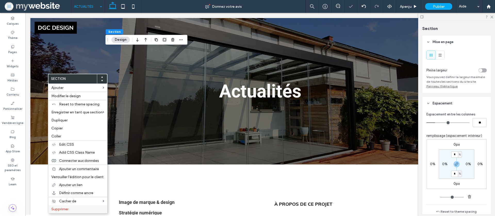
click at [69, 208] on label "Supprimer" at bounding box center [77, 209] width 53 height 4
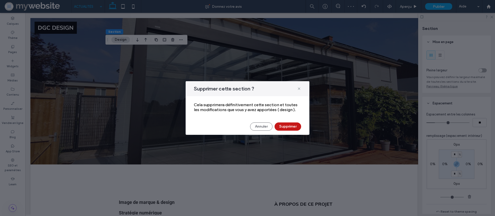
click at [276, 128] on button "Supprimer" at bounding box center [287, 126] width 27 height 8
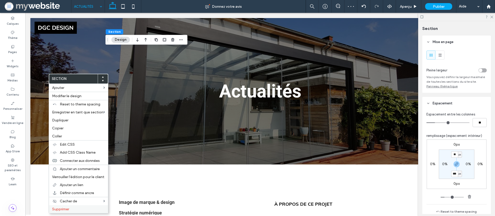
click at [64, 206] on div "Supprimer" at bounding box center [78, 209] width 59 height 8
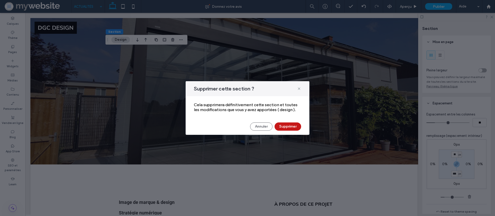
click at [284, 130] on button "Supprimer" at bounding box center [287, 126] width 27 height 8
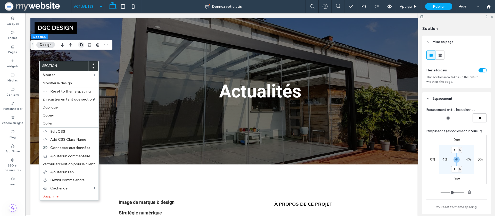
click at [82, 45] on use "button" at bounding box center [81, 44] width 3 height 3
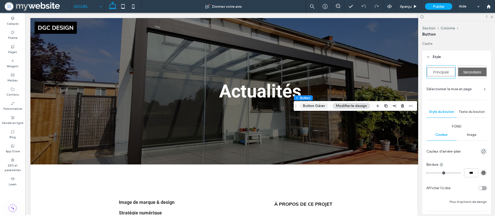
click at [306, 103] on button "Button Gérer" at bounding box center [313, 106] width 29 height 6
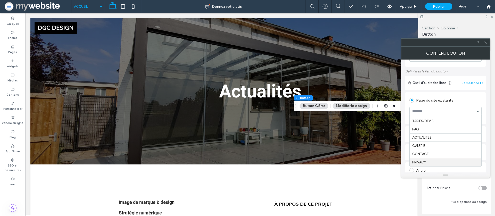
scroll to position [45, 0]
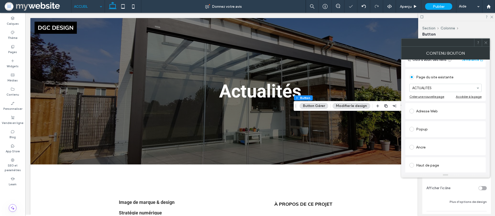
click at [485, 74] on div "Page du site existante ACTUALITÉS Créer une nouvelle page Accéder à la page" at bounding box center [445, 85] width 80 height 32
click at [488, 44] on div at bounding box center [486, 43] width 8 height 8
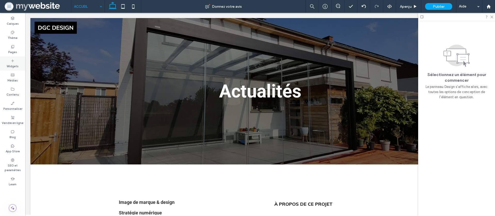
click at [11, 56] on div "Widgets" at bounding box center [12, 63] width 25 height 14
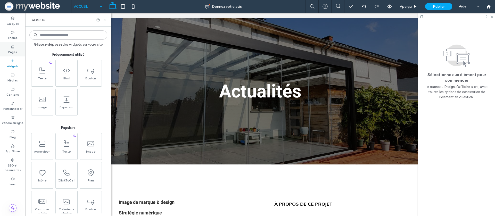
click at [12, 47] on use at bounding box center [12, 46] width 3 height 3
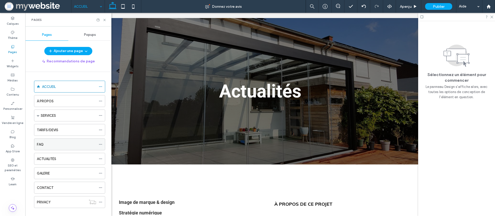
scroll to position [7, 0]
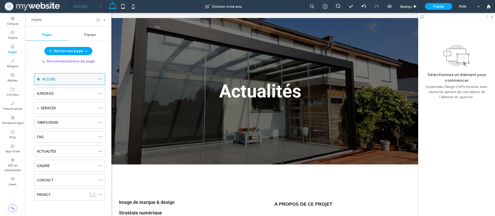
click at [52, 75] on div "ACCUEIL" at bounding box center [69, 78] width 54 height 11
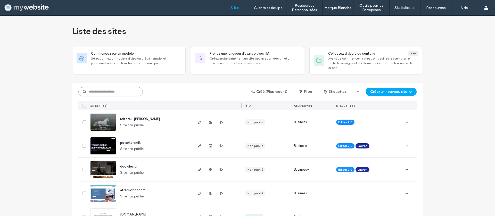
click at [119, 87] on input at bounding box center [110, 91] width 64 height 9
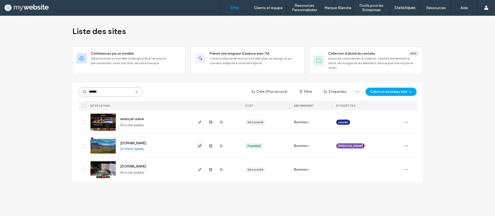
type input "******"
click at [198, 144] on icon "button" at bounding box center [200, 146] width 4 height 4
